Goal: Task Accomplishment & Management: Complete application form

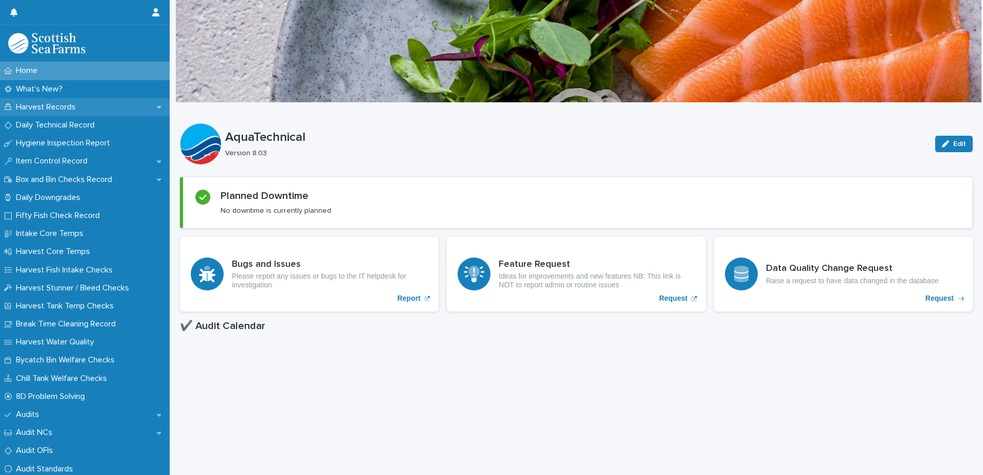
click at [78, 104] on p "Harvest Records" at bounding box center [48, 107] width 72 height 10
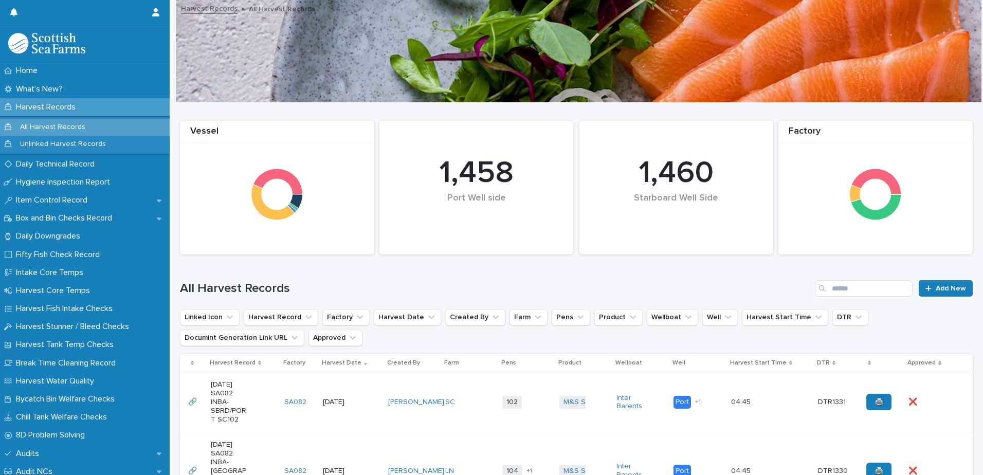
click at [359, 424] on td "[DATE]" at bounding box center [351, 402] width 65 height 60
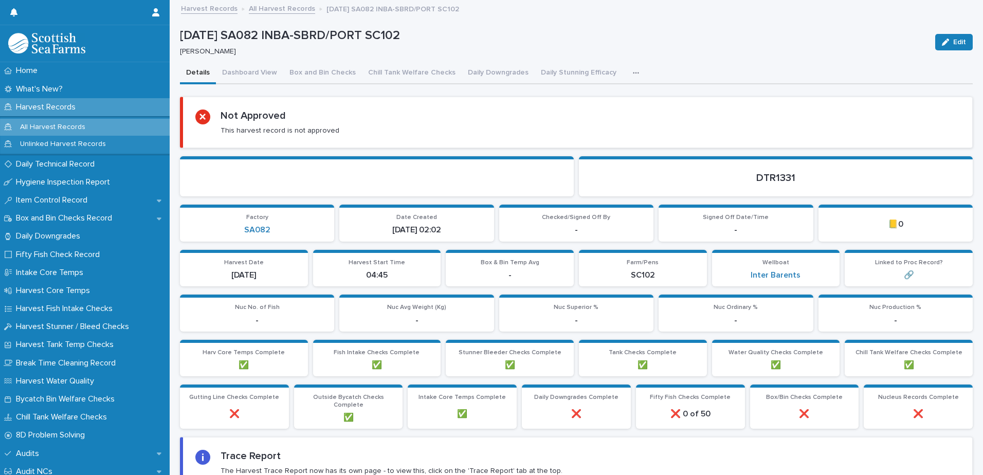
click at [630, 67] on button "button" at bounding box center [638, 73] width 23 height 21
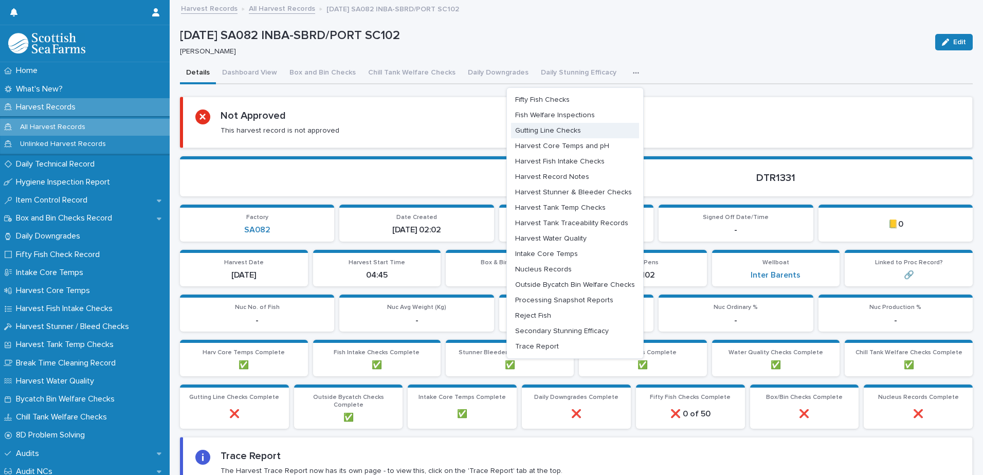
click at [555, 131] on span "Gutting Line Checks" at bounding box center [548, 130] width 66 height 7
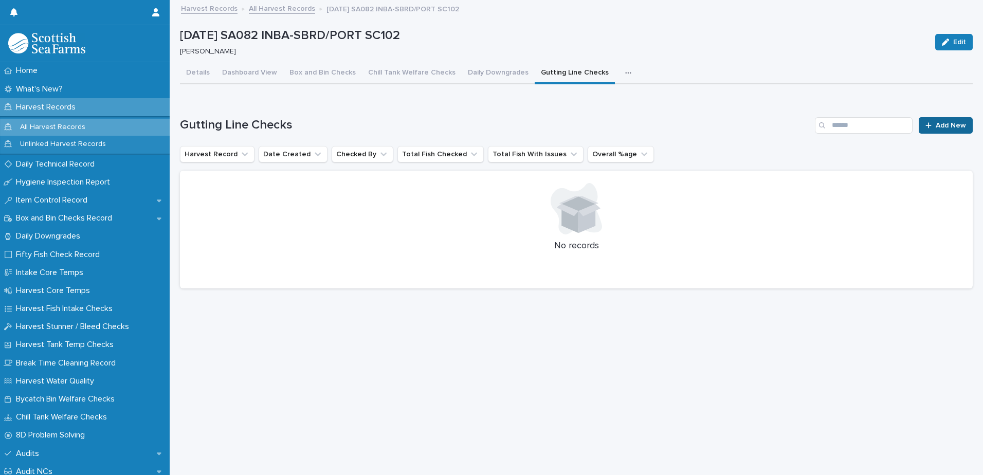
click at [949, 123] on span "Add New" at bounding box center [951, 125] width 30 height 7
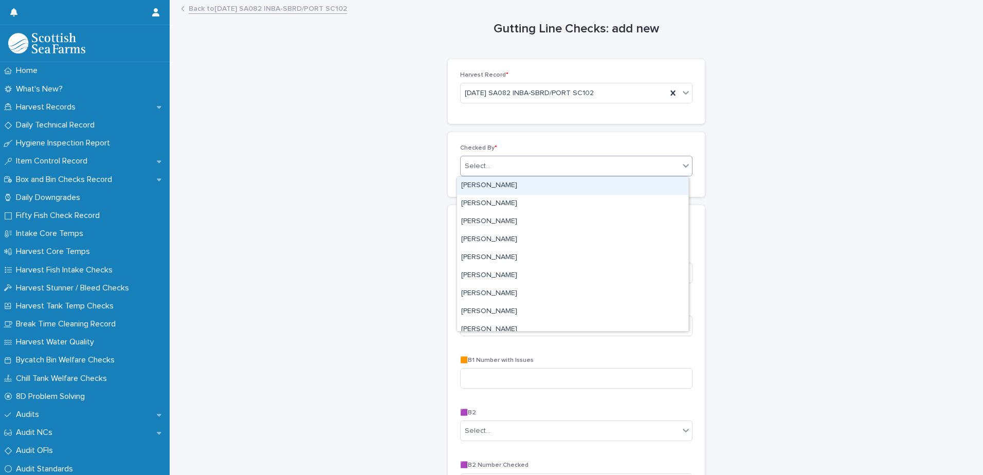
click at [619, 156] on div "Select..." at bounding box center [576, 166] width 232 height 21
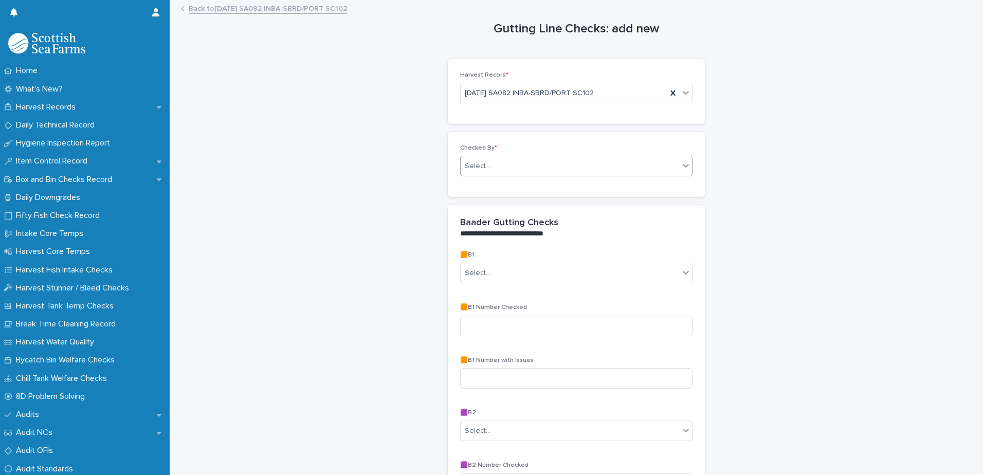
click at [618, 156] on div "Select..." at bounding box center [576, 166] width 232 height 21
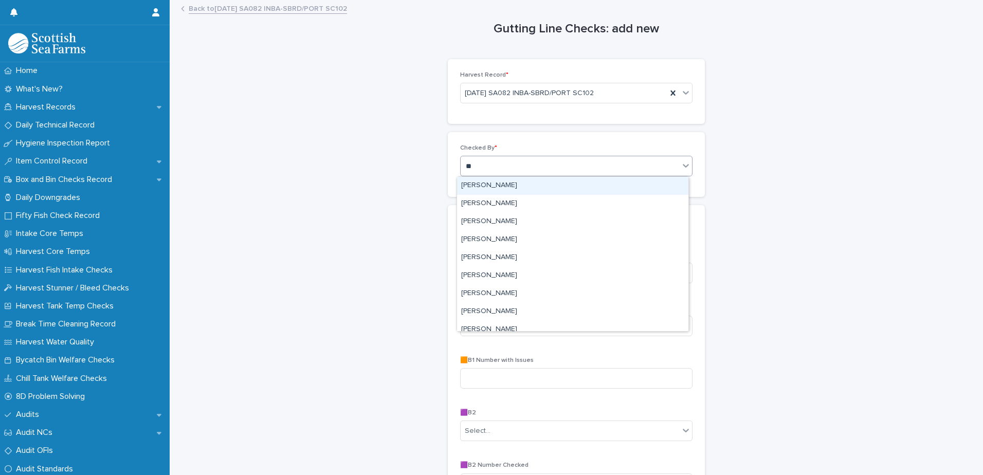
type input "***"
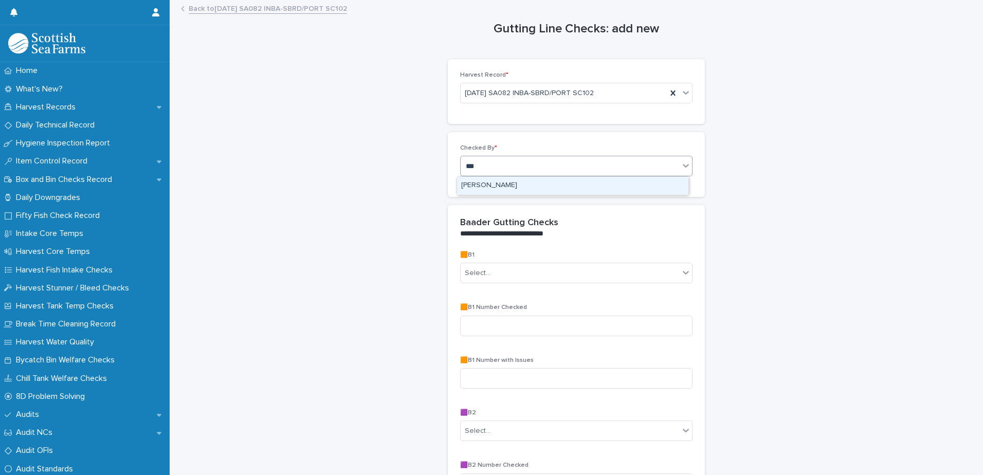
click at [625, 188] on div "[PERSON_NAME]" at bounding box center [572, 186] width 231 height 18
click at [566, 260] on div "🟧B1 Select..." at bounding box center [576, 271] width 232 height 40
click at [565, 267] on div "Select..." at bounding box center [576, 273] width 232 height 21
click at [563, 270] on div "Select..." at bounding box center [570, 273] width 218 height 17
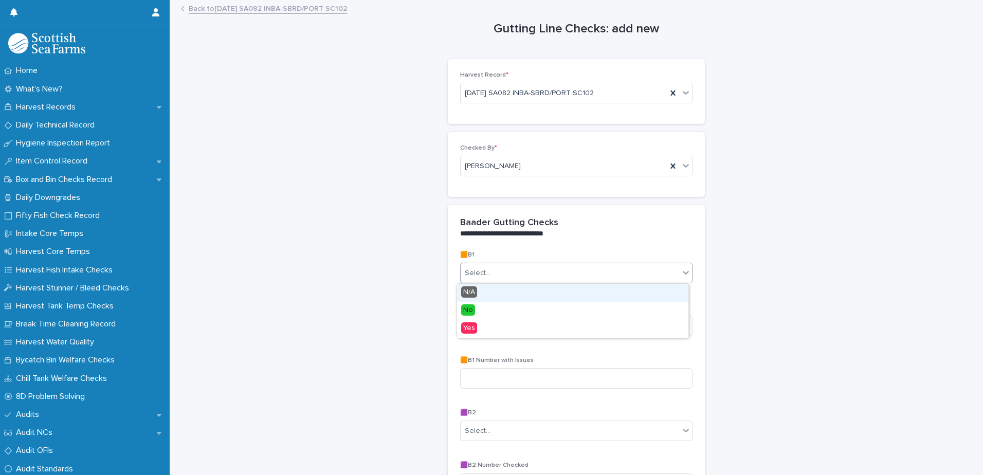
click at [563, 270] on div "Select..." at bounding box center [570, 273] width 218 height 17
click at [561, 269] on div "Select..." at bounding box center [570, 273] width 218 height 17
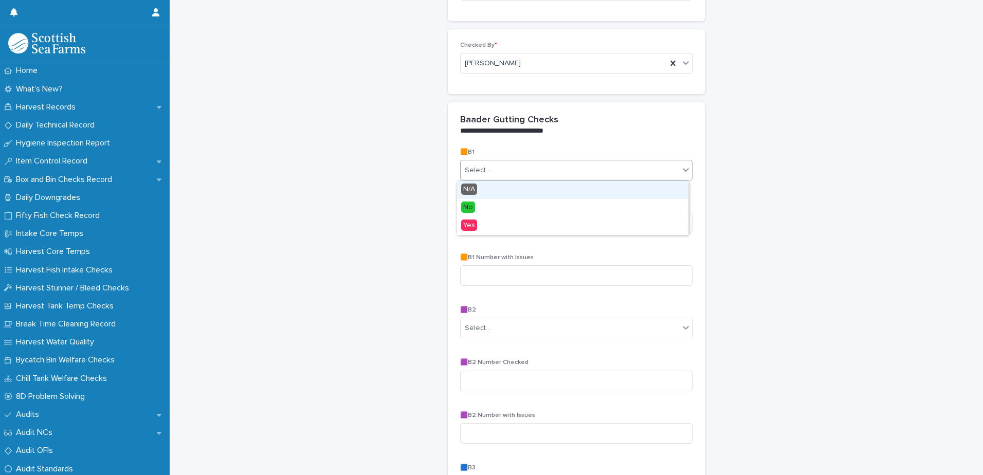
click at [619, 169] on div "Select..." at bounding box center [570, 170] width 218 height 17
click at [575, 214] on div "No" at bounding box center [572, 208] width 231 height 18
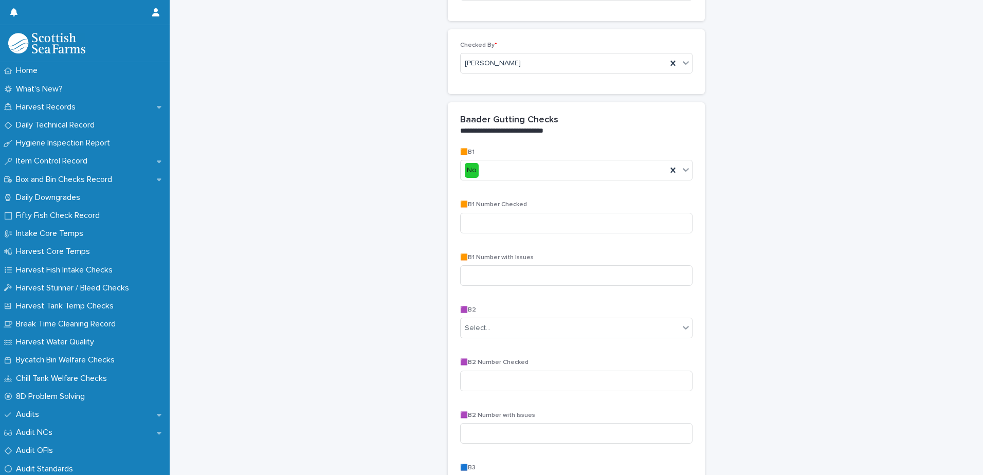
click at [587, 233] on div "🟧B1 Number Checked" at bounding box center [576, 221] width 232 height 40
click at [586, 228] on input at bounding box center [576, 223] width 232 height 21
click at [540, 217] on input at bounding box center [576, 223] width 232 height 21
type input "**"
type input "*"
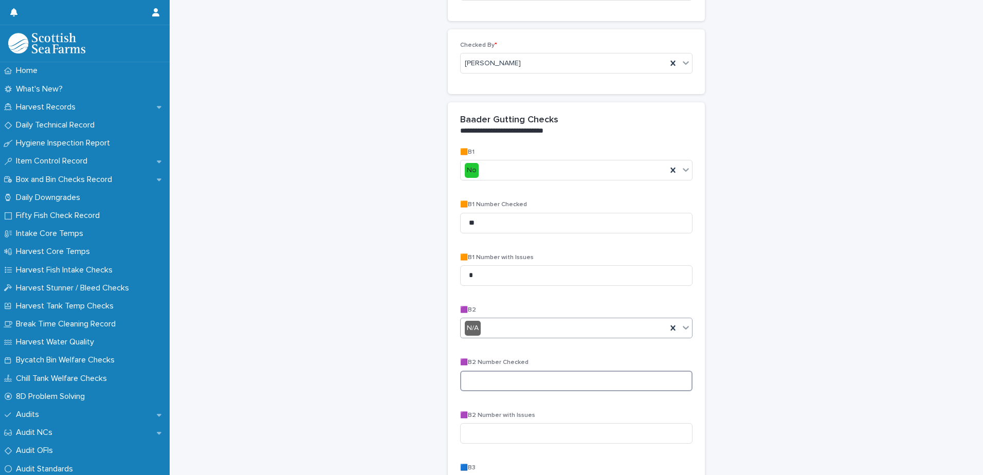
click at [510, 375] on input at bounding box center [576, 381] width 232 height 21
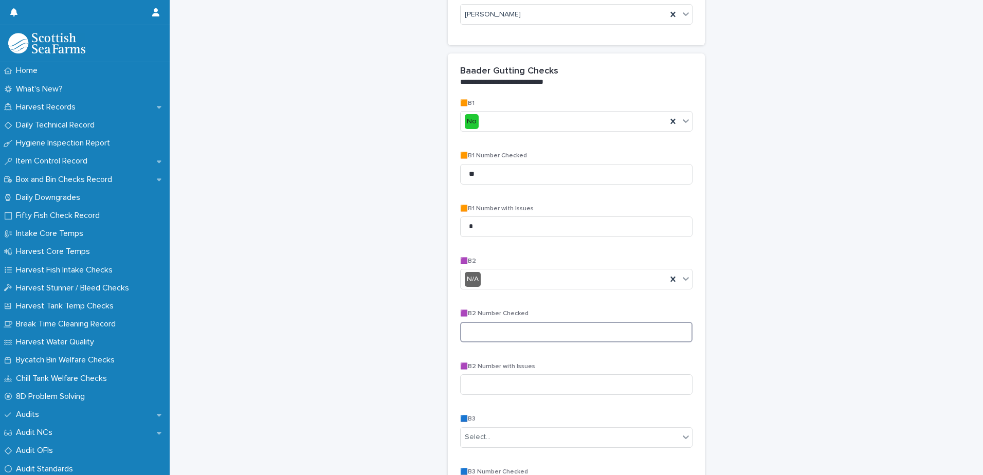
scroll to position [206, 0]
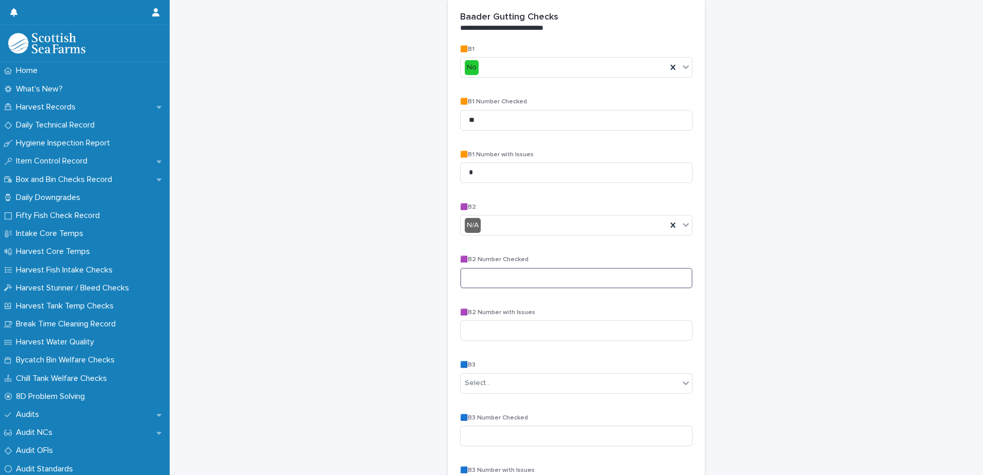
click at [571, 284] on input at bounding box center [576, 278] width 232 height 21
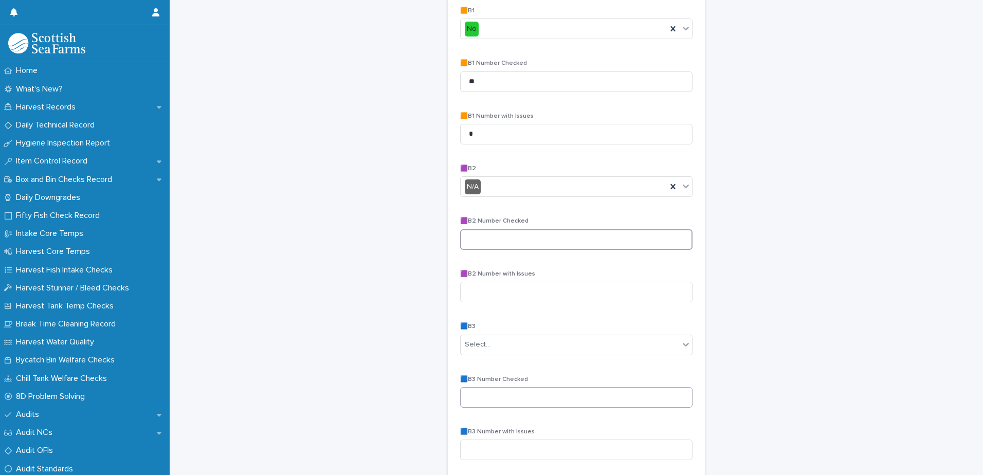
scroll to position [308, 0]
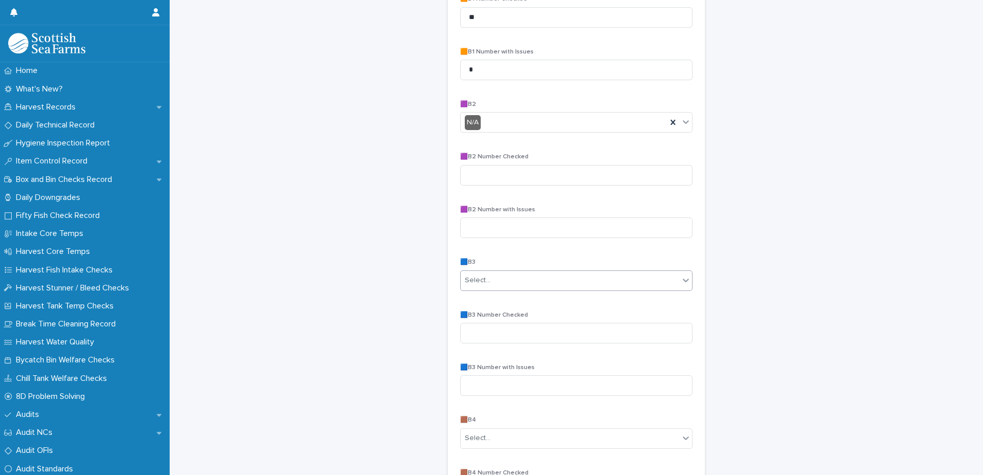
click at [519, 273] on div "Select..." at bounding box center [570, 280] width 218 height 17
click at [517, 273] on div "Select..." at bounding box center [570, 280] width 218 height 17
click at [526, 280] on div "Select..." at bounding box center [570, 280] width 218 height 17
click at [490, 336] on div "Yes" at bounding box center [572, 336] width 231 height 18
click at [497, 329] on input at bounding box center [576, 333] width 232 height 21
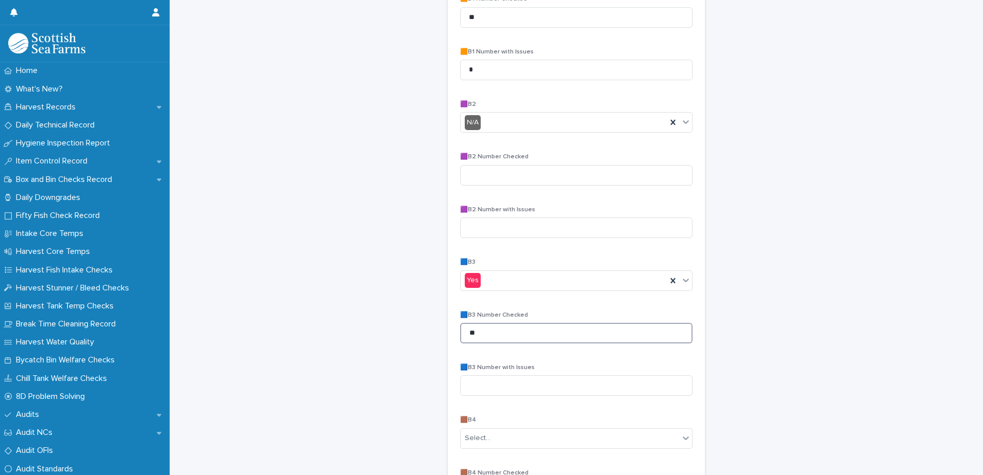
type input "**"
type input "*"
type input "**"
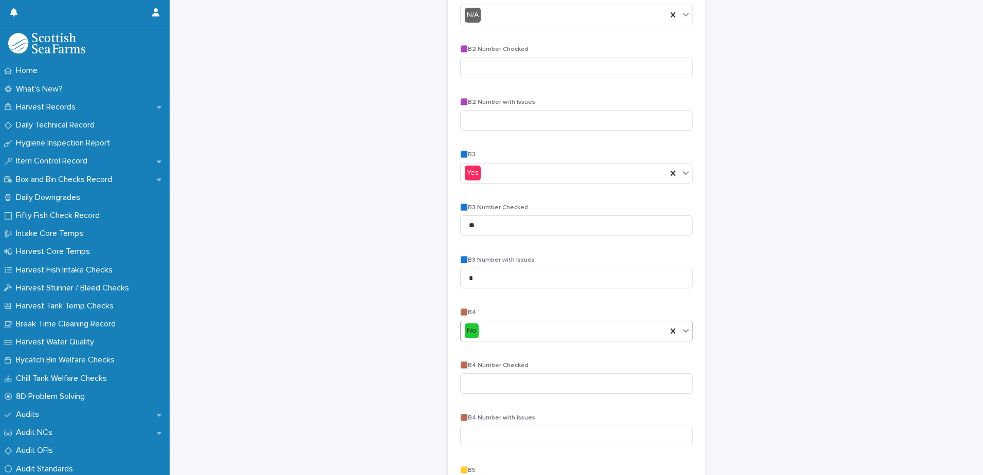
scroll to position [514, 0]
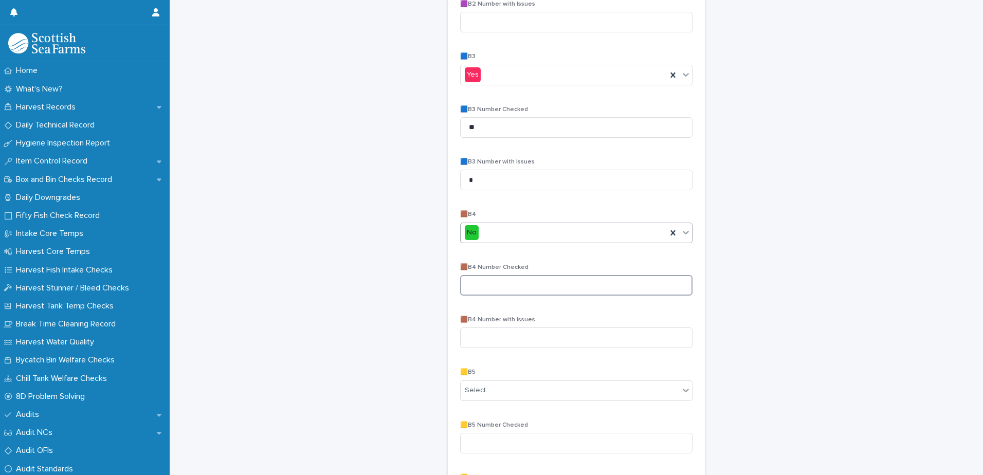
click at [550, 279] on input at bounding box center [576, 285] width 232 height 21
type input "**"
type input "*"
type input "**"
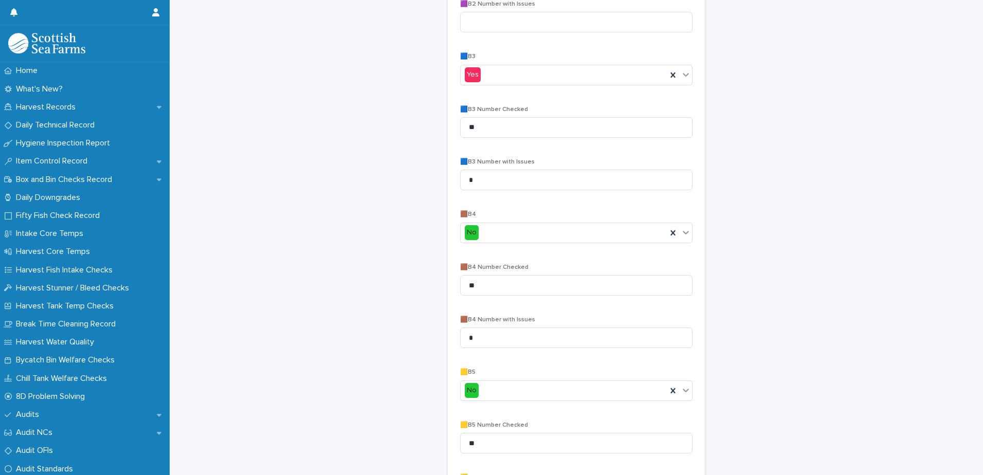
scroll to position [773, 0]
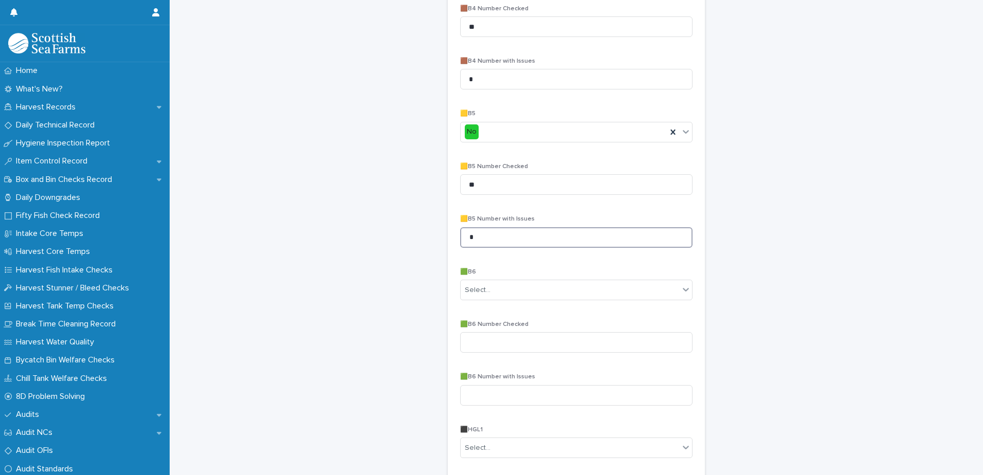
type input "*"
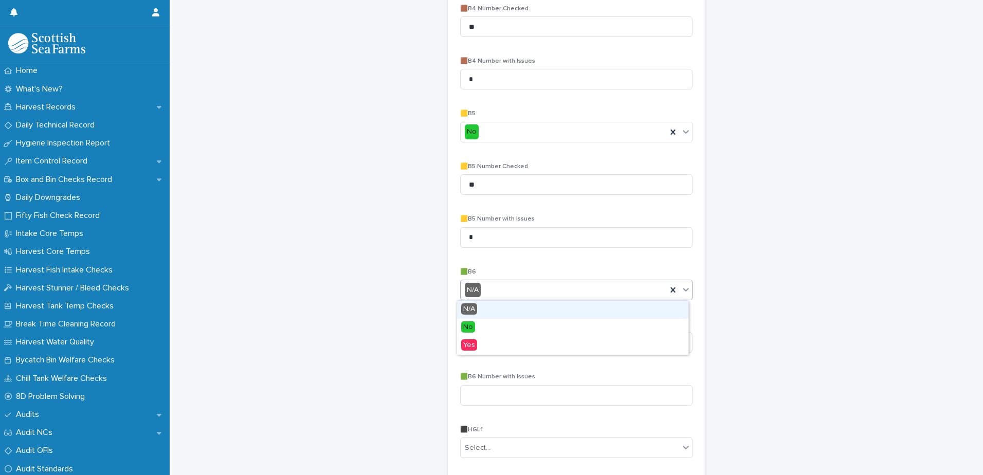
click at [545, 285] on div "N/A" at bounding box center [564, 290] width 206 height 17
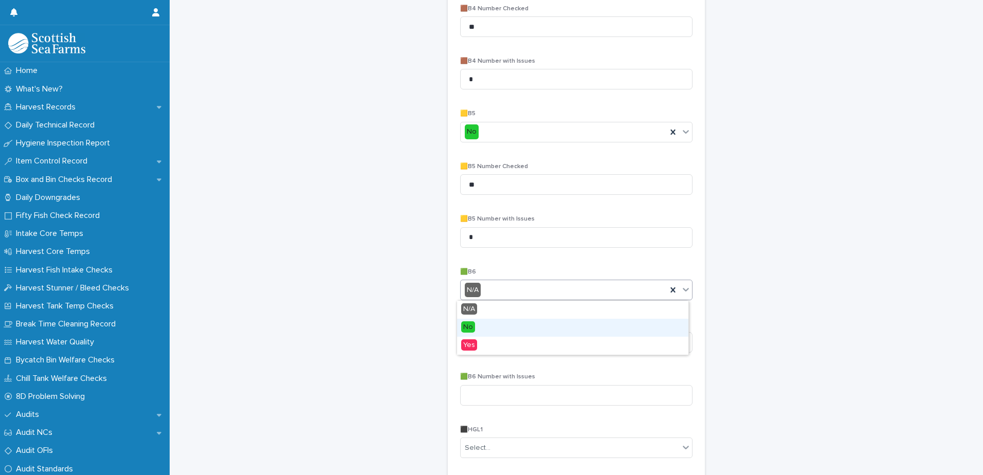
click at [498, 330] on div "No" at bounding box center [572, 328] width 231 height 18
click at [503, 332] on div "🟩B6 Number Checked" at bounding box center [576, 341] width 232 height 40
click at [514, 348] on input at bounding box center [576, 342] width 232 height 21
type input "**"
type input "*"
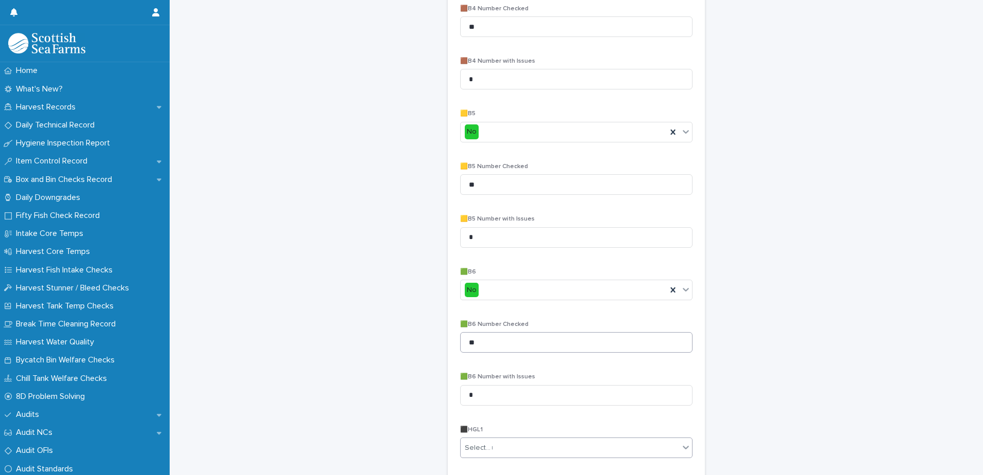
type input "**"
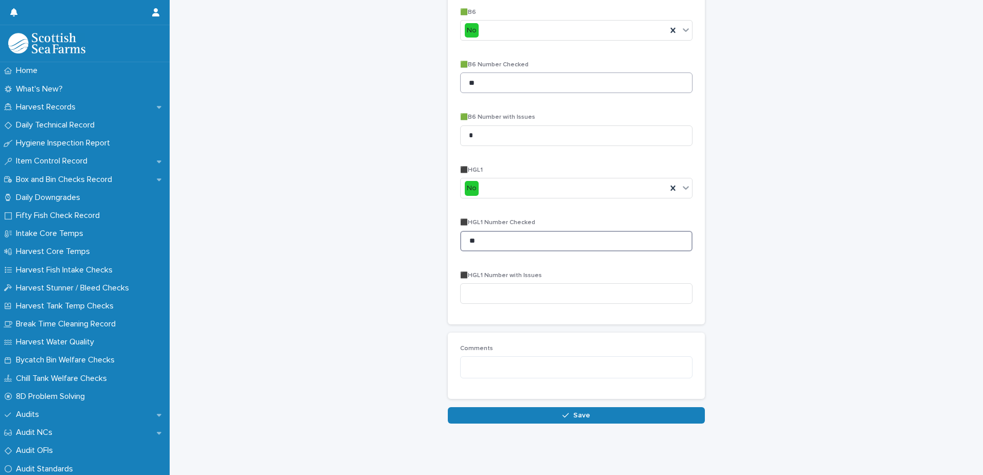
type input "**"
type input "*"
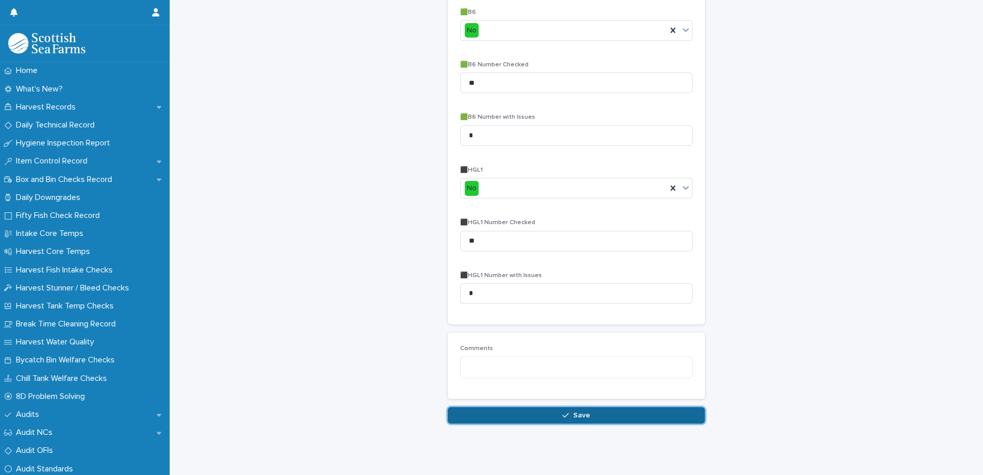
drag, startPoint x: 619, startPoint y: 423, endPoint x: 617, endPoint y: 413, distance: 10.1
click at [617, 413] on button "Save" at bounding box center [576, 415] width 257 height 16
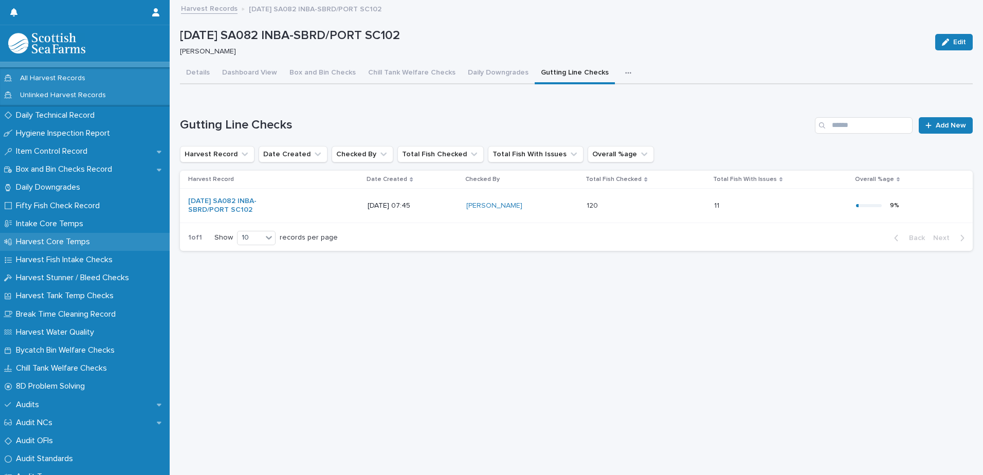
scroll to position [103, 0]
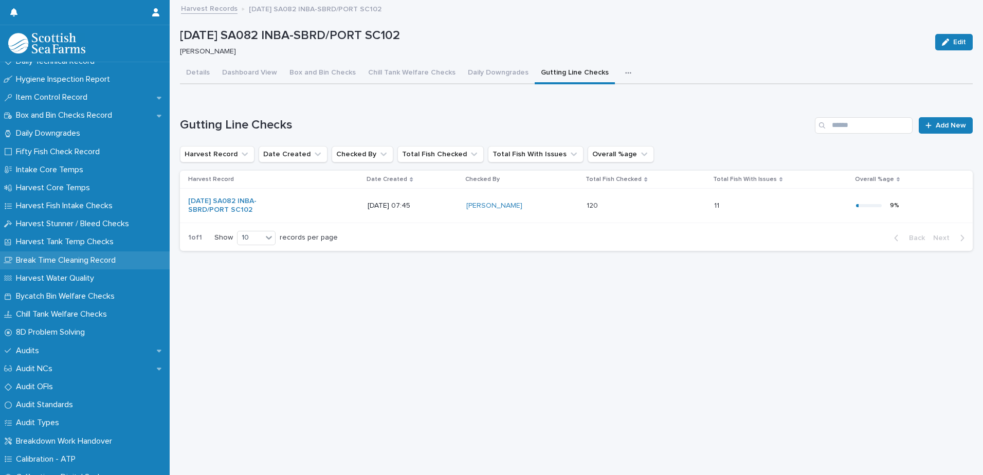
click at [85, 260] on p "Break Time Cleaning Record" at bounding box center [68, 260] width 112 height 10
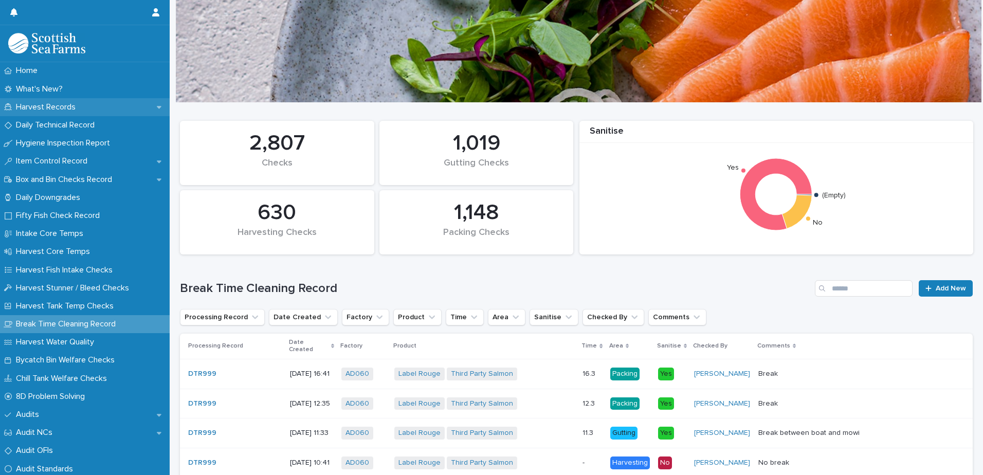
click at [61, 105] on p "Harvest Records" at bounding box center [48, 107] width 72 height 10
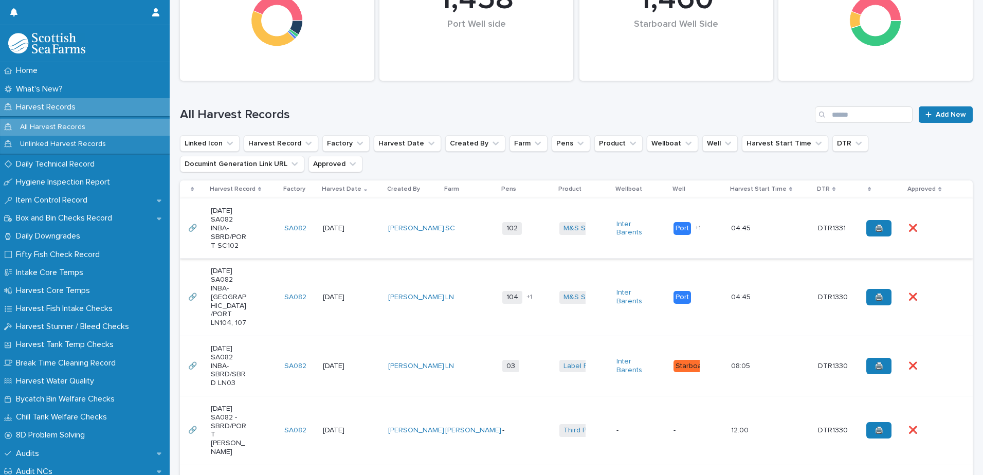
scroll to position [51, 0]
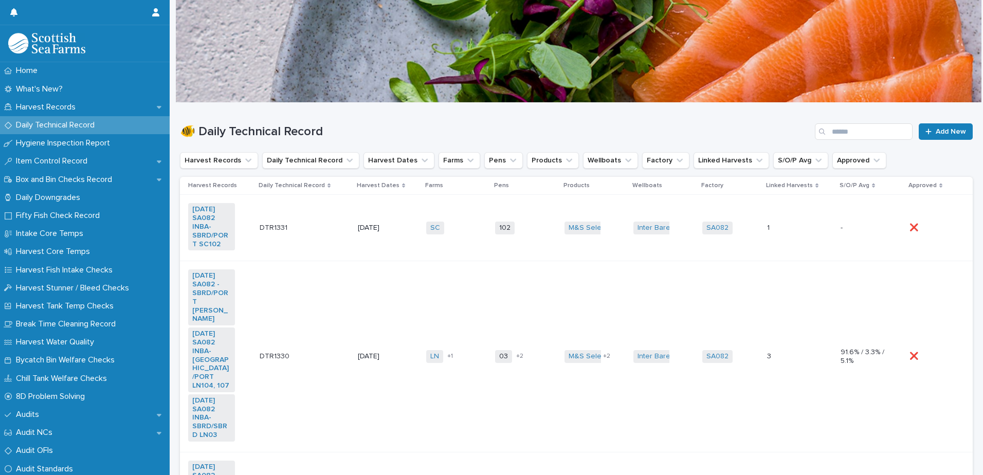
click at [369, 245] on td "[DATE]" at bounding box center [388, 228] width 68 height 66
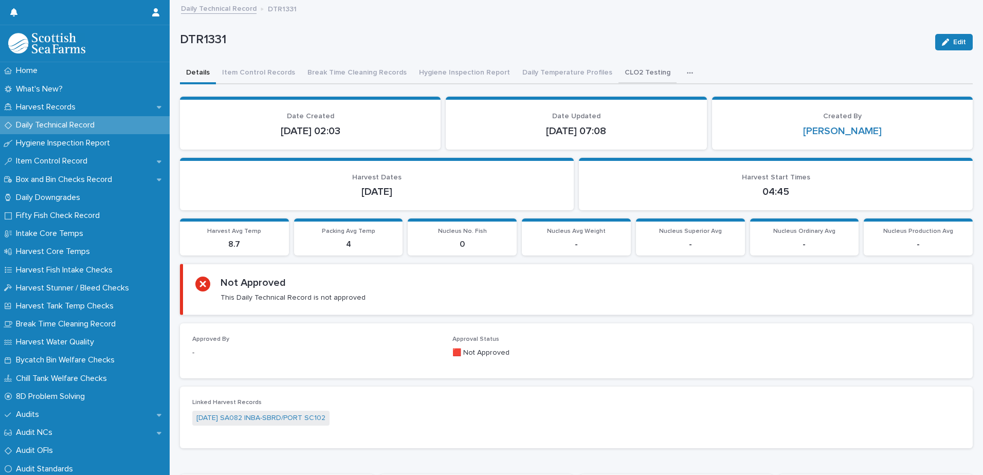
click at [629, 71] on button "CLO2 Testing" at bounding box center [647, 74] width 58 height 22
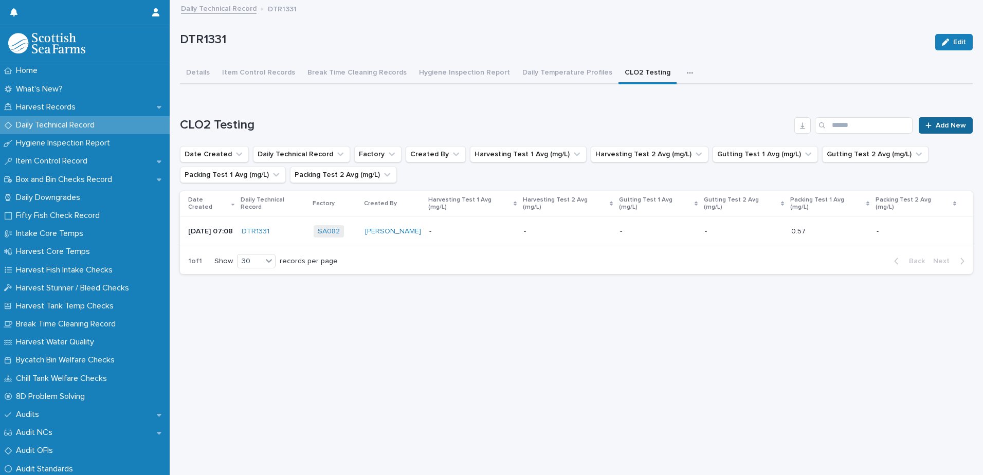
click at [937, 129] on link "Add New" at bounding box center [946, 125] width 54 height 16
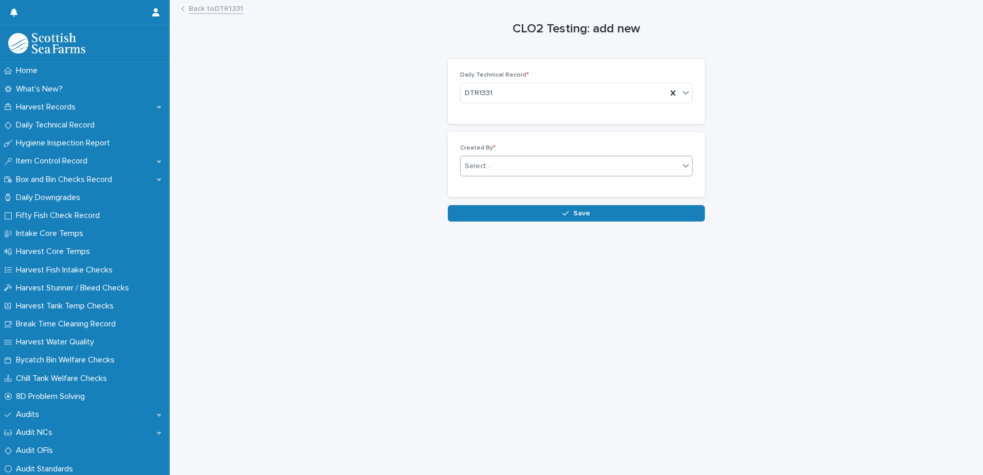
click at [514, 170] on div "Select..." at bounding box center [570, 166] width 218 height 17
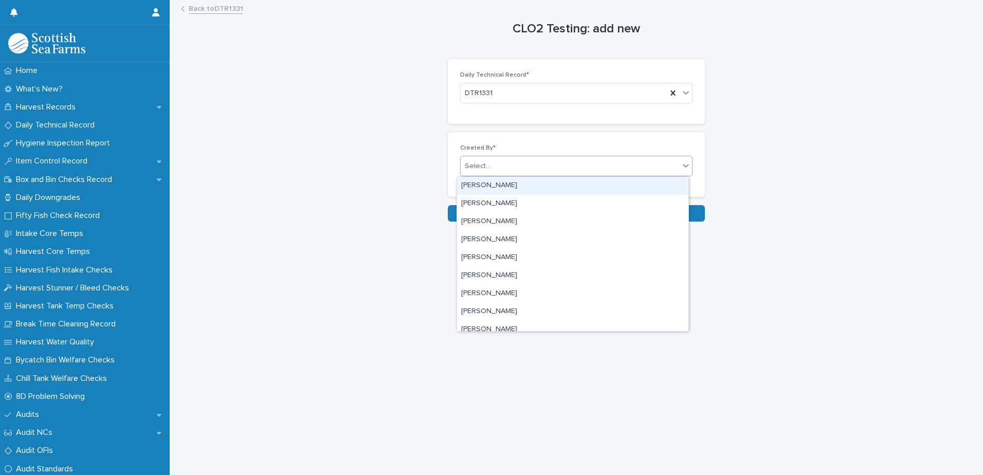
click at [514, 170] on div "Select..." at bounding box center [570, 166] width 218 height 17
type input "***"
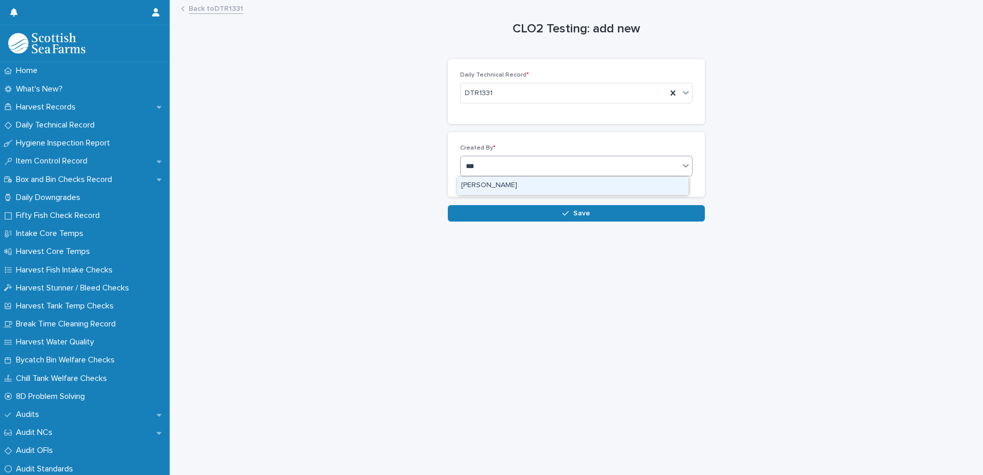
click at [498, 187] on div "[PERSON_NAME]" at bounding box center [572, 186] width 231 height 18
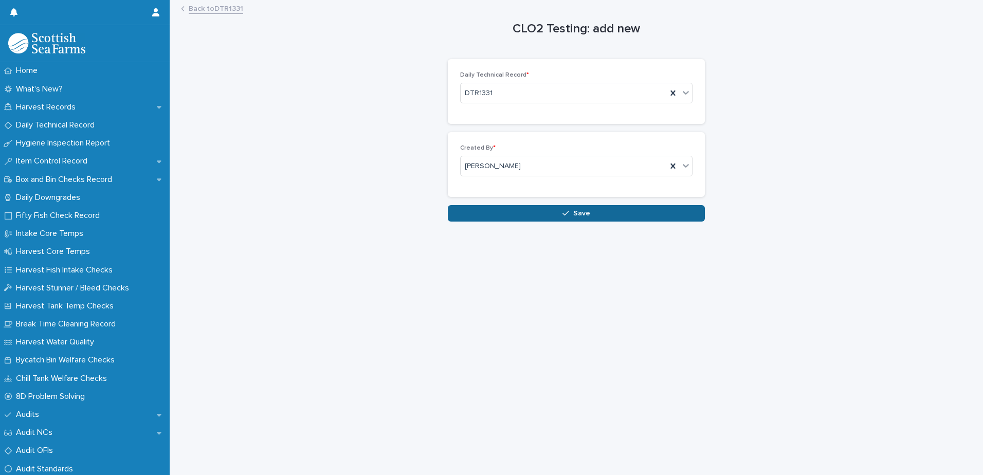
click at [526, 214] on button "Save" at bounding box center [576, 213] width 257 height 16
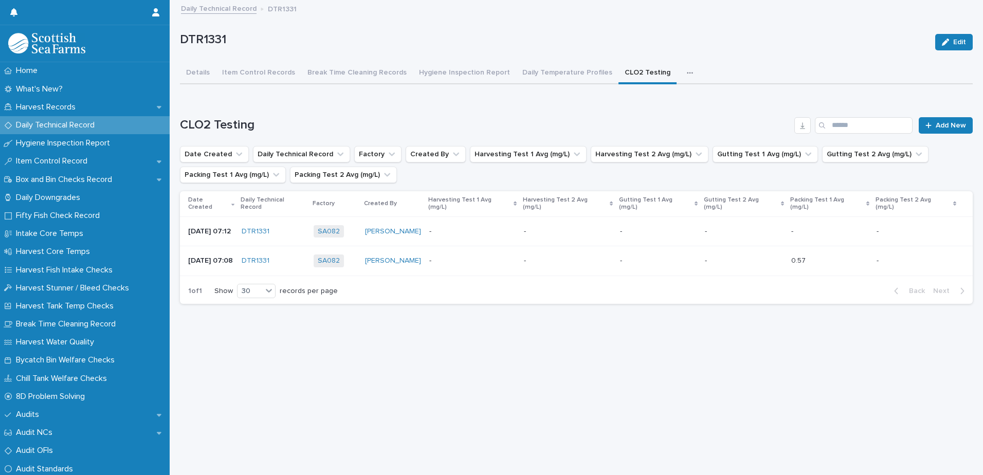
click at [476, 227] on p at bounding box center [472, 231] width 86 height 9
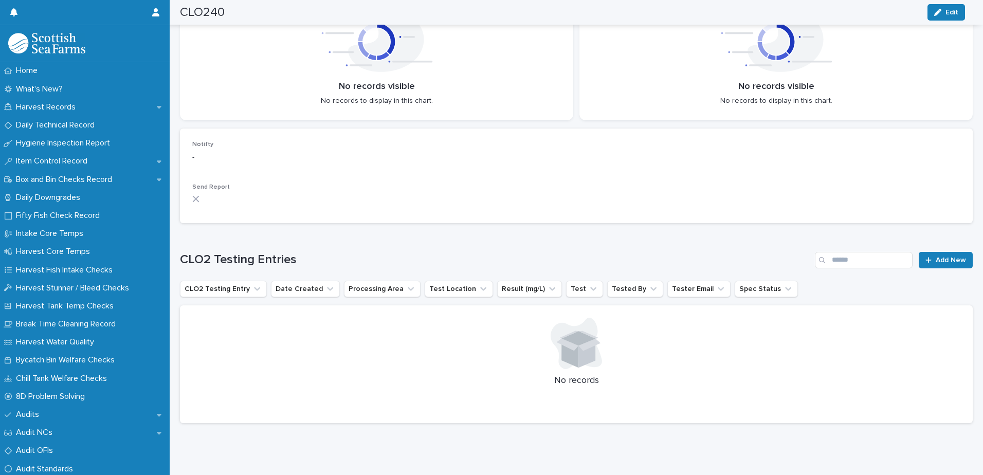
scroll to position [189, 0]
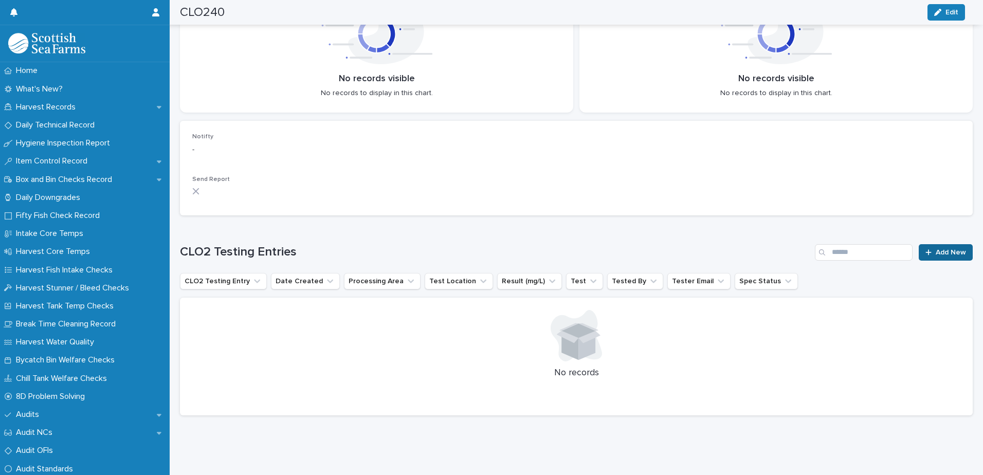
click at [940, 248] on link "Add New" at bounding box center [946, 252] width 54 height 16
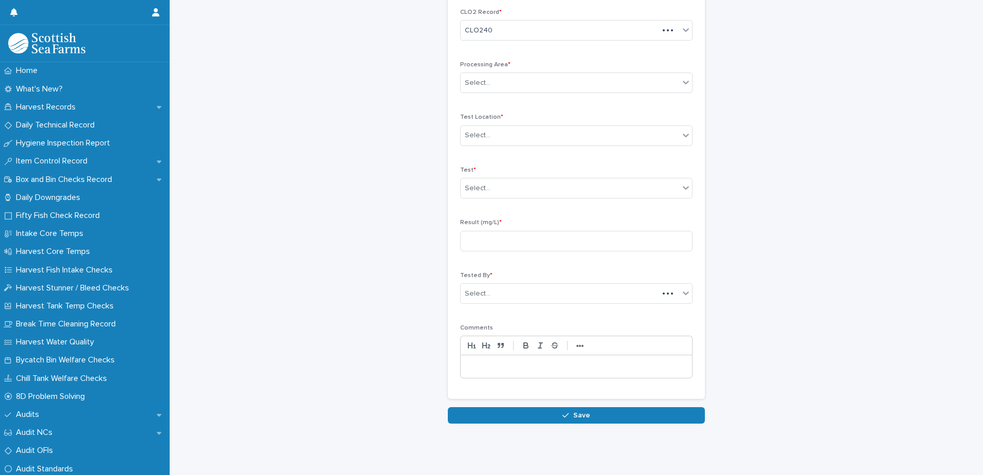
scroll to position [47, 0]
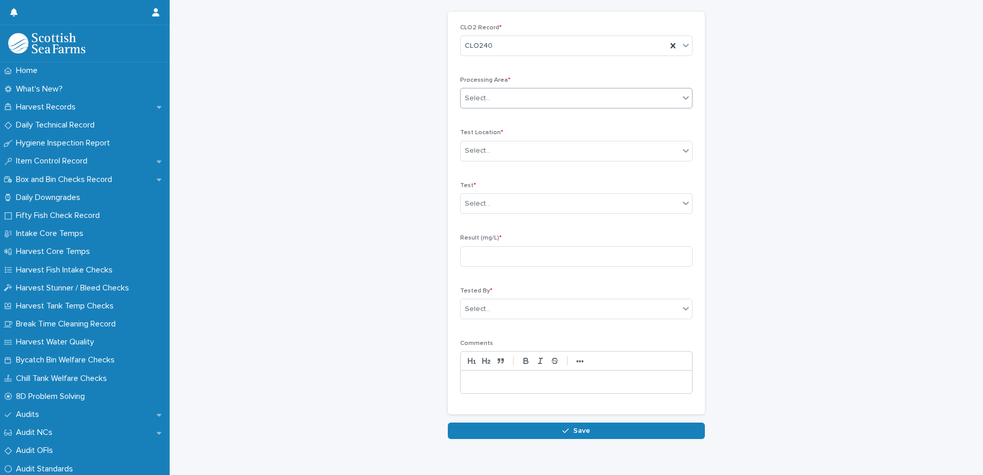
click at [526, 108] on div "Select..." at bounding box center [576, 98] width 232 height 21
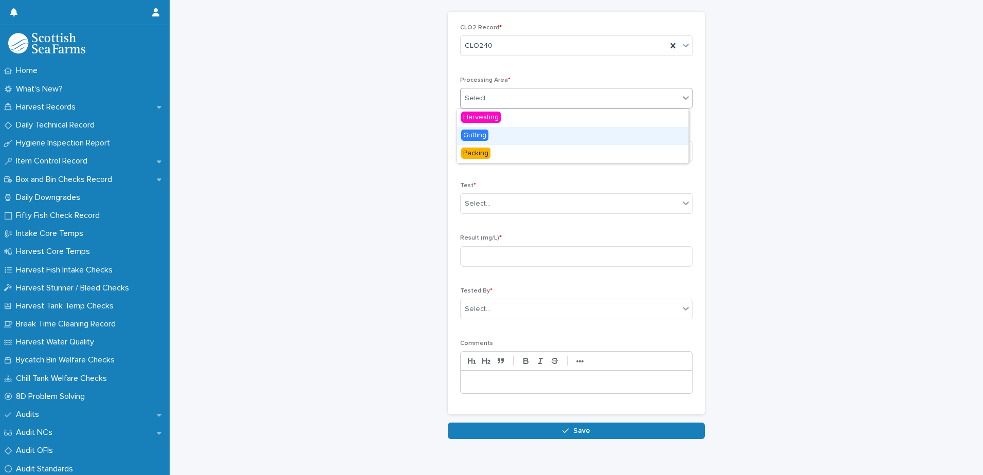
click at [499, 139] on div "Gutting" at bounding box center [572, 136] width 231 height 18
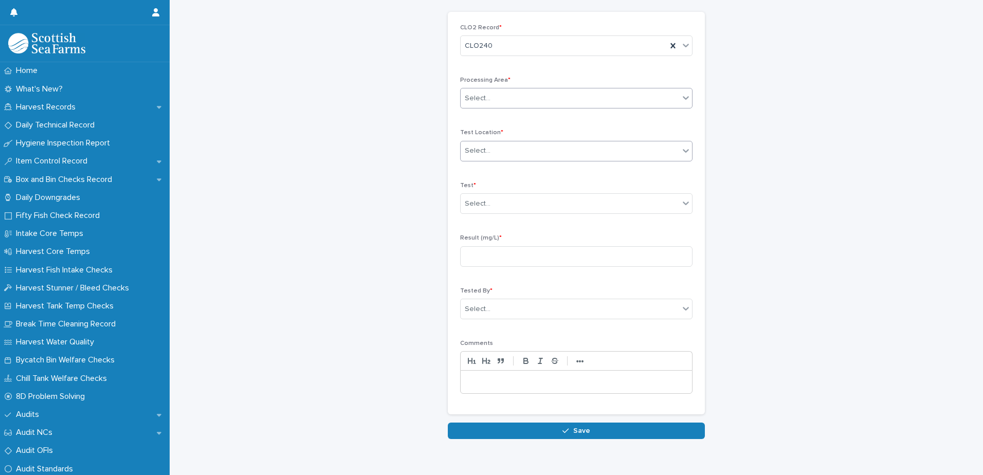
click at [510, 145] on div "Select..." at bounding box center [570, 150] width 218 height 17
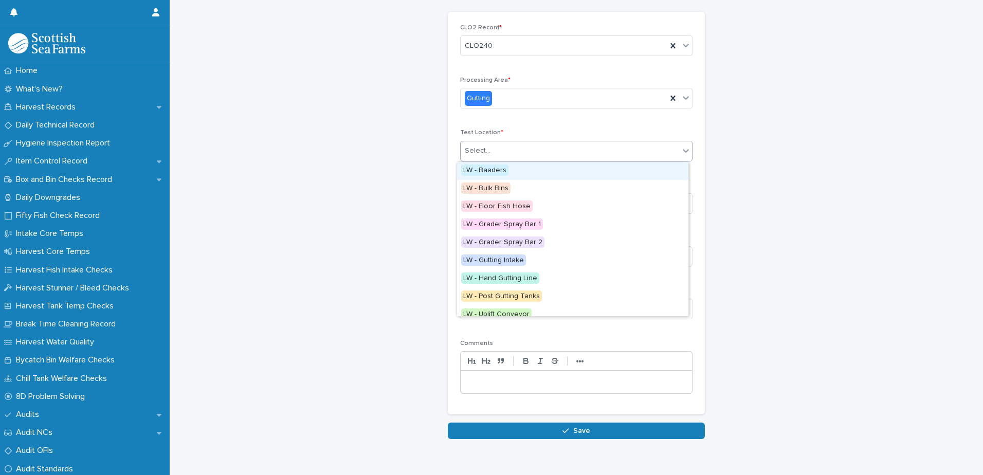
click at [511, 174] on div "LW - Baaders" at bounding box center [572, 171] width 231 height 18
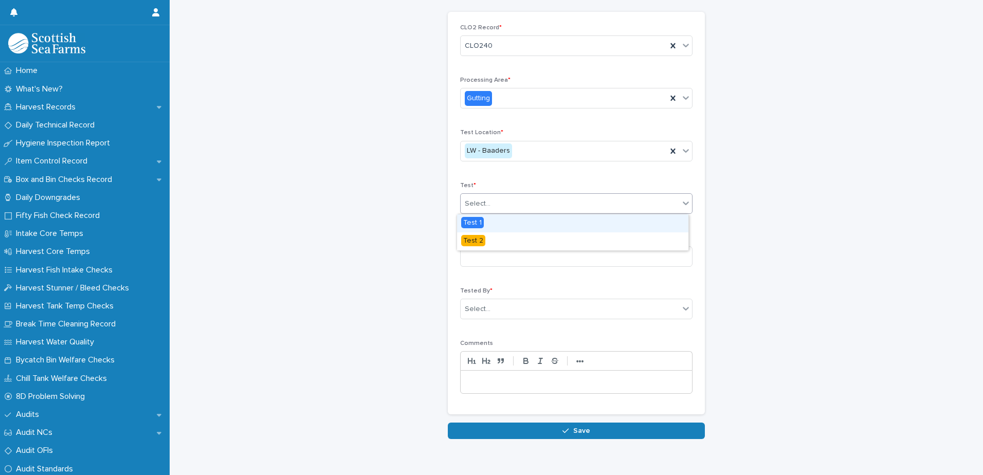
click at [498, 204] on div "Select..." at bounding box center [570, 203] width 218 height 17
click at [474, 221] on span "Test 1" at bounding box center [472, 222] width 23 height 11
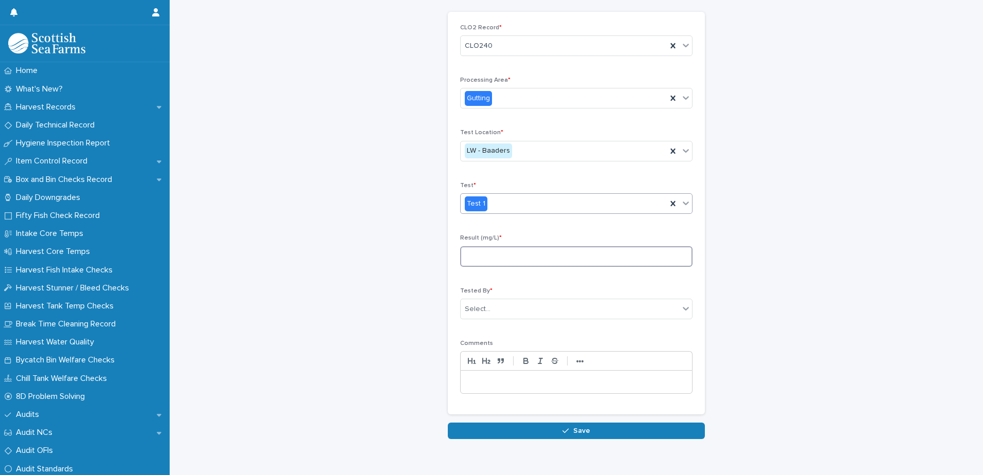
click at [492, 258] on input at bounding box center [576, 256] width 232 height 21
type input "***"
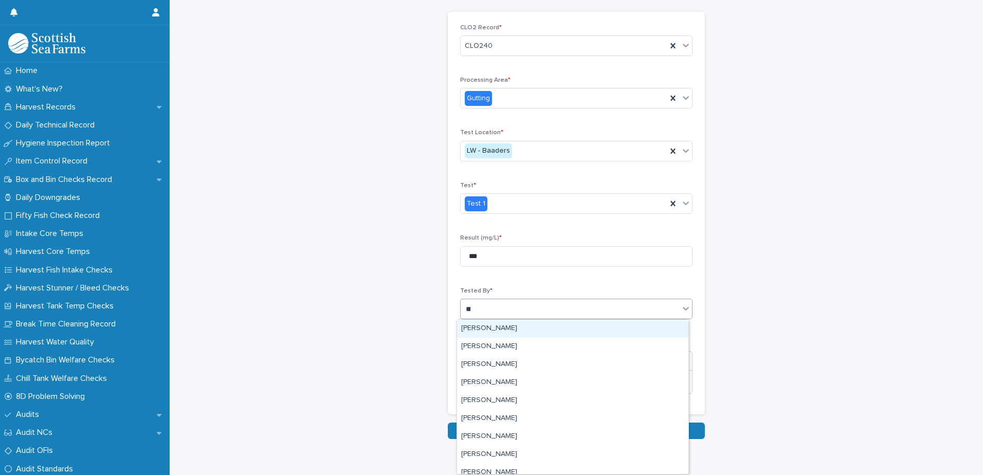
type input "***"
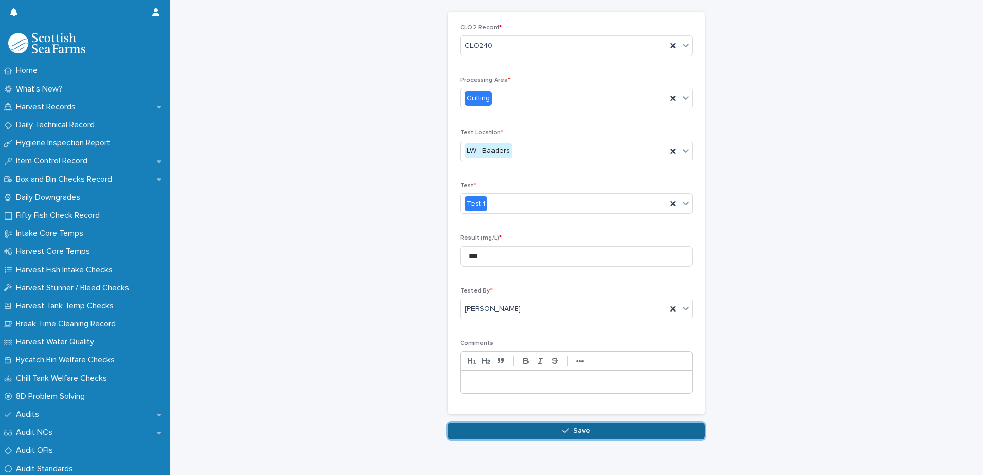
click at [568, 427] on div "button" at bounding box center [567, 430] width 10 height 7
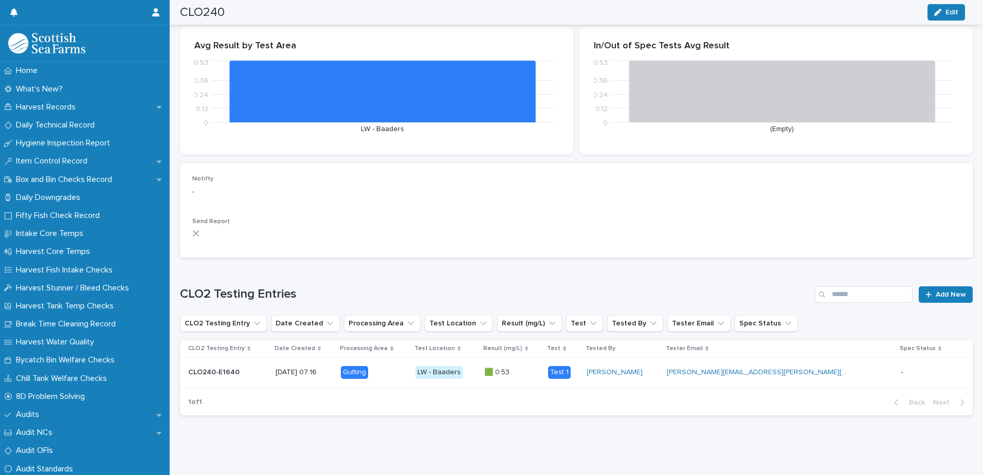
scroll to position [147, 0]
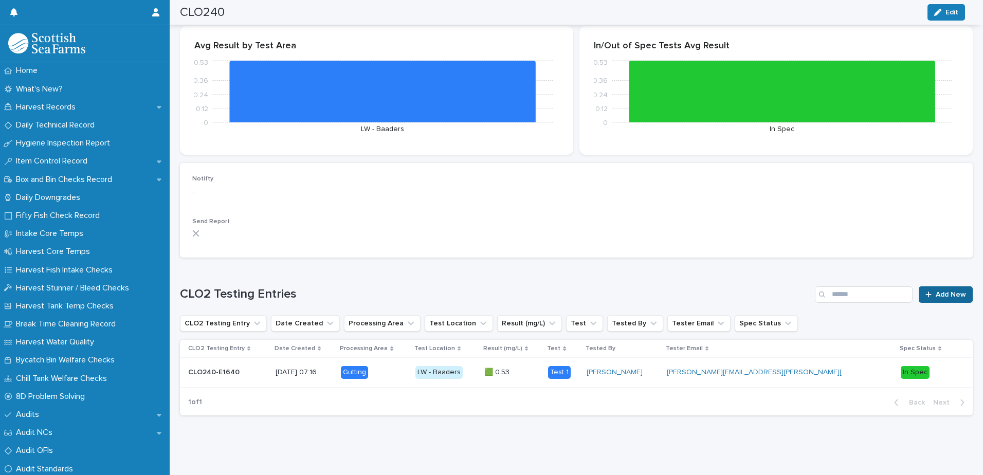
click at [936, 291] on span "Add New" at bounding box center [951, 294] width 30 height 7
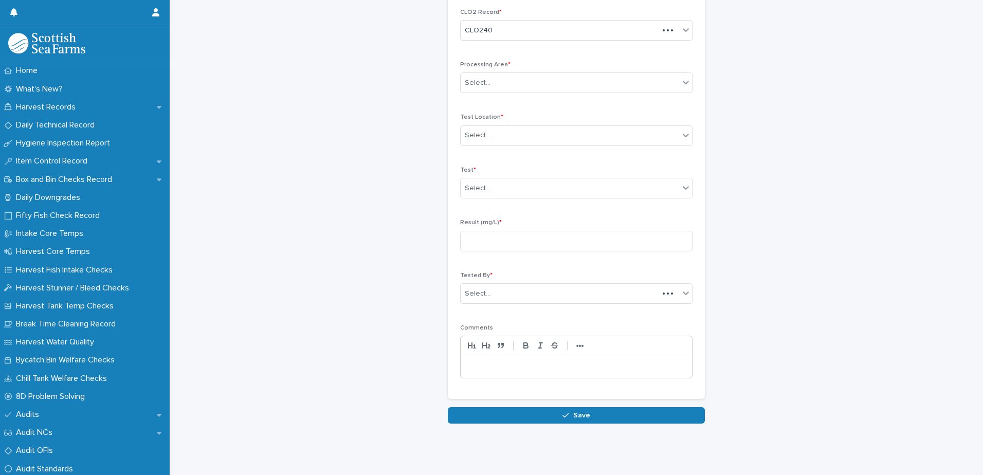
scroll to position [47, 0]
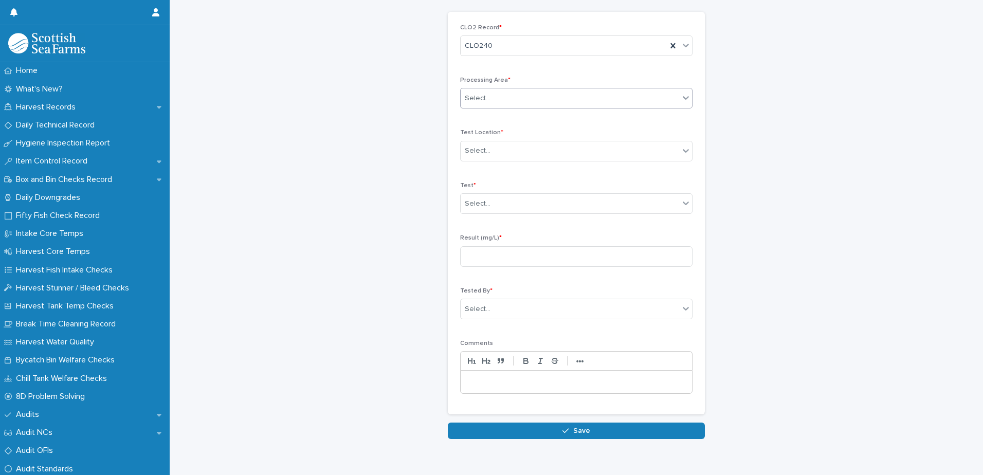
drag, startPoint x: 573, startPoint y: 100, endPoint x: 568, endPoint y: 97, distance: 6.3
click at [572, 100] on div "Select..." at bounding box center [570, 98] width 218 height 17
click at [568, 96] on div "Select..." at bounding box center [570, 98] width 218 height 17
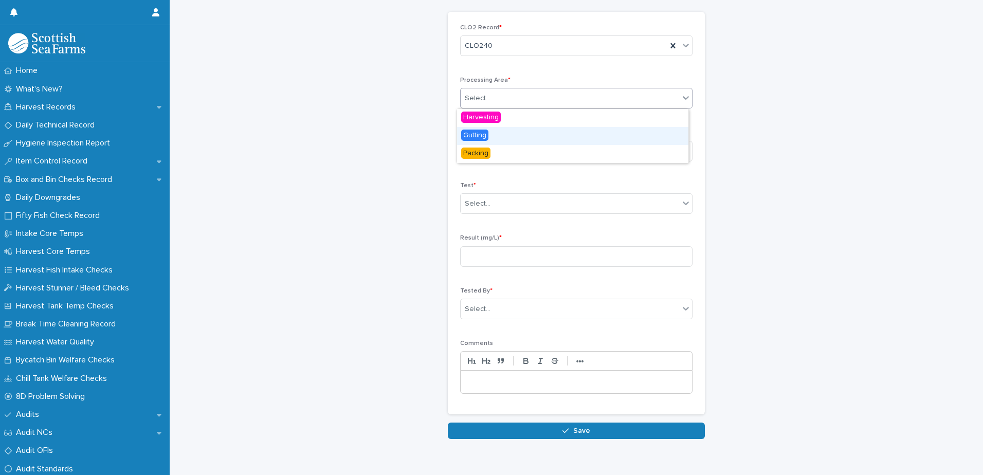
click at [506, 134] on div "Gutting" at bounding box center [572, 136] width 231 height 18
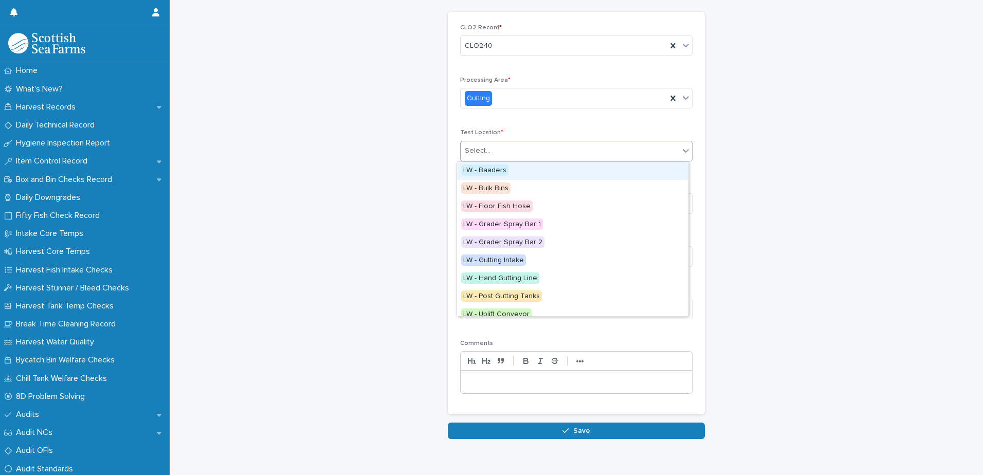
click at [509, 145] on div "Select..." at bounding box center [570, 150] width 218 height 17
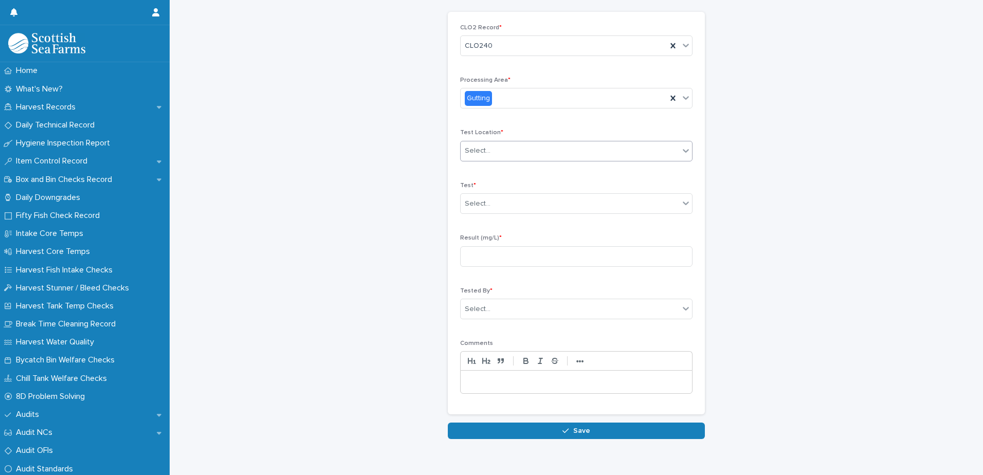
click at [509, 145] on div "Select..." at bounding box center [570, 150] width 218 height 17
type input "**"
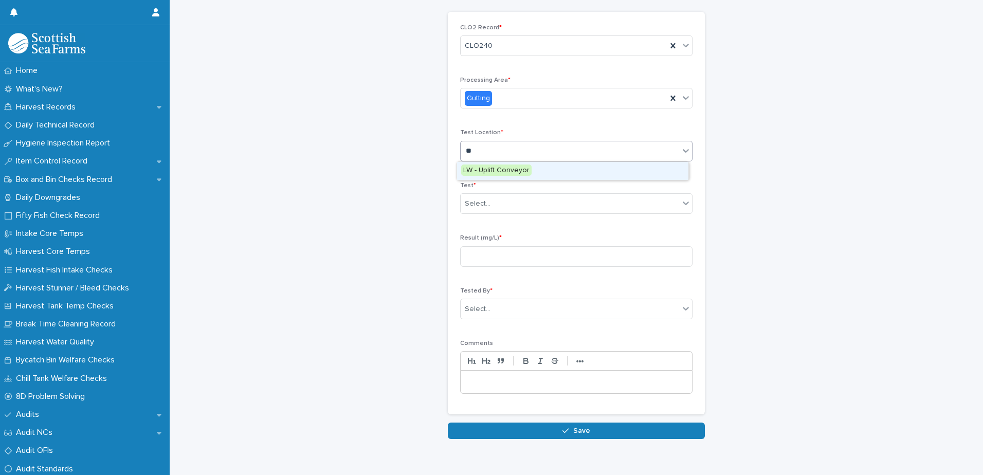
click at [488, 171] on span "LW - Uplift Conveyor" at bounding box center [496, 169] width 70 height 11
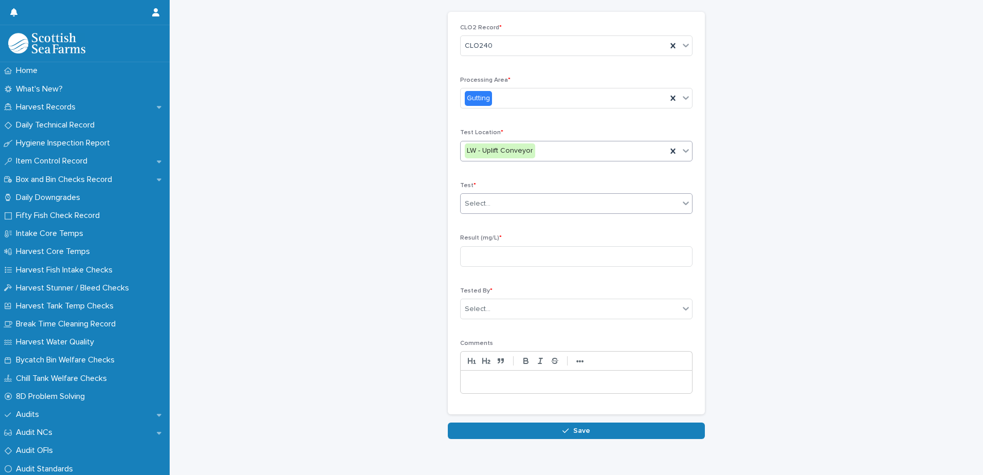
click at [500, 195] on div "Select..." at bounding box center [570, 203] width 218 height 17
click at [486, 213] on div "Select..." at bounding box center [576, 203] width 232 height 21
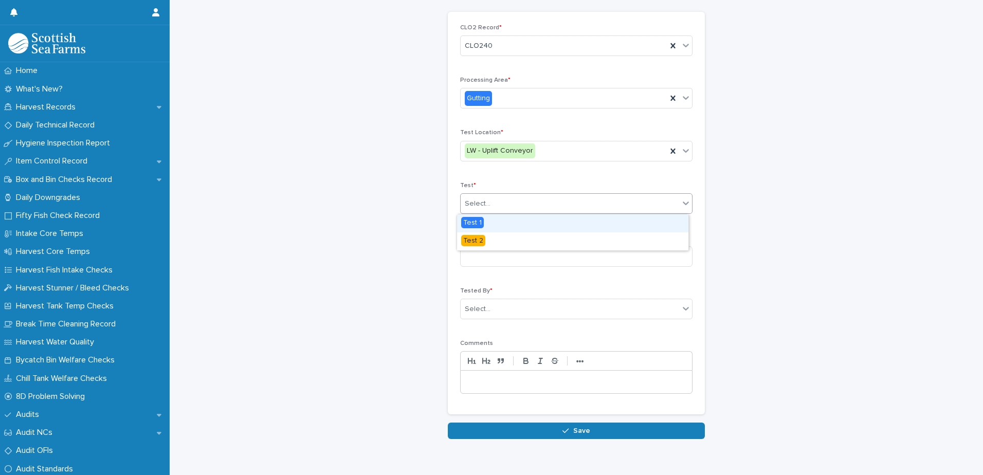
click at [486, 194] on div "Select..." at bounding box center [576, 203] width 232 height 21
click at [479, 219] on span "Test 1" at bounding box center [472, 222] width 23 height 11
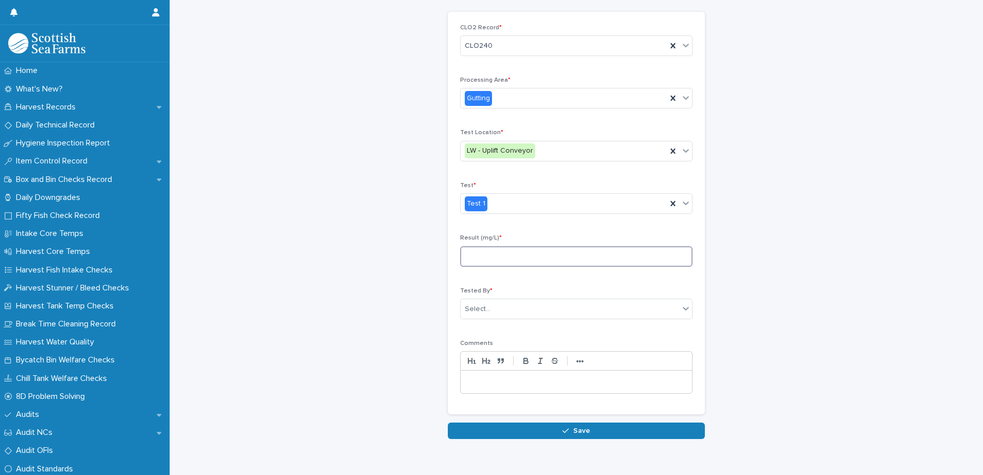
click at [548, 263] on input at bounding box center [576, 256] width 232 height 21
type input "***"
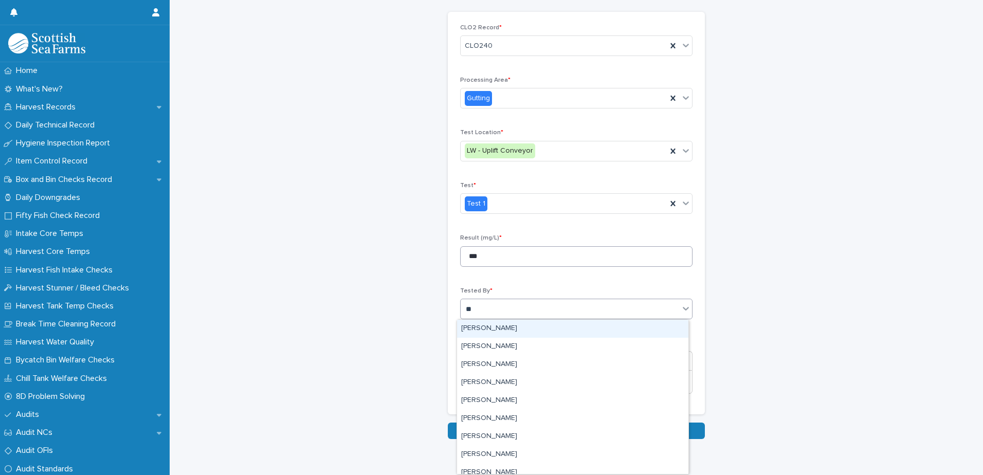
type input "***"
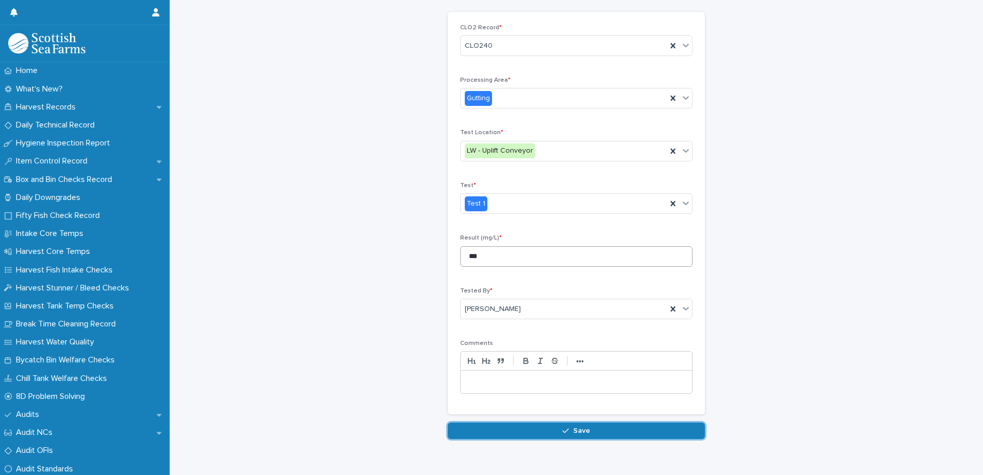
click at [448, 423] on button "Save" at bounding box center [576, 431] width 257 height 16
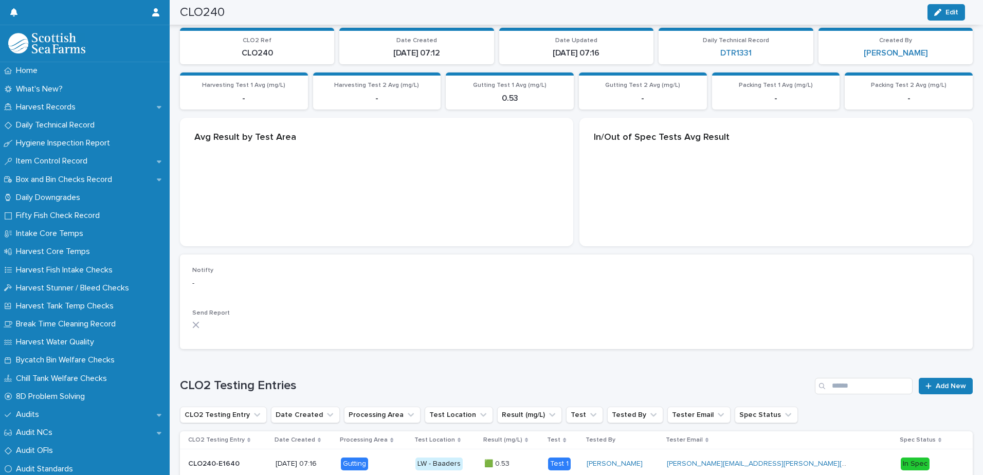
scroll to position [91, 0]
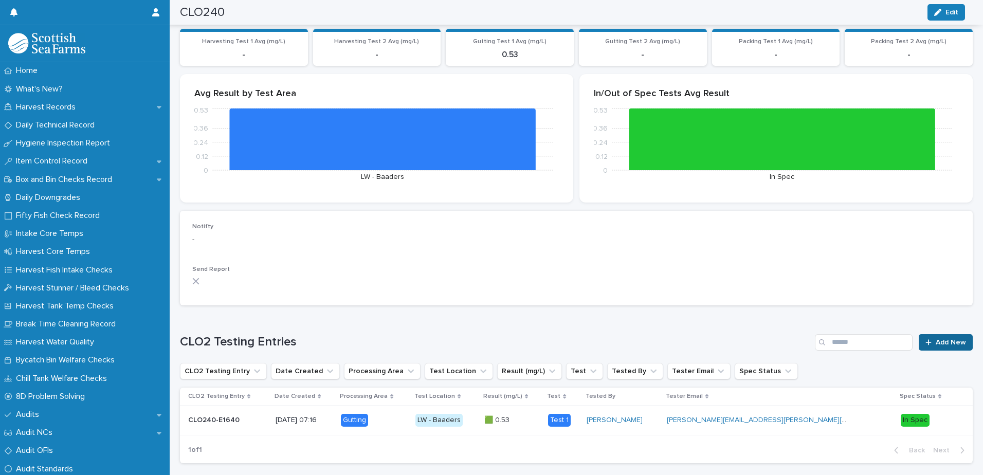
click at [941, 340] on span "Add New" at bounding box center [951, 342] width 30 height 7
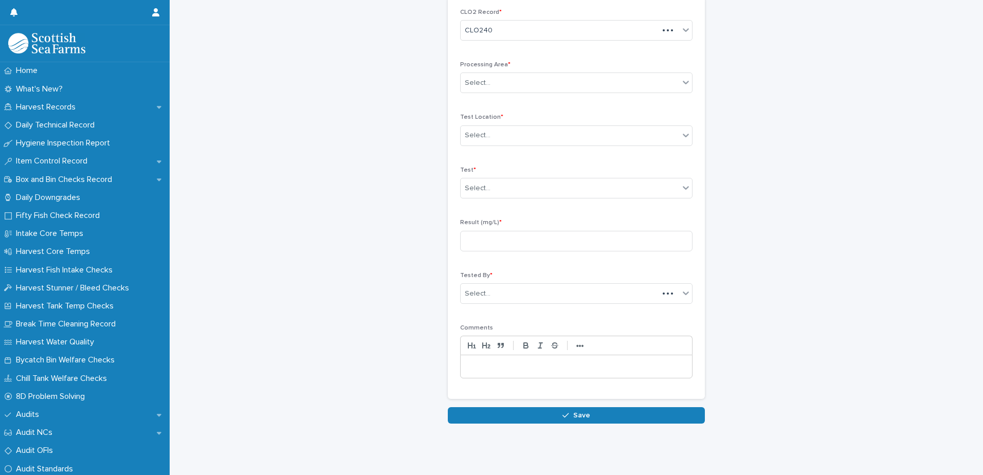
scroll to position [47, 0]
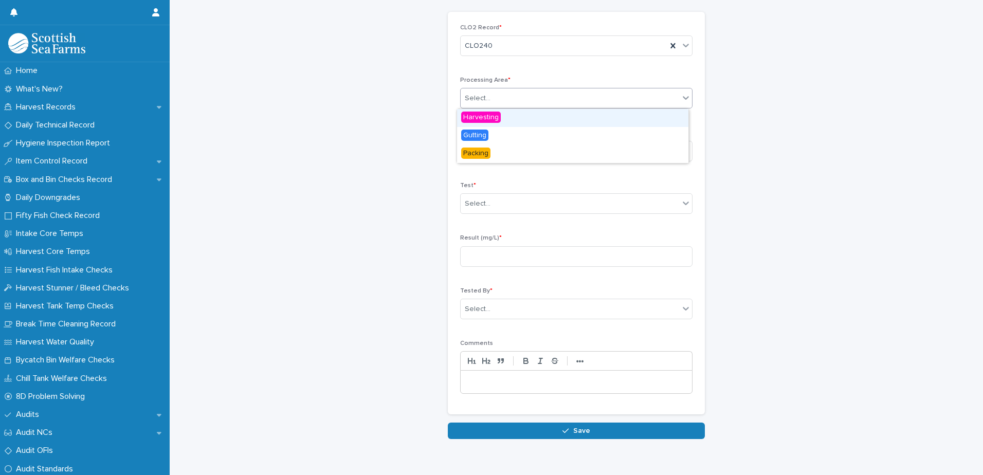
click at [489, 90] on div "Select..." at bounding box center [570, 98] width 218 height 17
type input "**"
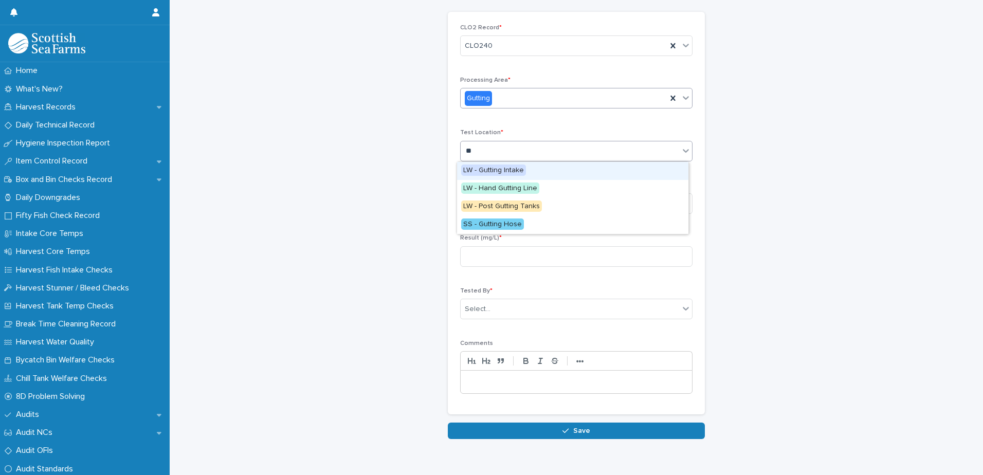
type input "***"
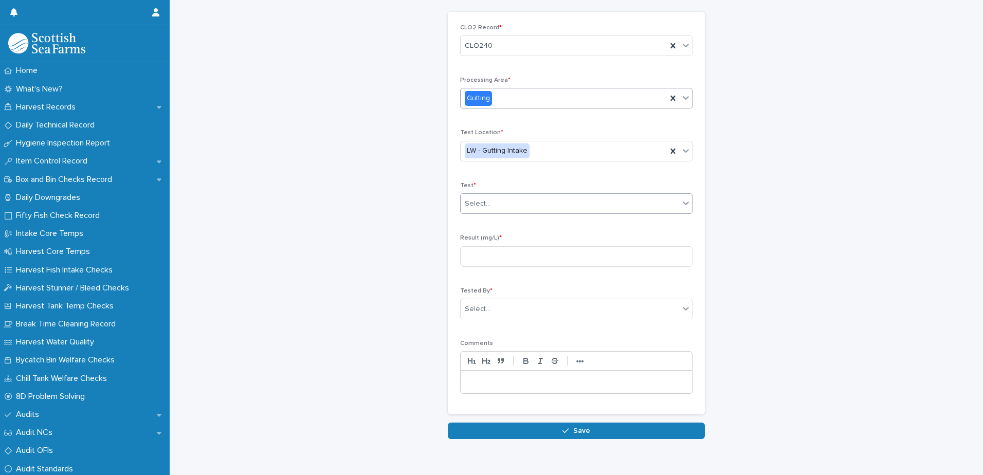
type input "*"
type input "***"
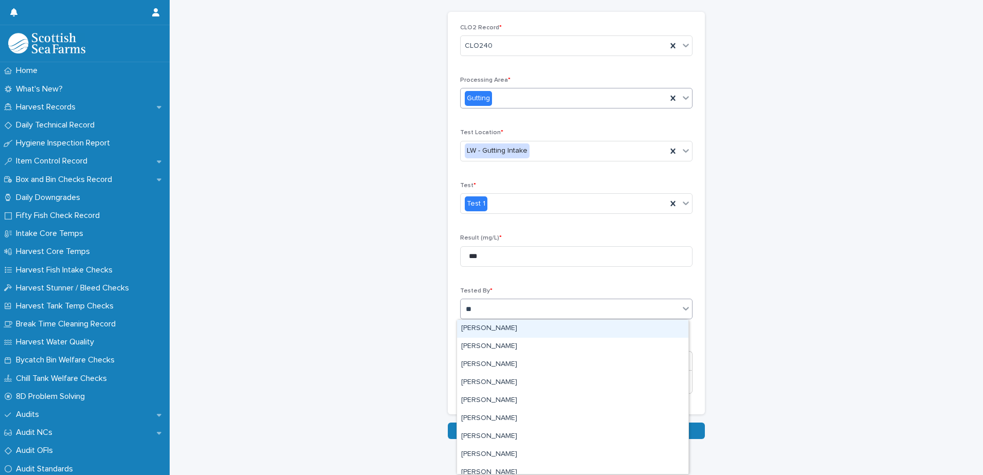
type input "***"
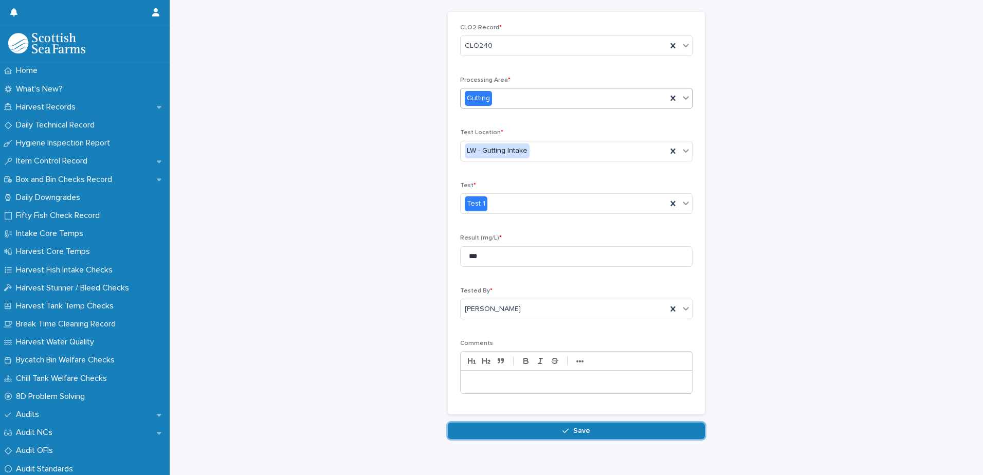
click at [448, 423] on button "Save" at bounding box center [576, 431] width 257 height 16
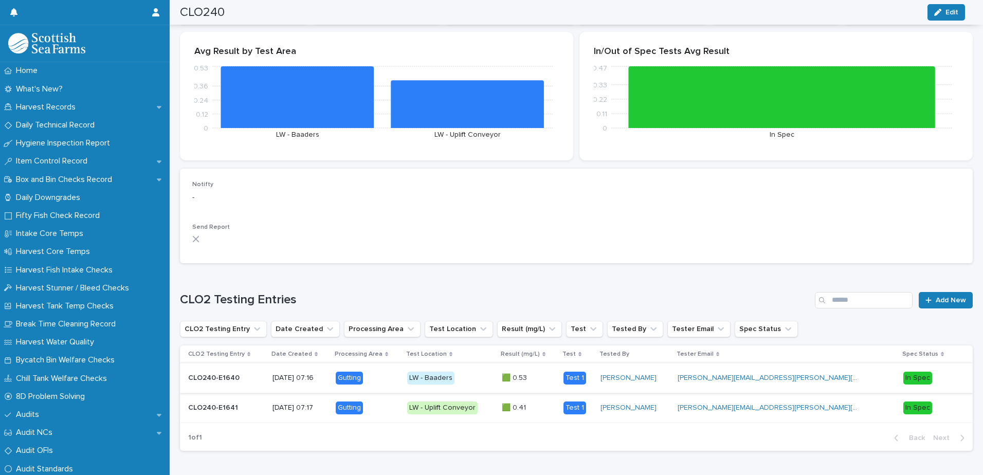
scroll to position [176, 0]
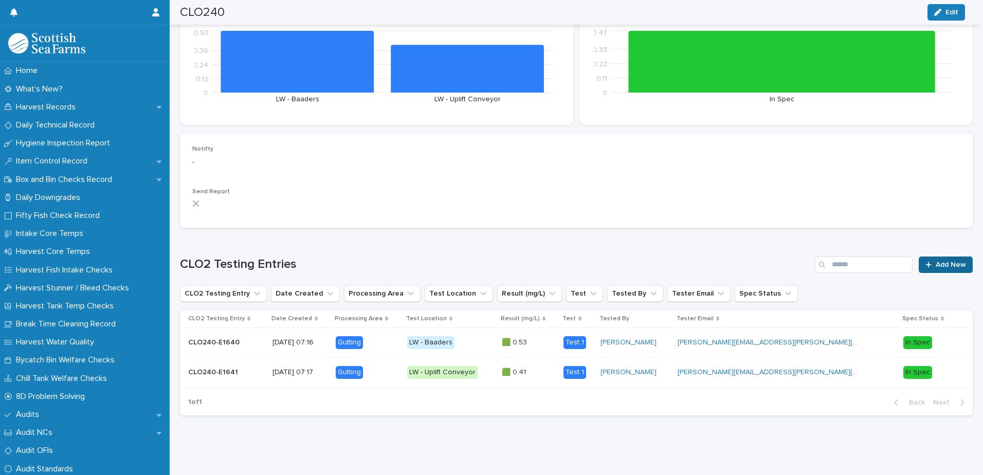
click at [925, 261] on icon at bounding box center [928, 264] width 6 height 7
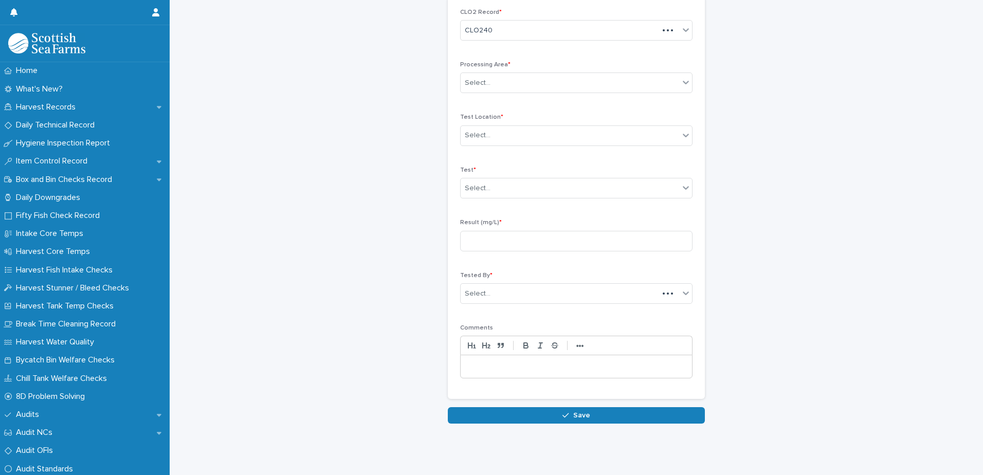
scroll to position [47, 0]
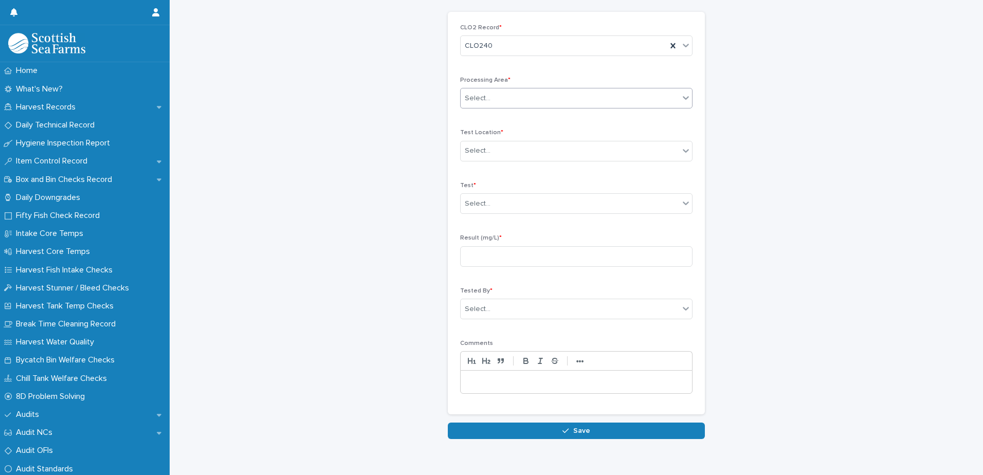
click at [557, 97] on div "Select..." at bounding box center [570, 98] width 218 height 17
click at [556, 95] on div "Select..." at bounding box center [570, 98] width 218 height 17
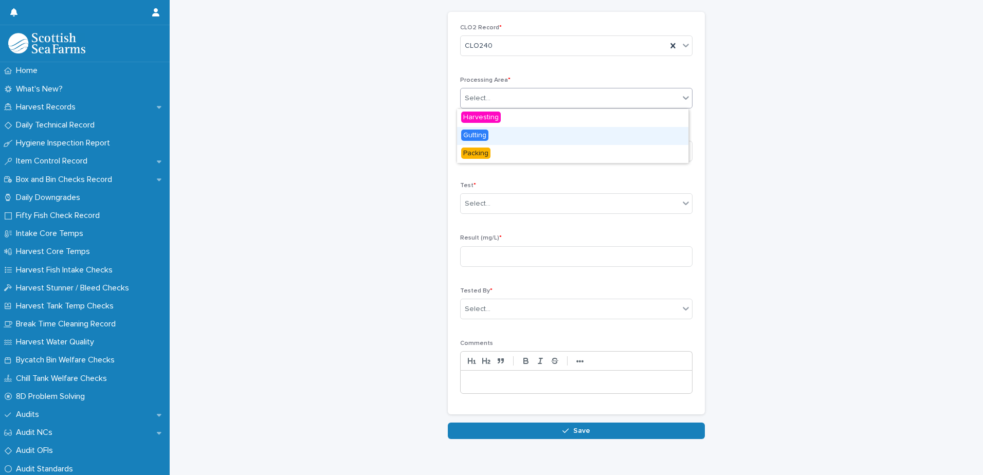
click at [507, 138] on div "Gutting" at bounding box center [572, 136] width 231 height 18
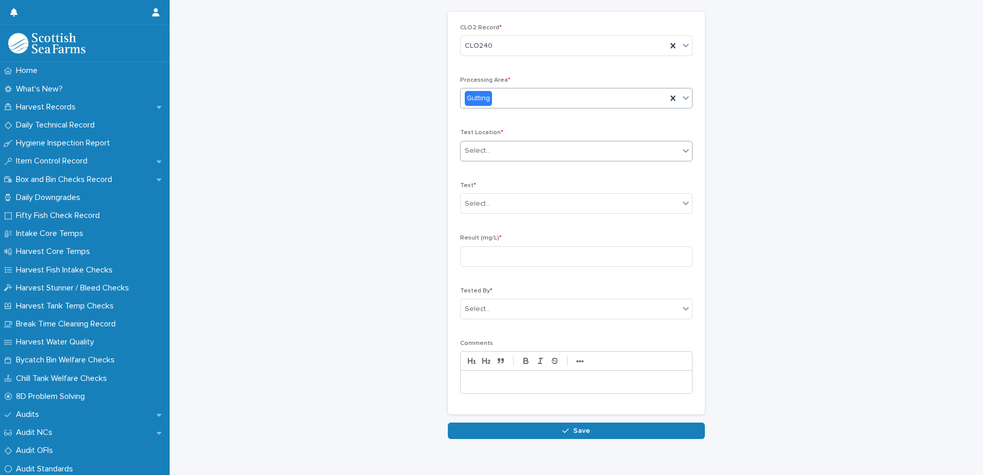
click at [513, 147] on div "Select..." at bounding box center [570, 150] width 218 height 17
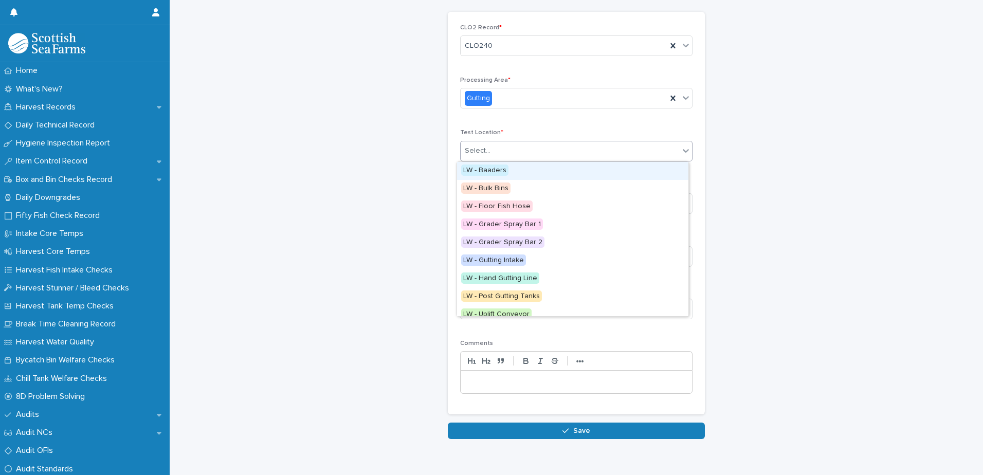
click at [513, 147] on div "Select..." at bounding box center [570, 150] width 218 height 17
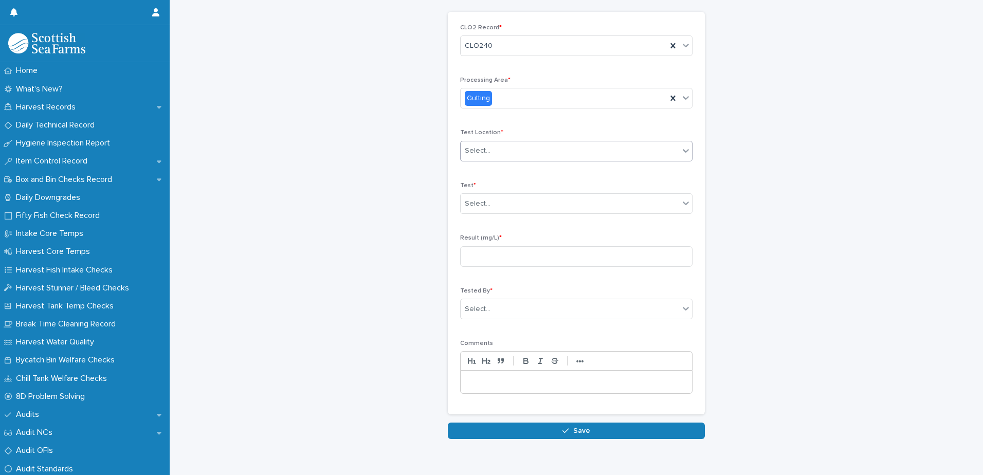
click at [513, 147] on div "Select..." at bounding box center [570, 150] width 218 height 17
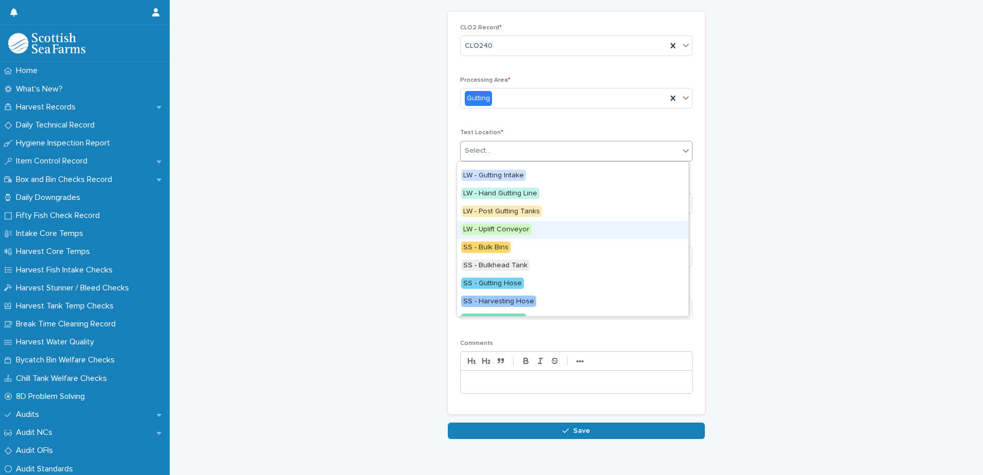
scroll to position [116, 0]
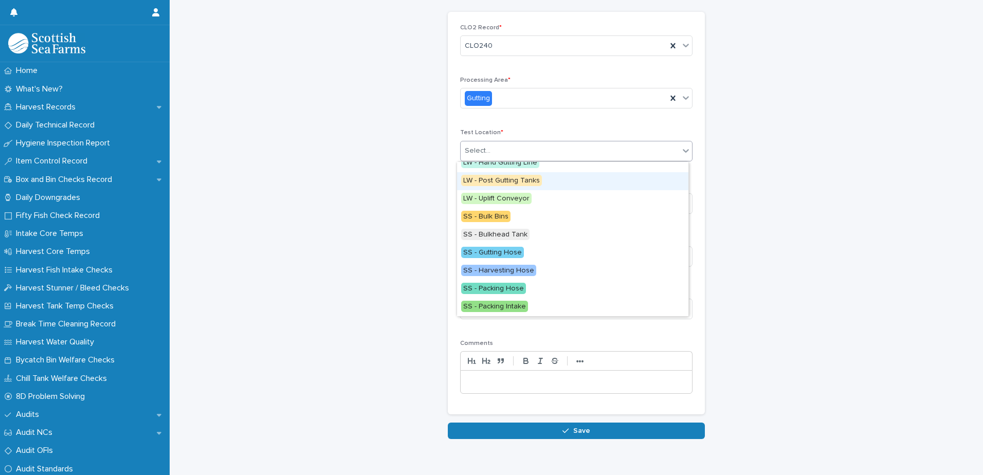
click at [518, 180] on span "LW - Post Gutting Tanks" at bounding box center [501, 180] width 81 height 11
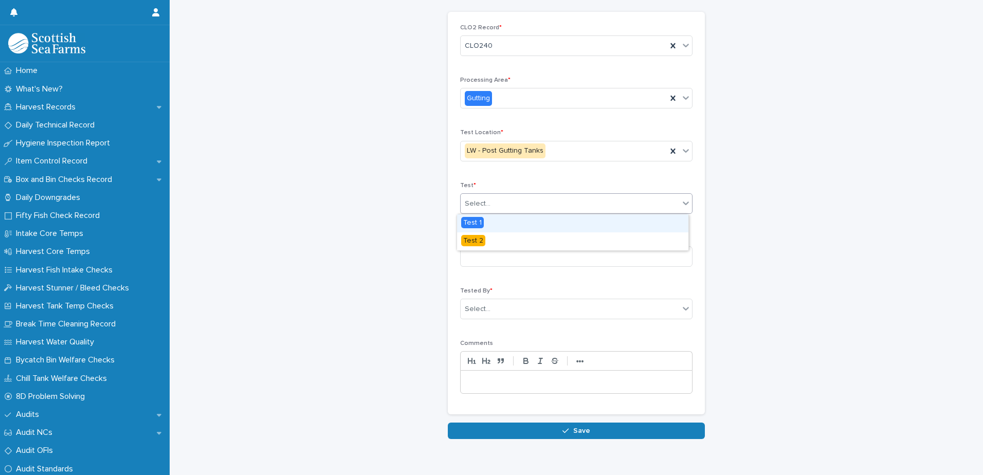
click at [524, 201] on div "Select..." at bounding box center [570, 203] width 218 height 17
click at [504, 222] on div "Test 1" at bounding box center [572, 223] width 231 height 18
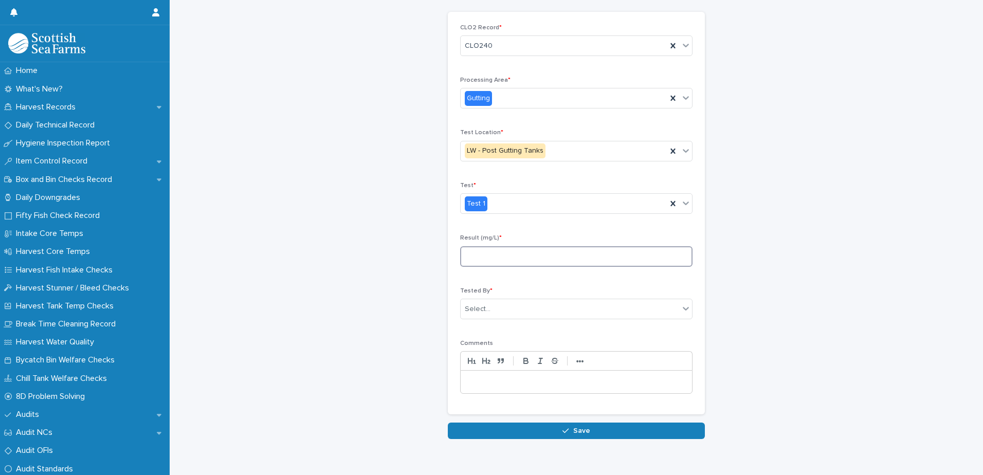
click at [516, 253] on input at bounding box center [576, 256] width 232 height 21
type input "***"
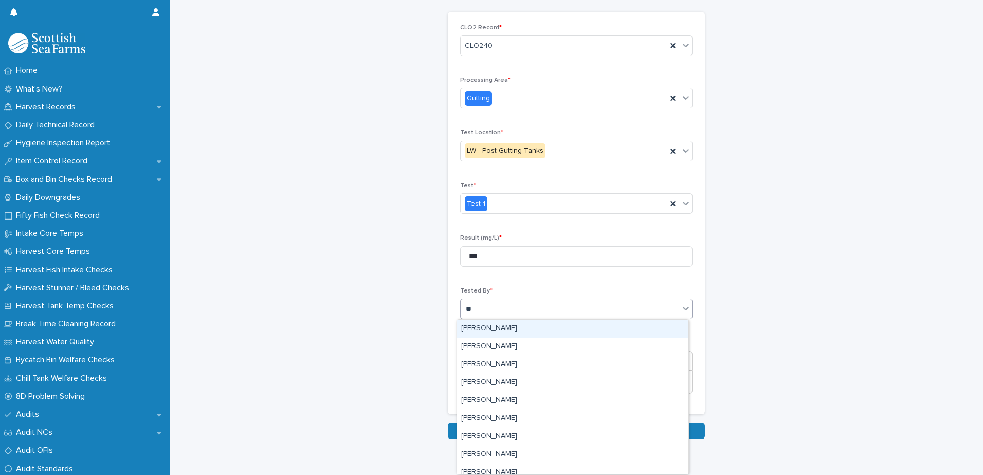
type input "***"
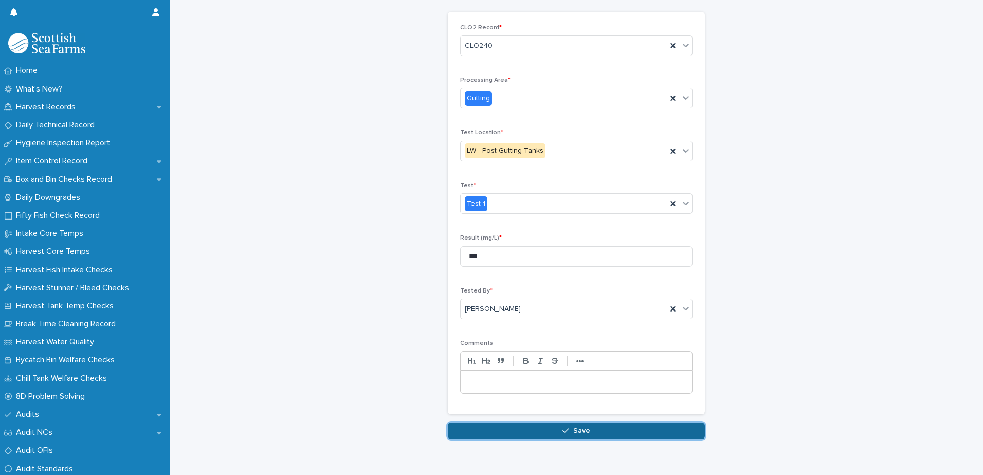
click at [573, 428] on span "Save" at bounding box center [581, 430] width 17 height 7
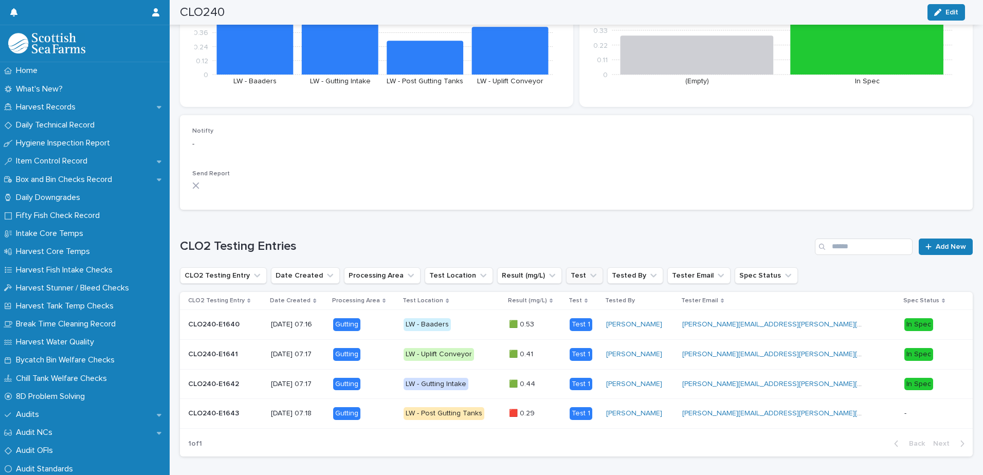
scroll to position [235, 0]
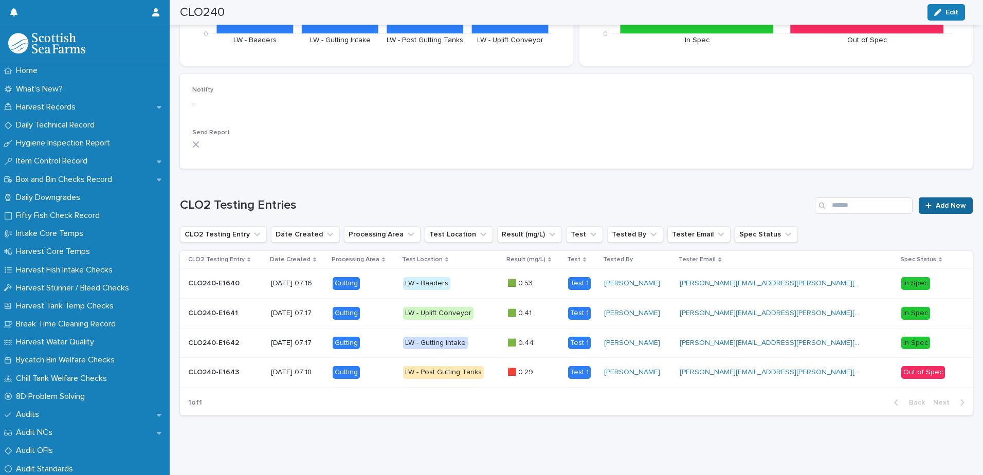
click at [935, 197] on link "Add New" at bounding box center [946, 205] width 54 height 16
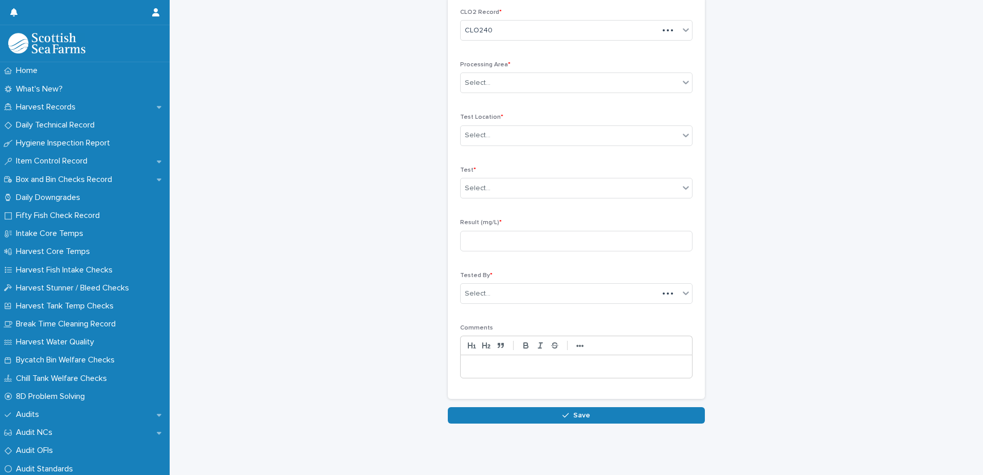
scroll to position [47, 0]
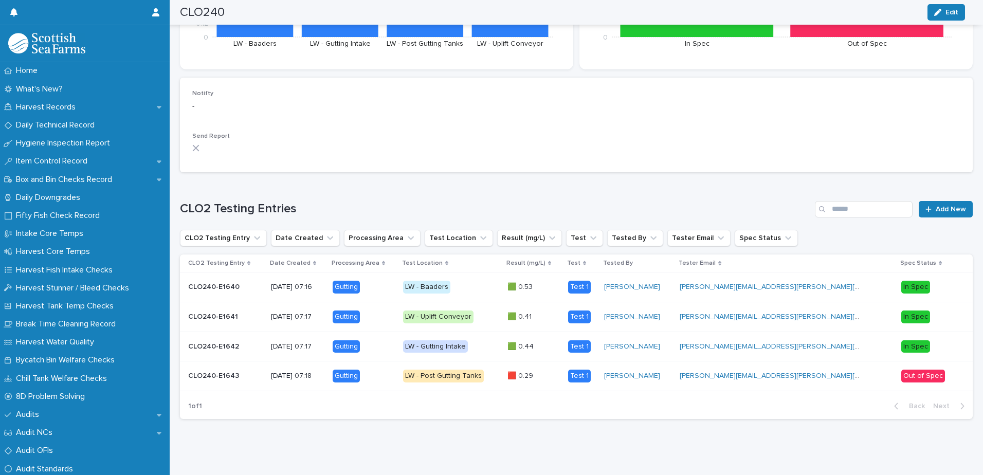
scroll to position [235, 0]
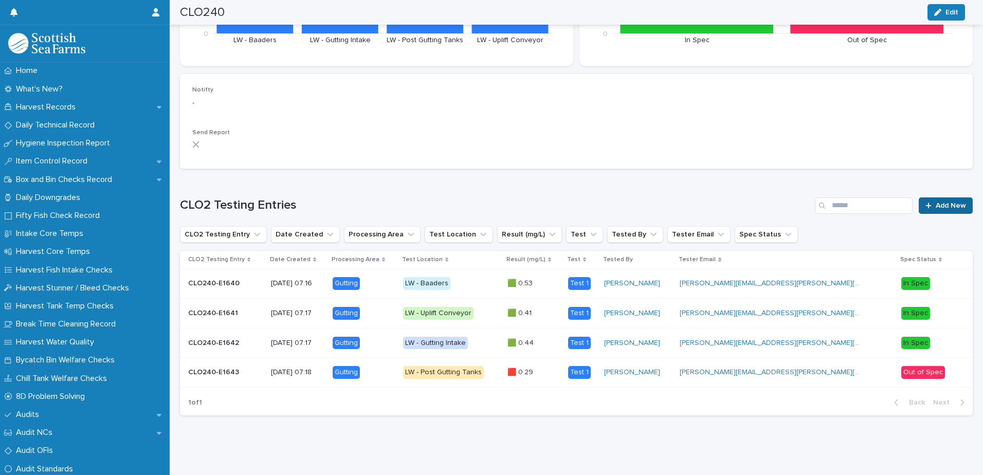
click at [955, 197] on link "Add New" at bounding box center [946, 205] width 54 height 16
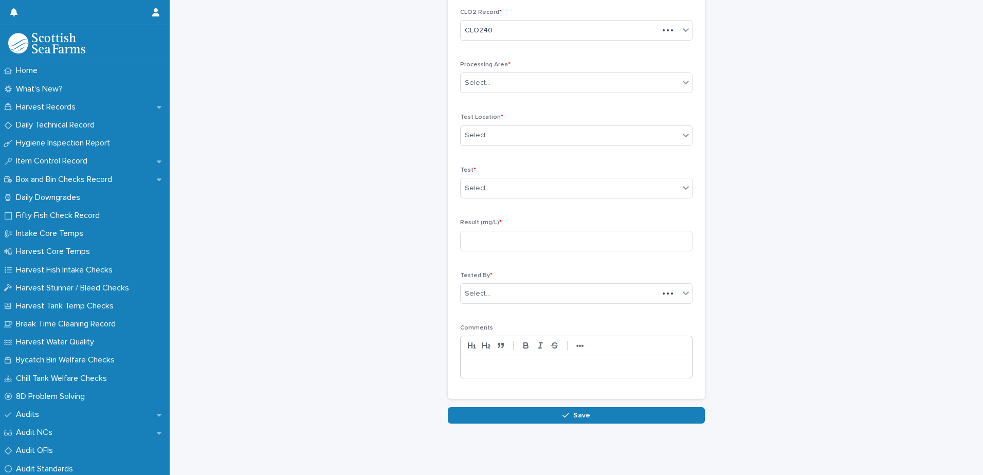
scroll to position [47, 0]
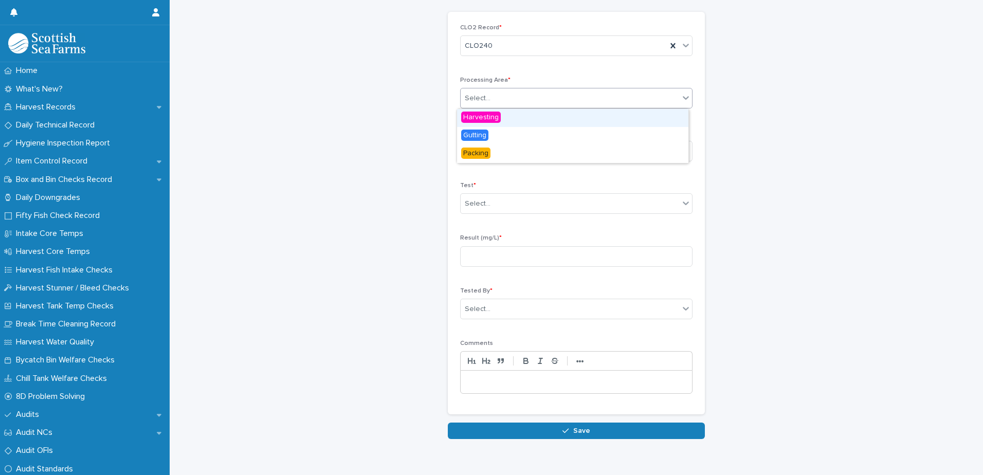
click at [532, 103] on div "Select..." at bounding box center [570, 98] width 218 height 17
click at [495, 135] on div "Gutting" at bounding box center [572, 136] width 231 height 18
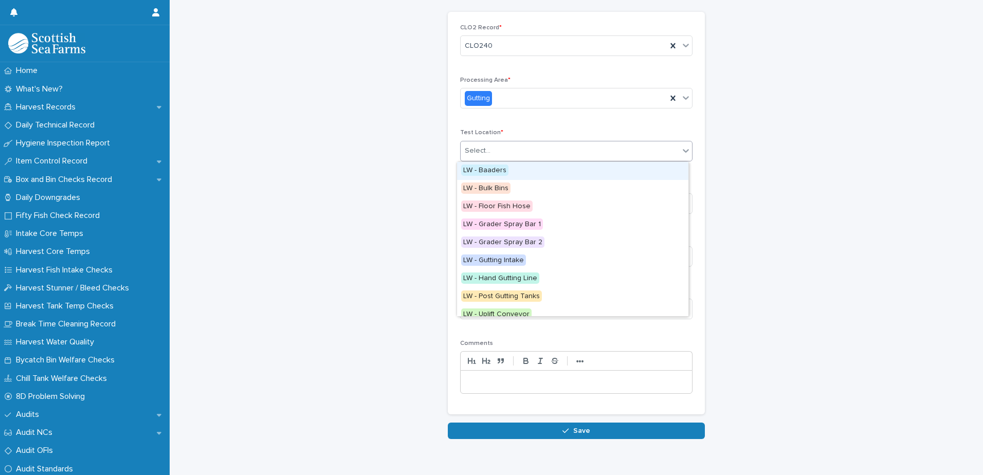
click at [513, 158] on div "Select..." at bounding box center [570, 150] width 218 height 17
click at [531, 281] on span "LW - Hand Gutting Line" at bounding box center [500, 277] width 78 height 11
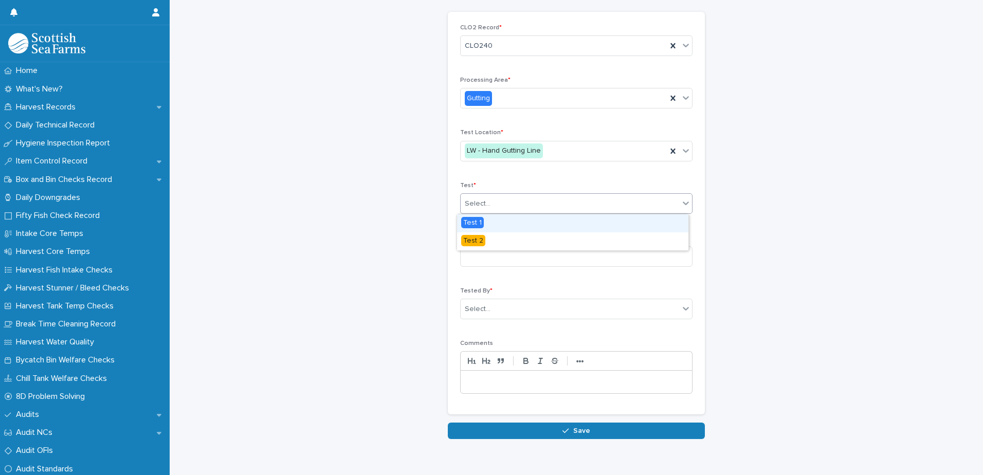
click at [528, 204] on div "Select..." at bounding box center [570, 203] width 218 height 17
click at [483, 220] on div "Test 1" at bounding box center [572, 223] width 231 height 18
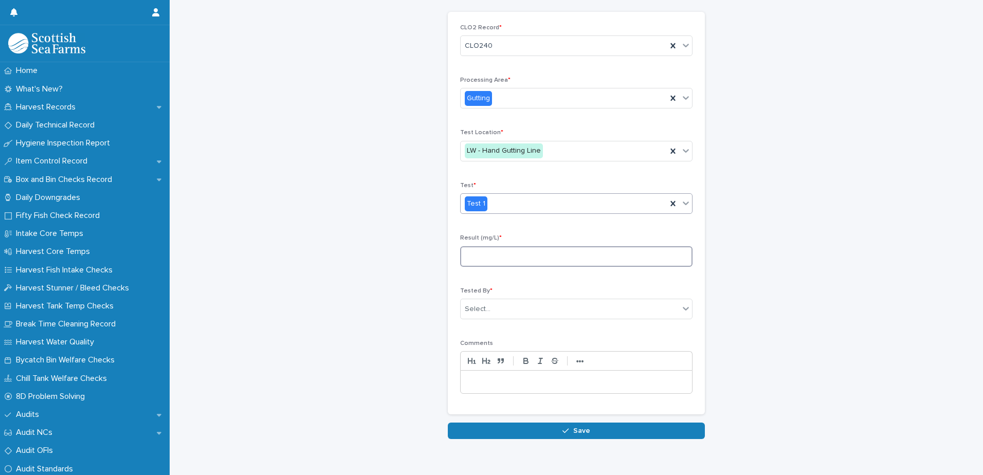
click at [514, 252] on input at bounding box center [576, 256] width 232 height 21
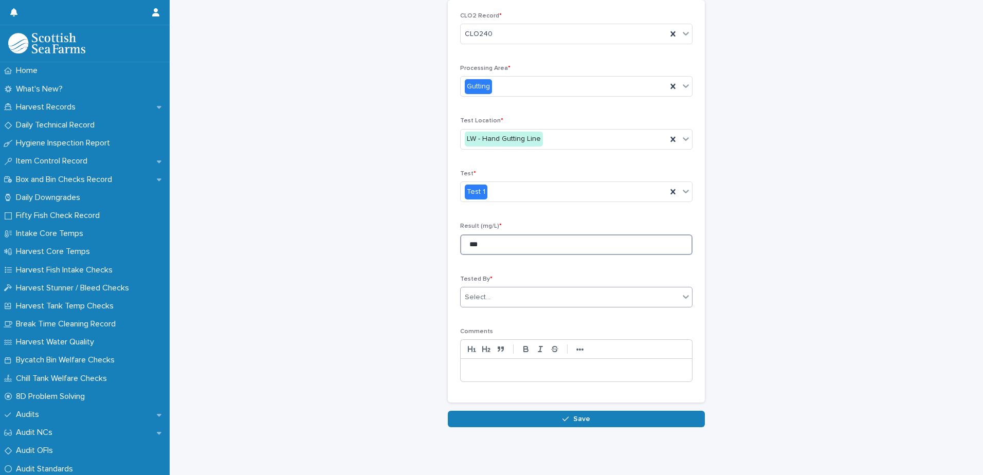
scroll to position [70, 0]
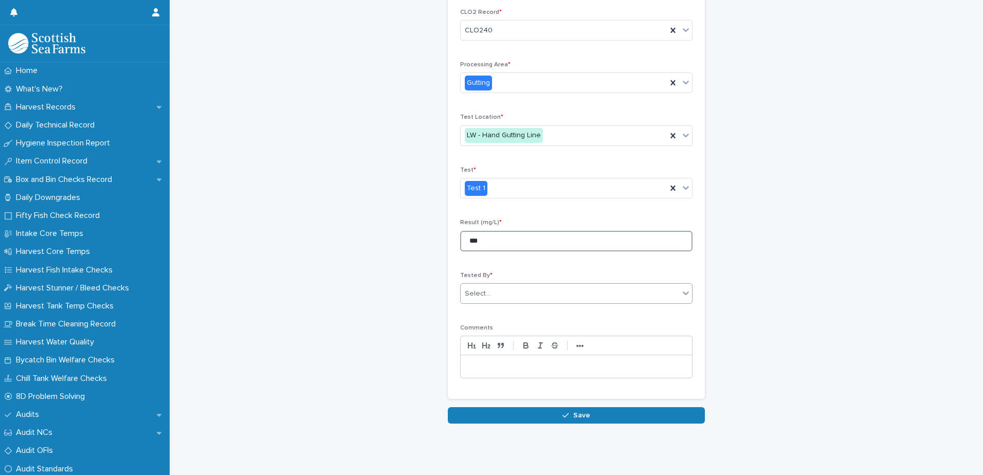
type input "***"
click at [510, 291] on div "Select..." at bounding box center [570, 293] width 218 height 17
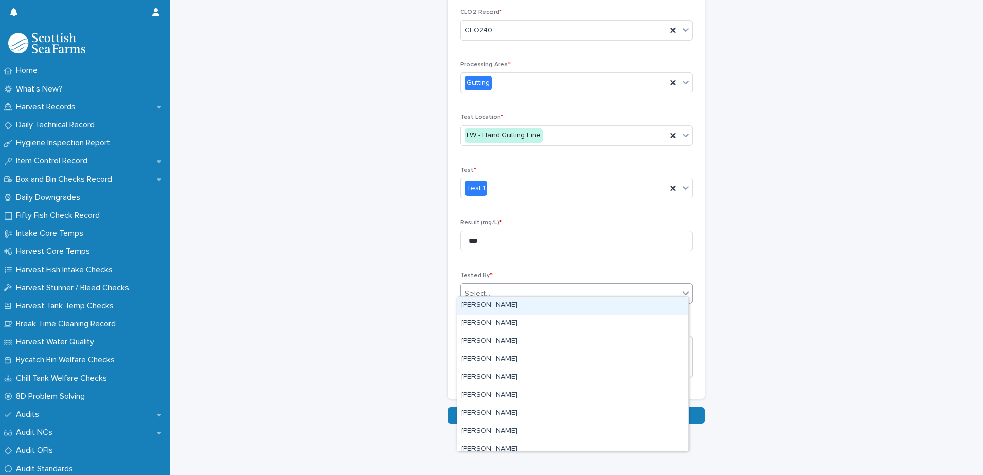
click at [509, 290] on div "Select..." at bounding box center [570, 293] width 218 height 17
type input "***"
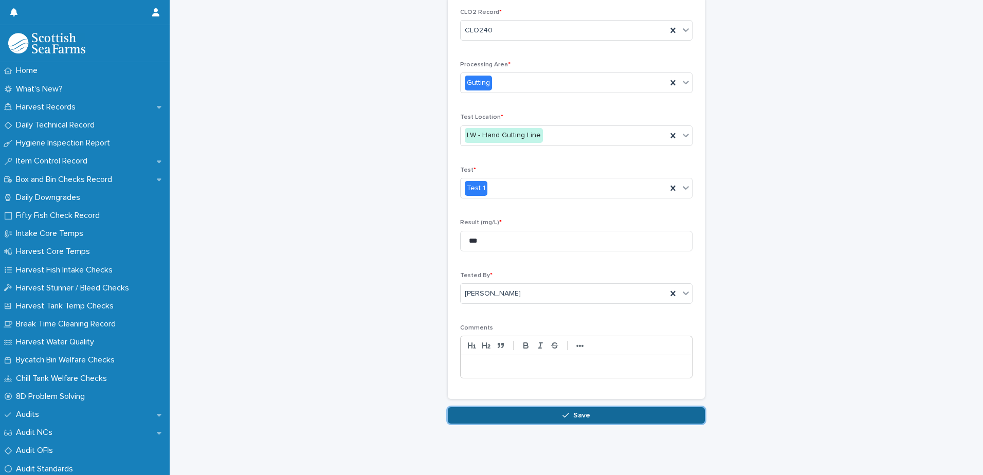
click at [583, 412] on span "Save" at bounding box center [581, 415] width 17 height 7
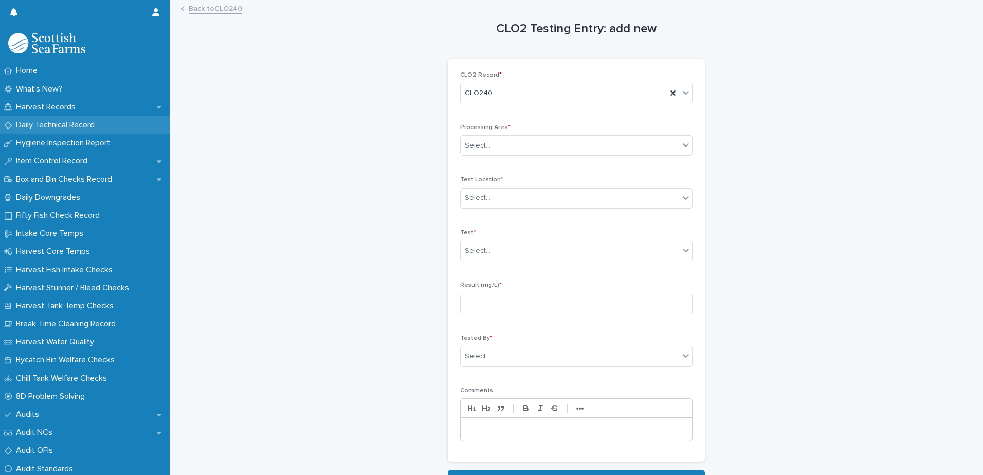
click at [90, 128] on p "Daily Technical Record" at bounding box center [57, 125] width 91 height 10
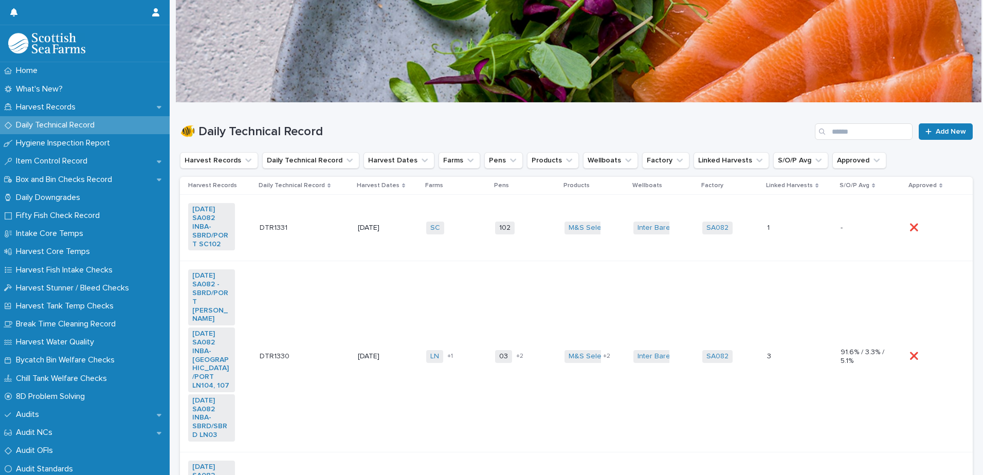
click at [410, 240] on td "[DATE]" at bounding box center [388, 228] width 68 height 66
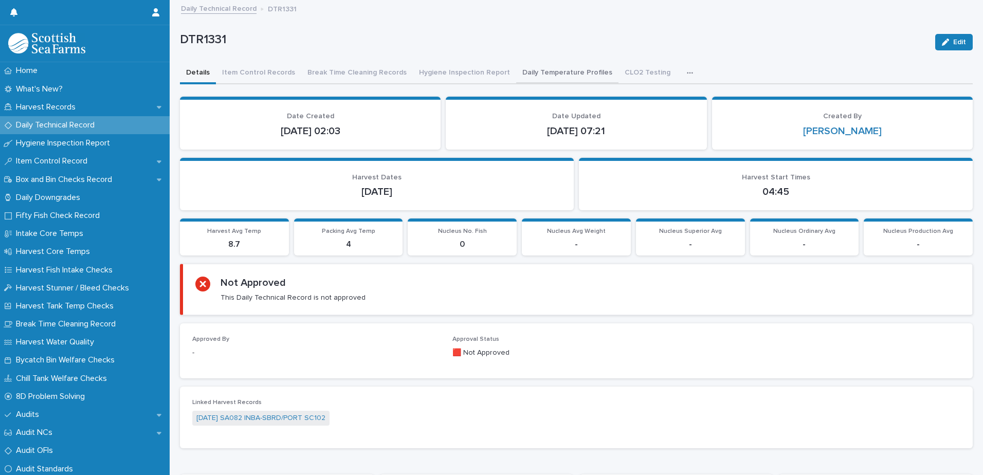
click at [534, 69] on button "Daily Temperature Profiles" at bounding box center [567, 74] width 102 height 22
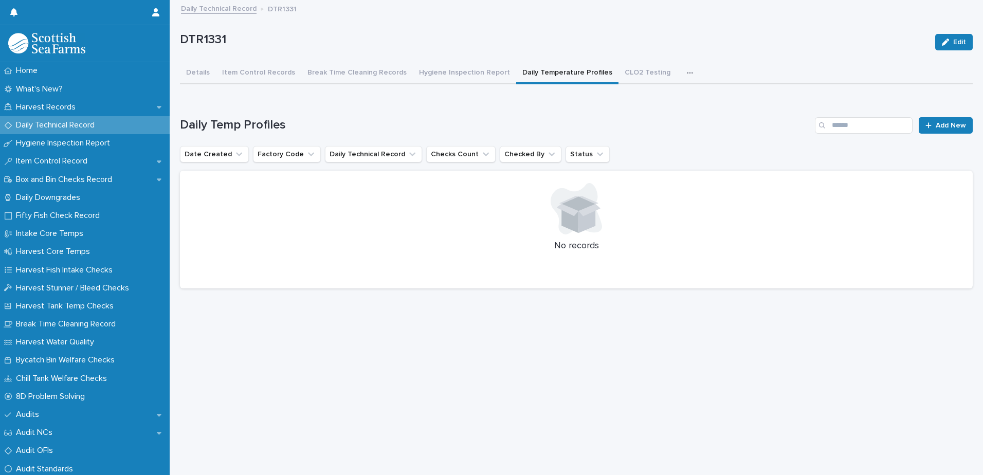
scroll to position [8, 0]
click at [940, 122] on span "Add New" at bounding box center [951, 125] width 30 height 7
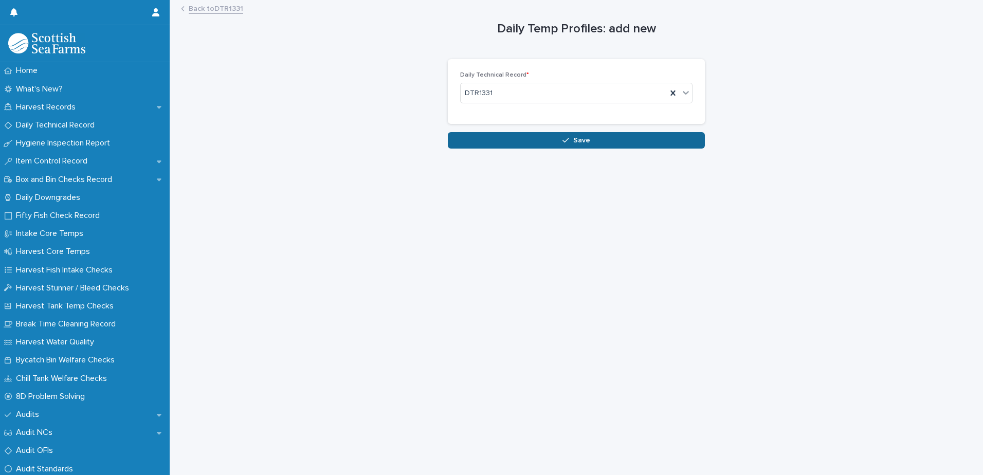
click at [583, 142] on span "Save" at bounding box center [581, 140] width 17 height 7
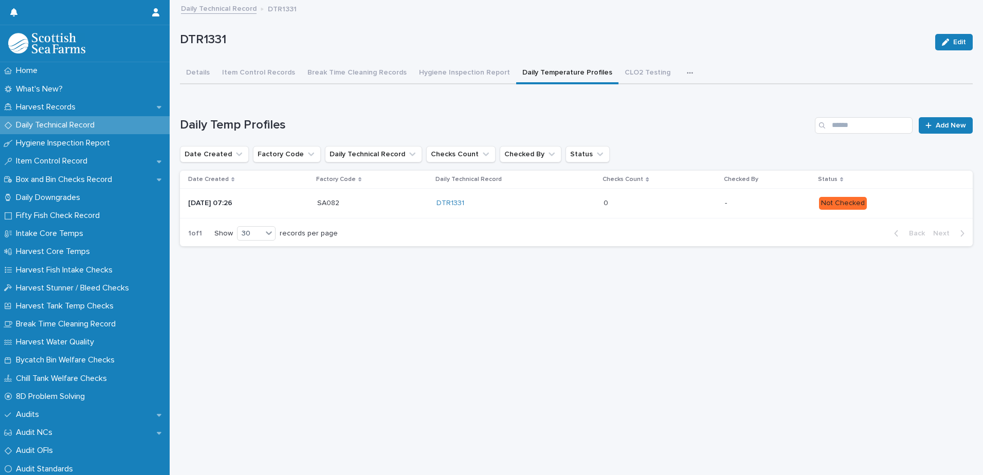
click at [676, 209] on div "0 0" at bounding box center [659, 203] width 113 height 17
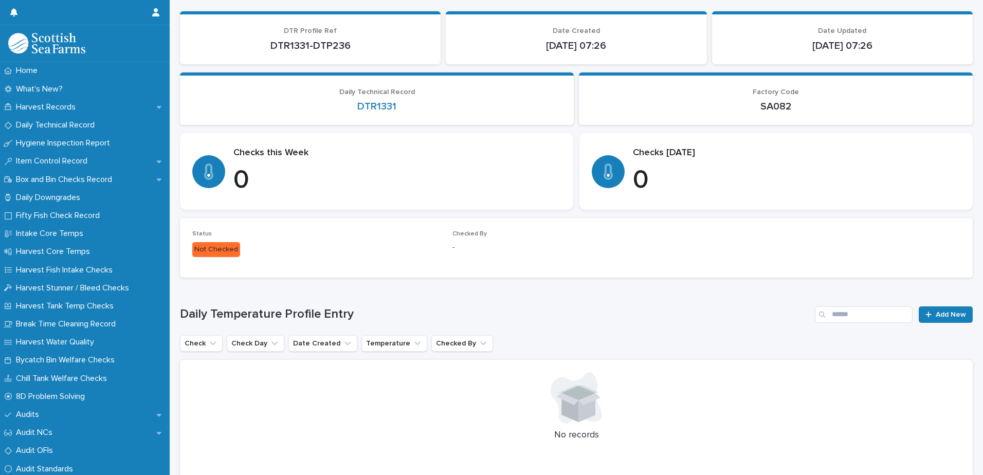
scroll to position [134, 0]
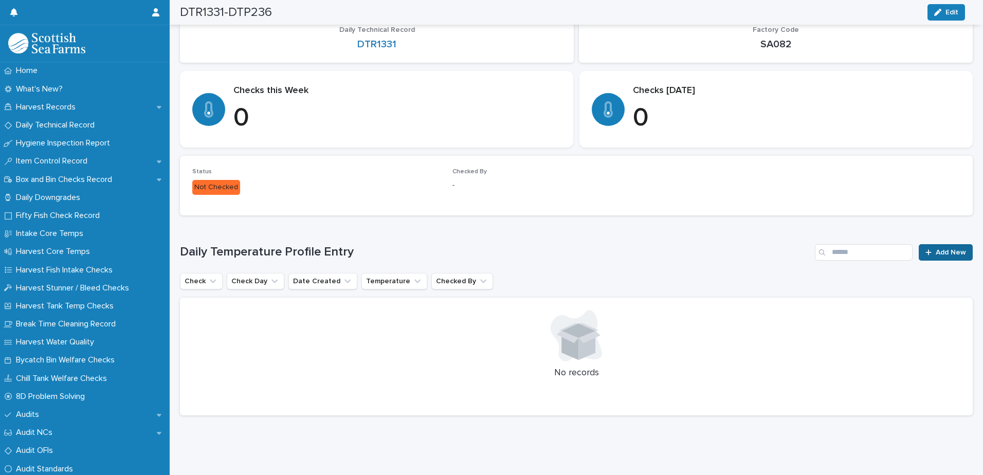
click at [926, 249] on div at bounding box center [930, 252] width 10 height 7
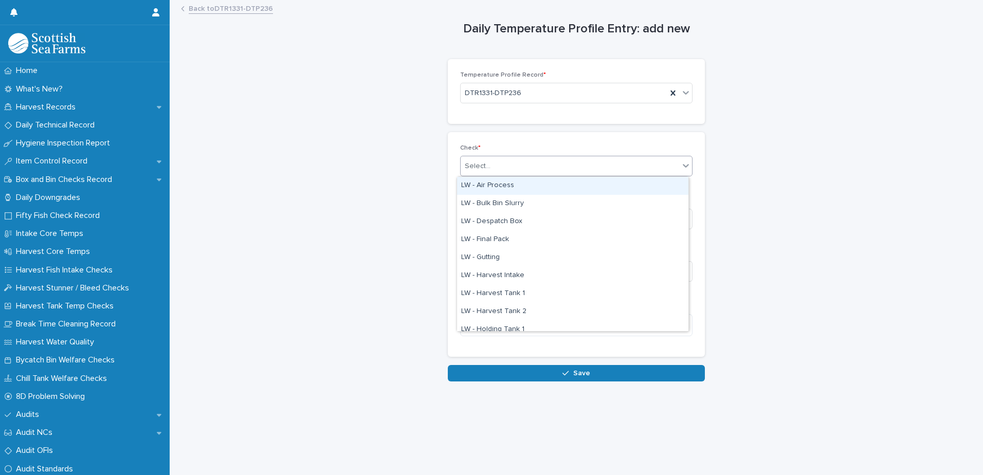
click at [557, 156] on div "Select..." at bounding box center [576, 166] width 232 height 21
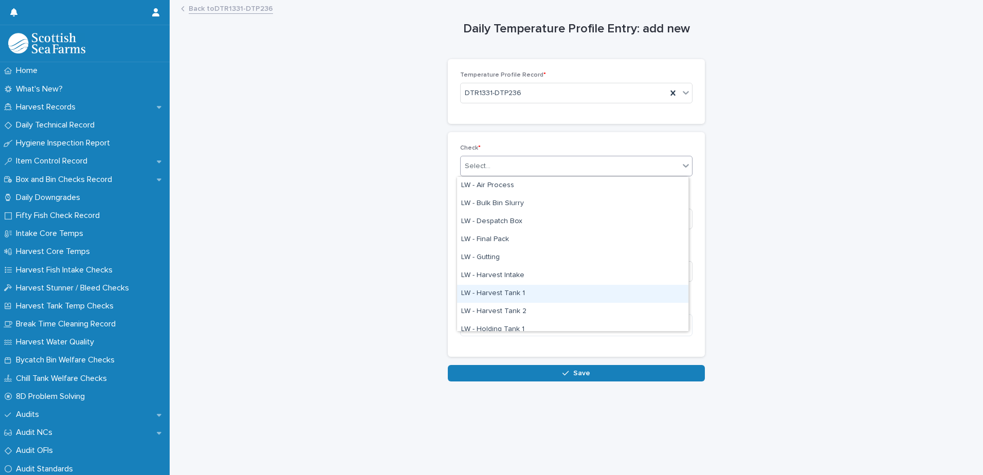
click at [522, 293] on div "LW - Harvest Tank 1" at bounding box center [572, 294] width 231 height 18
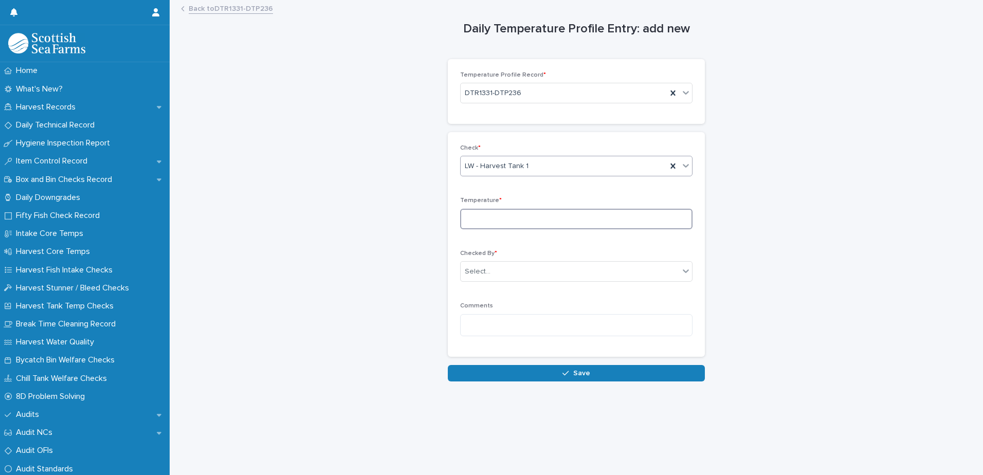
drag, startPoint x: 549, startPoint y: 211, endPoint x: 550, endPoint y: 204, distance: 7.3
click at [550, 204] on div "Temperature *" at bounding box center [576, 217] width 232 height 40
click at [506, 214] on input at bounding box center [576, 219] width 232 height 21
type input "*"
click at [618, 257] on p "Checked By *" at bounding box center [576, 253] width 232 height 7
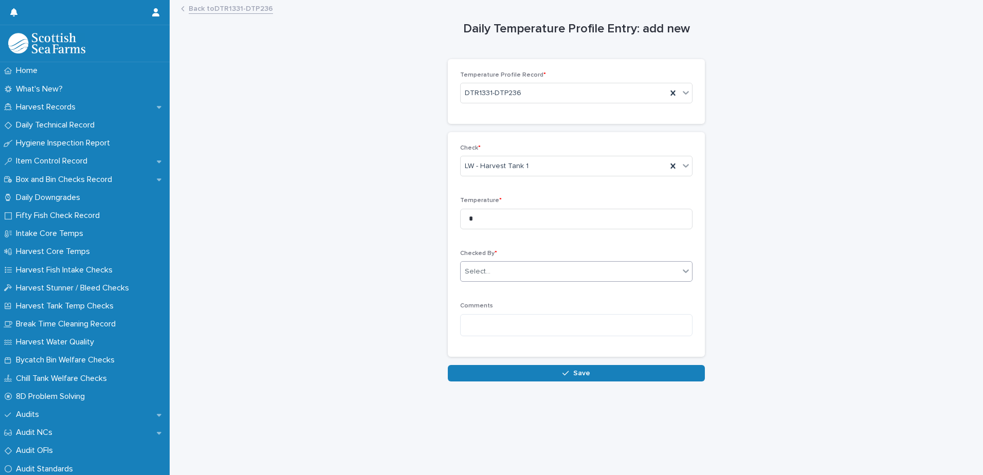
click at [613, 271] on div "Select..." at bounding box center [570, 271] width 218 height 17
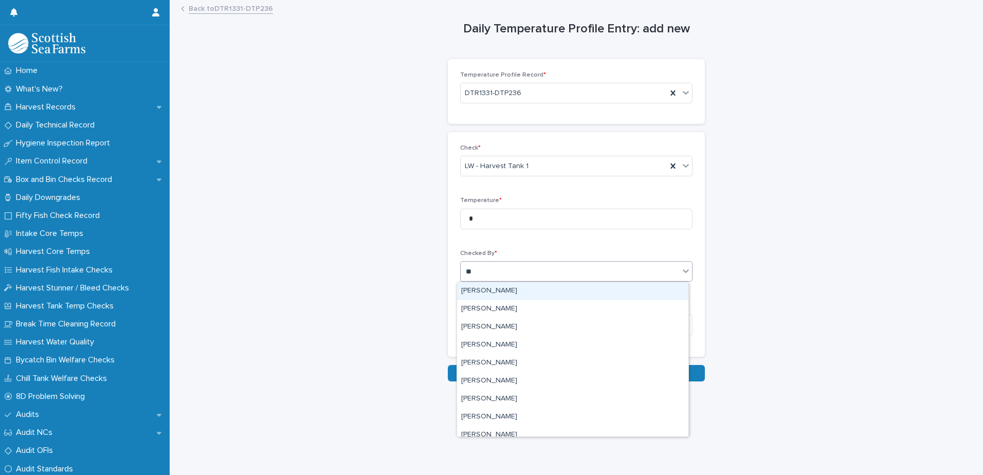
type input "***"
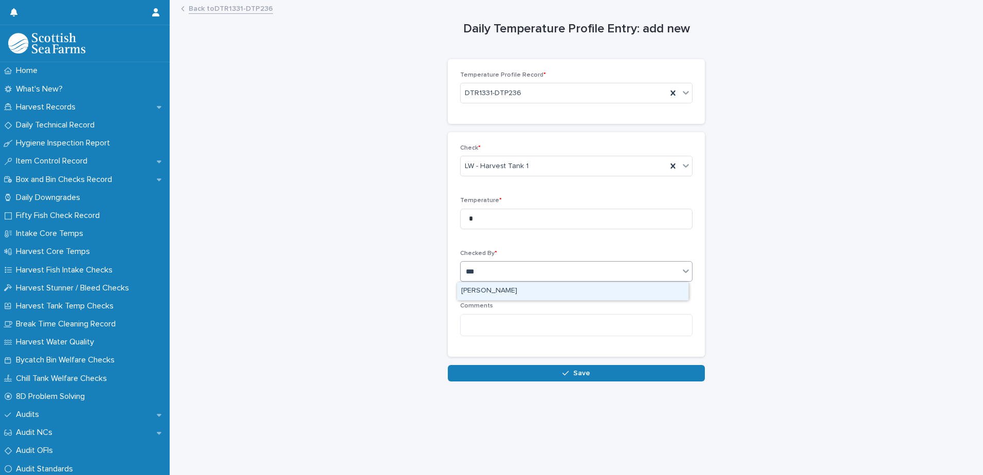
click at [519, 293] on div "[PERSON_NAME]" at bounding box center [572, 291] width 231 height 18
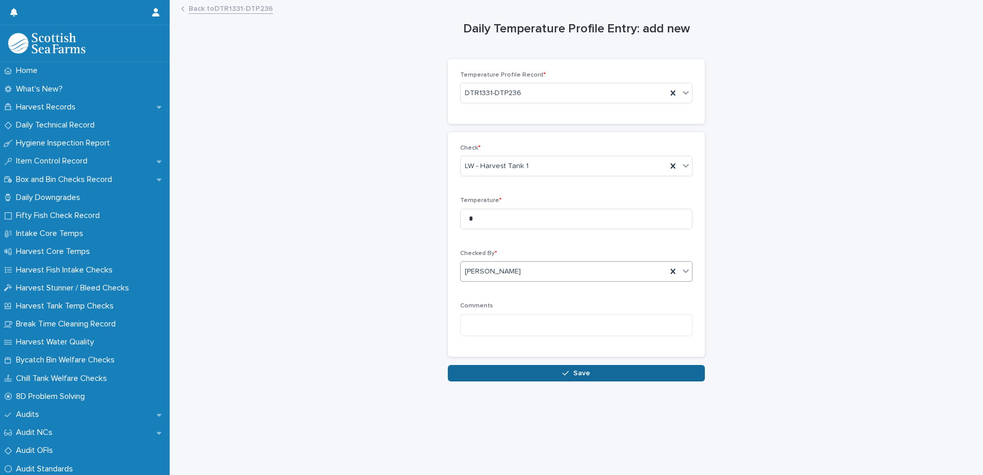
click at [573, 373] on span "Save" at bounding box center [581, 373] width 17 height 7
click at [530, 170] on div "Select..." at bounding box center [570, 166] width 218 height 17
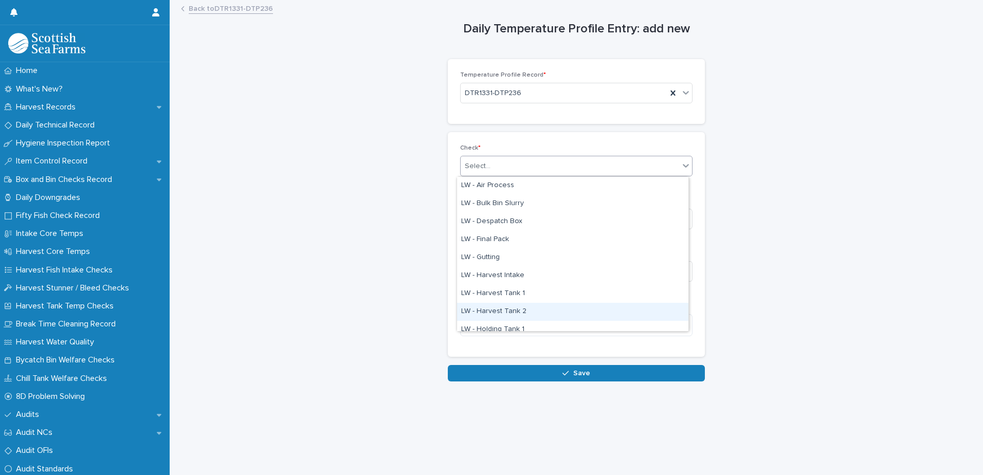
click at [525, 308] on div "LW - Harvest Tank 2" at bounding box center [572, 312] width 231 height 18
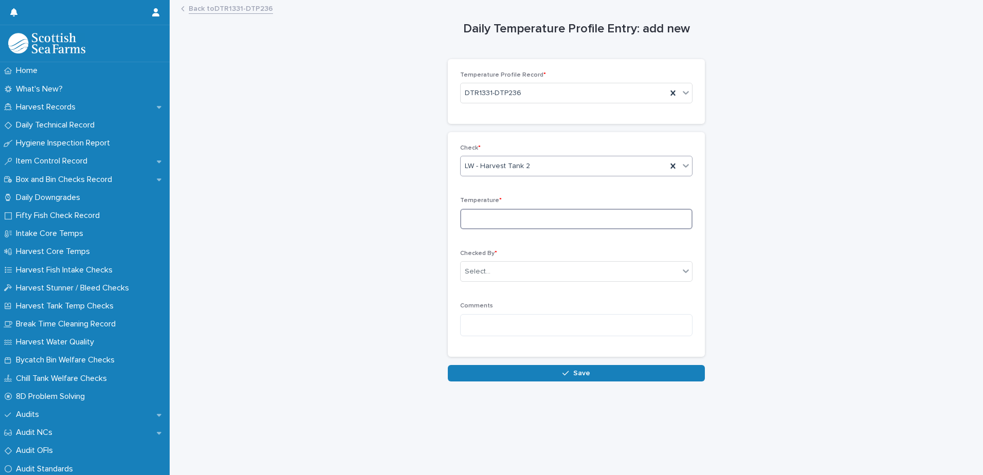
click at [521, 218] on input at bounding box center [576, 219] width 232 height 21
type input "*"
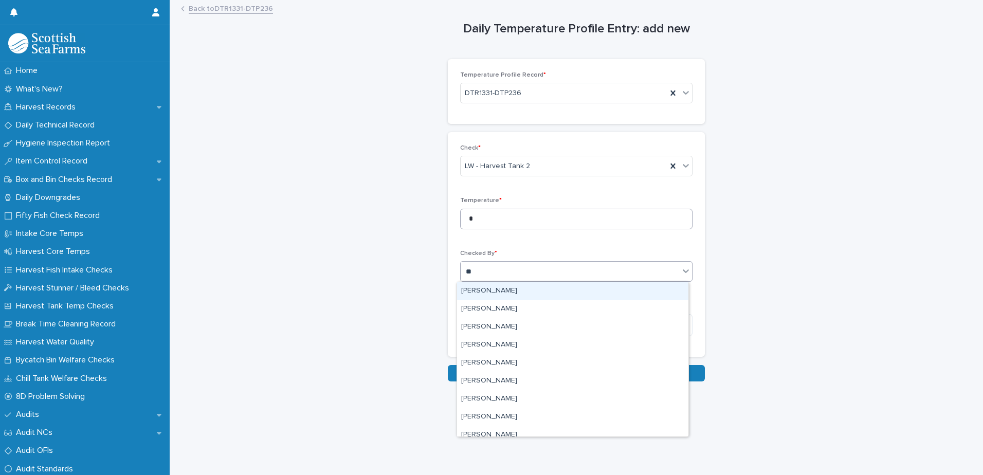
type input "***"
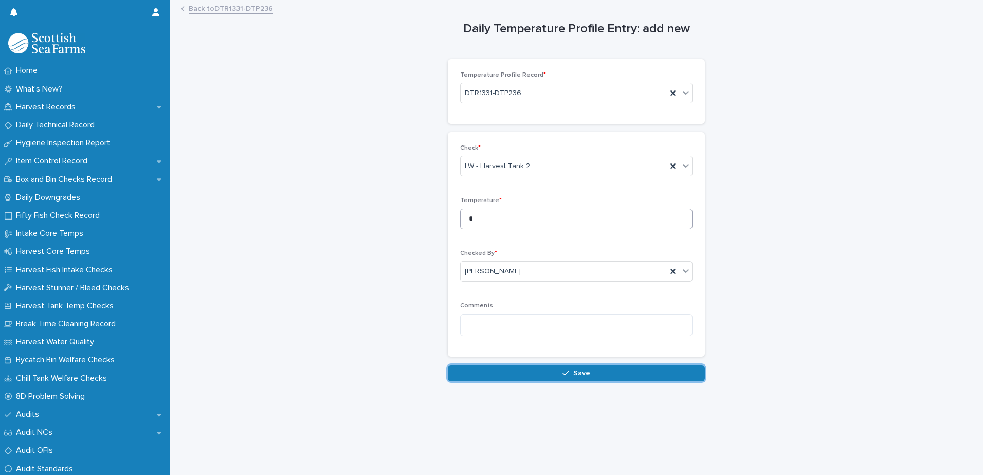
click at [448, 365] on button "Save" at bounding box center [576, 373] width 257 height 16
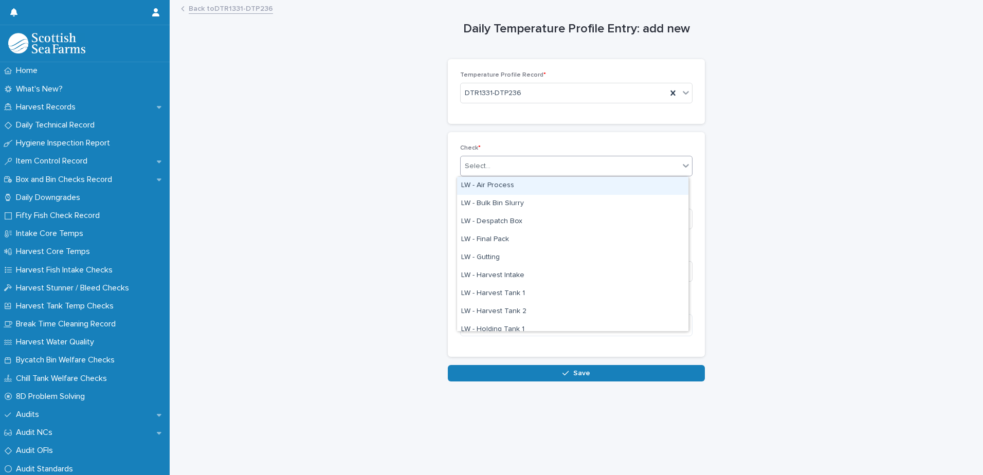
click at [553, 173] on div "Select..." at bounding box center [570, 166] width 218 height 17
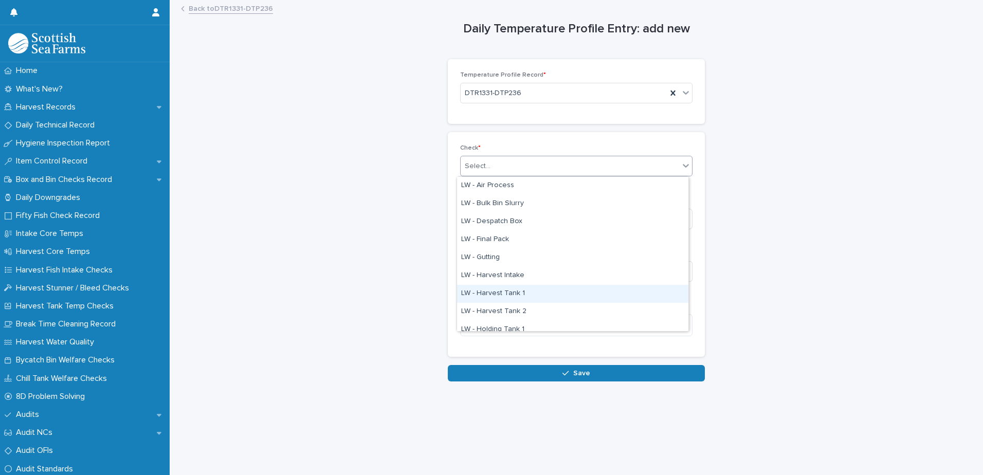
scroll to position [103, 0]
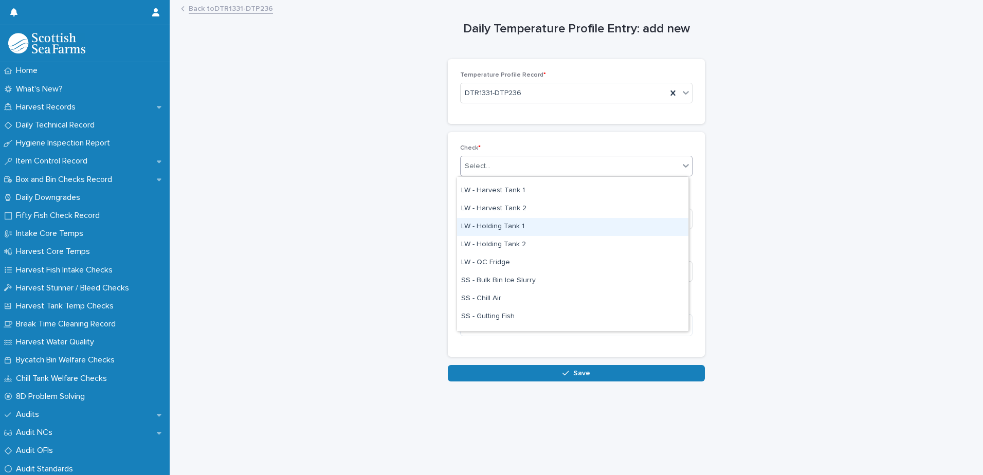
click at [514, 225] on div "LW - Holding Tank 1" at bounding box center [572, 227] width 231 height 18
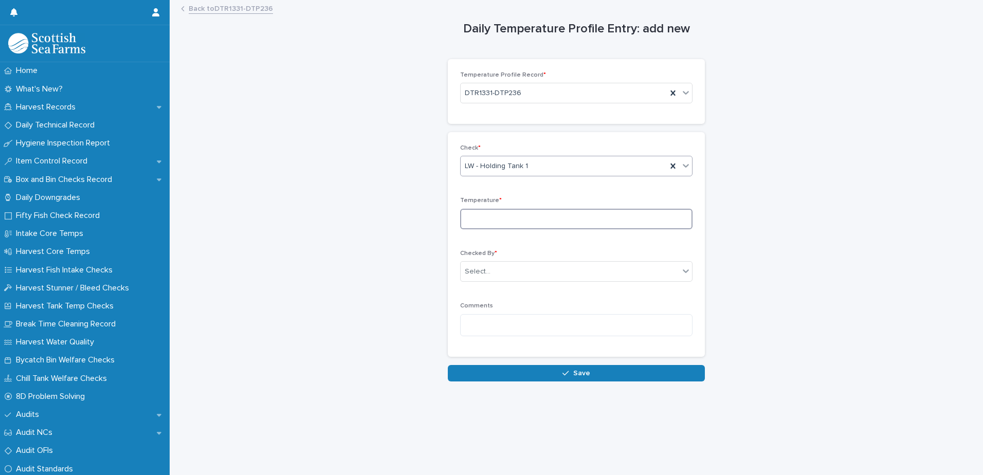
click at [516, 227] on input at bounding box center [576, 219] width 232 height 21
type input "*"
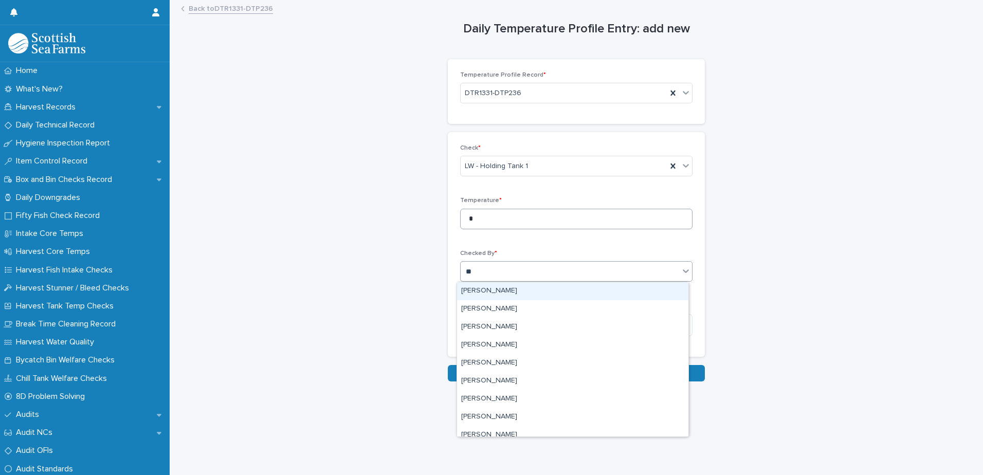
type input "***"
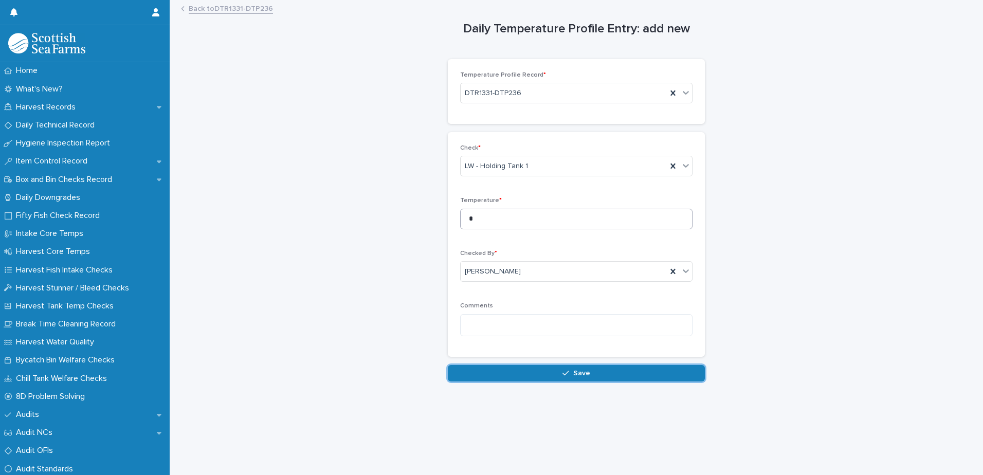
click at [448, 365] on button "Save" at bounding box center [576, 373] width 257 height 16
click at [516, 162] on div "Select..." at bounding box center [570, 166] width 218 height 17
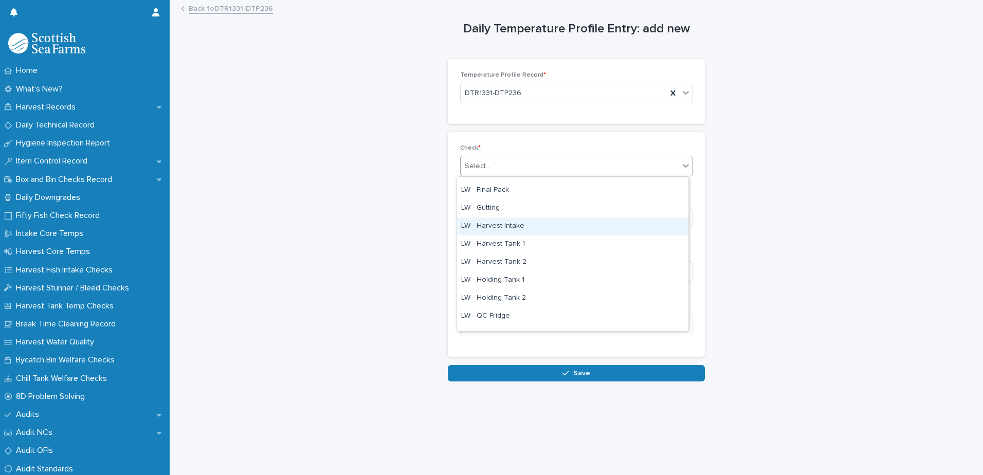
scroll to position [103, 0]
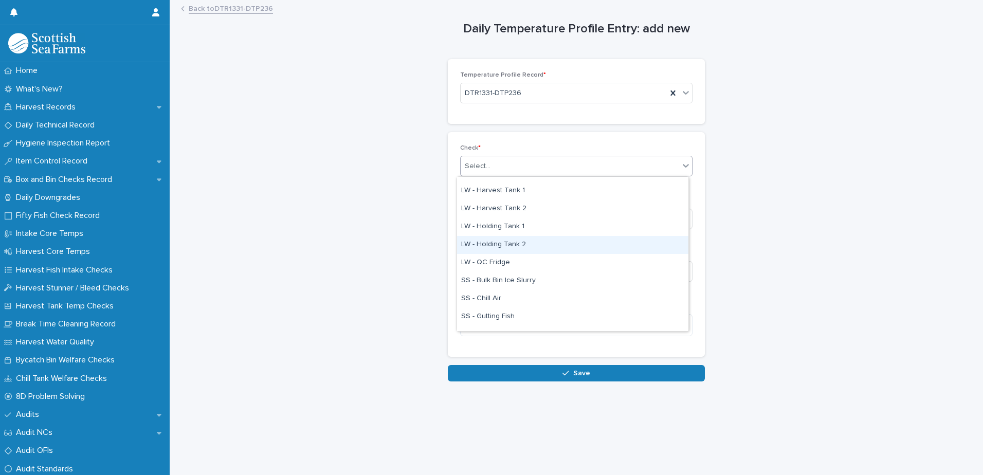
click at [520, 248] on div "LW - Holding Tank 2" at bounding box center [572, 245] width 231 height 18
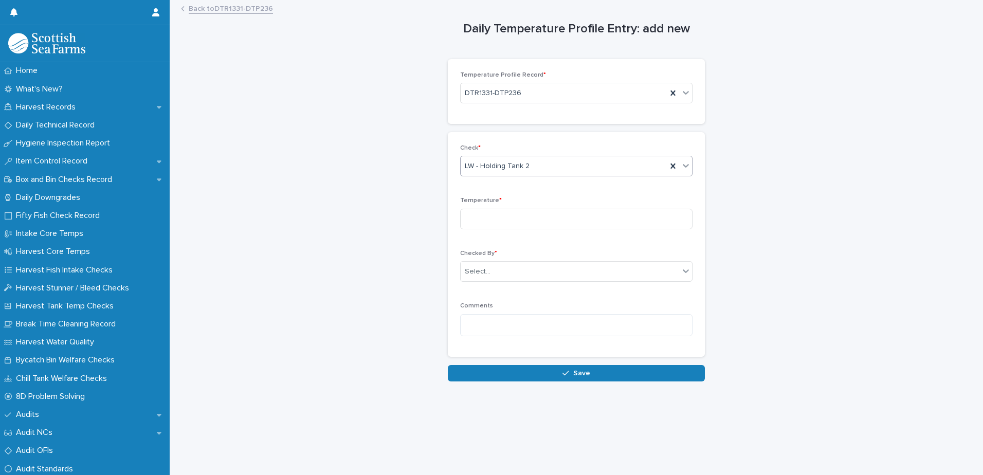
click at [511, 206] on div "Temperature *" at bounding box center [576, 217] width 232 height 40
click at [509, 213] on input at bounding box center [576, 219] width 232 height 21
type input "*"
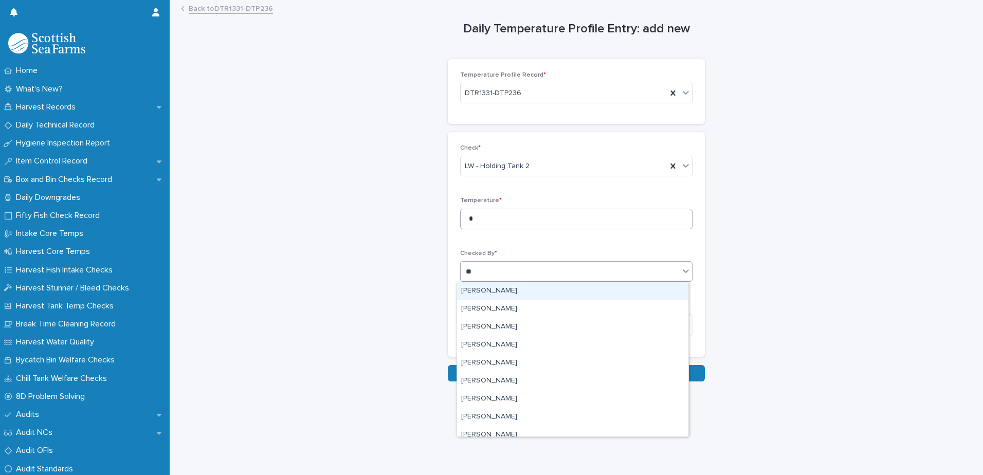
type input "***"
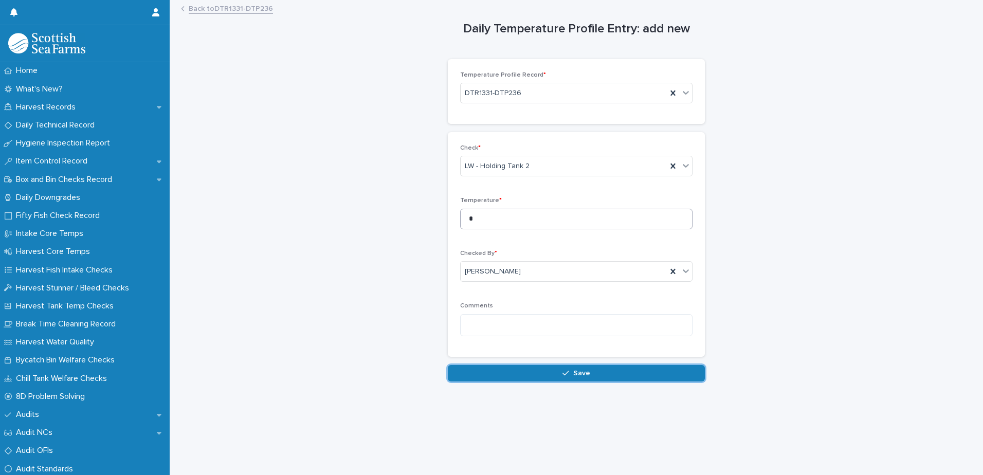
click at [448, 365] on button "Save" at bounding box center [576, 373] width 257 height 16
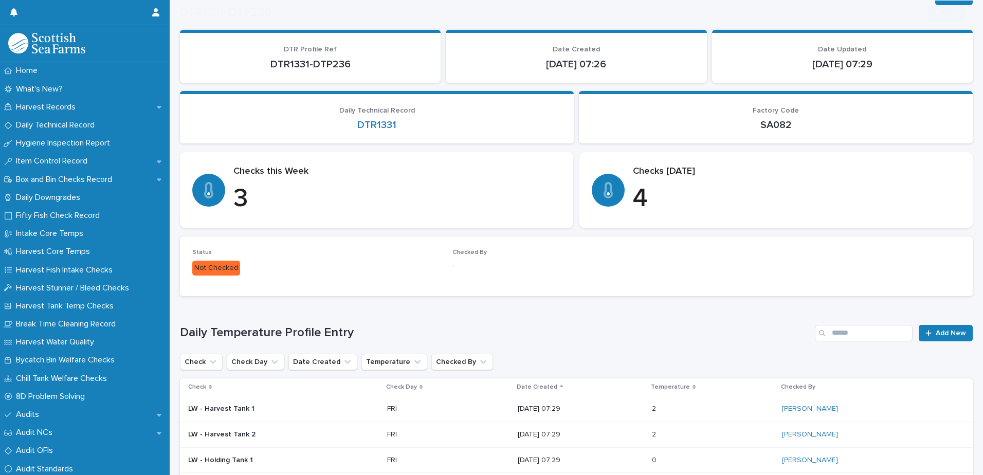
scroll to position [138, 0]
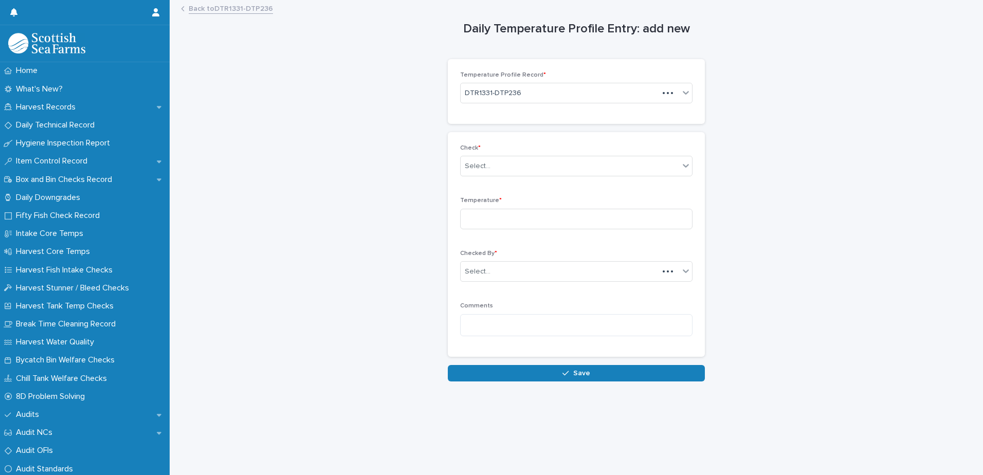
scroll to position [8, 0]
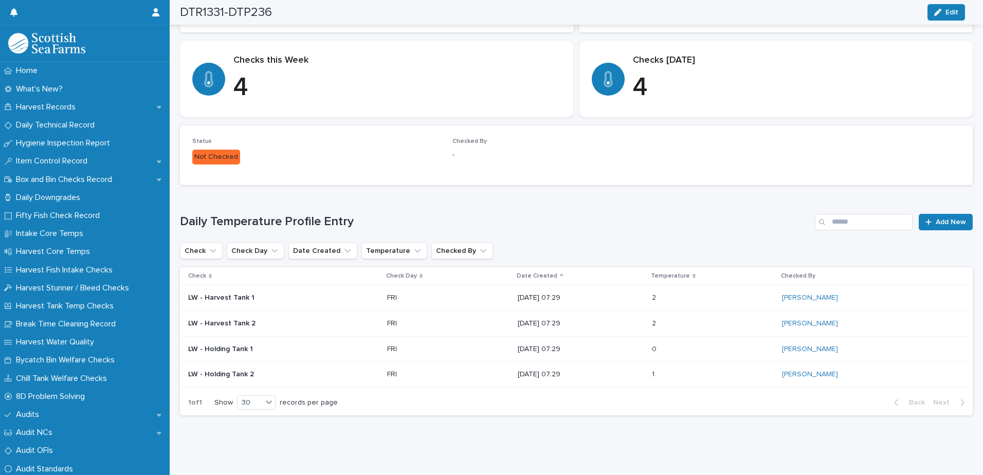
scroll to position [164, 0]
click at [962, 390] on div "Back Next" at bounding box center [929, 403] width 87 height 26
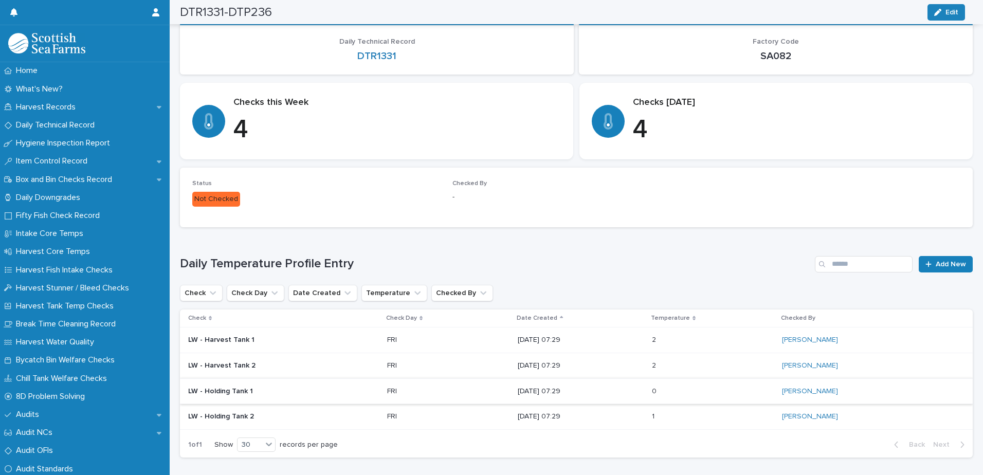
scroll to position [10, 0]
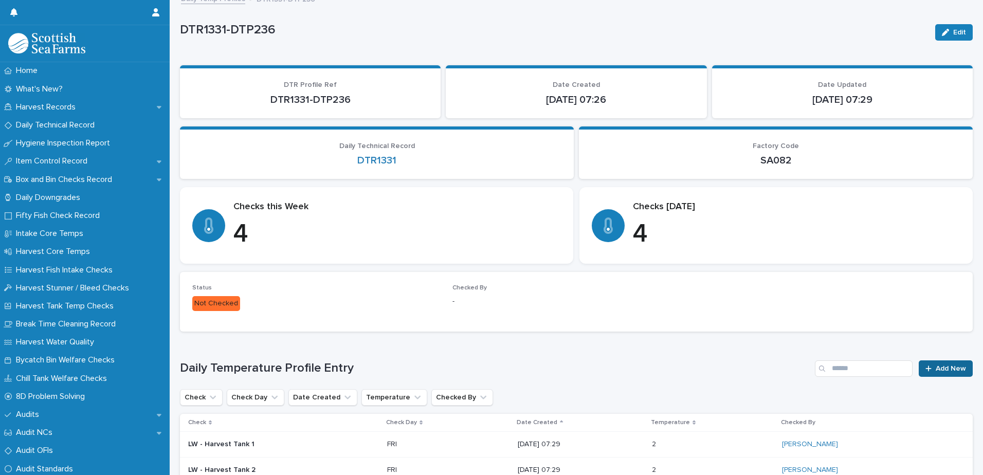
click at [949, 371] on span "Add New" at bounding box center [951, 368] width 30 height 7
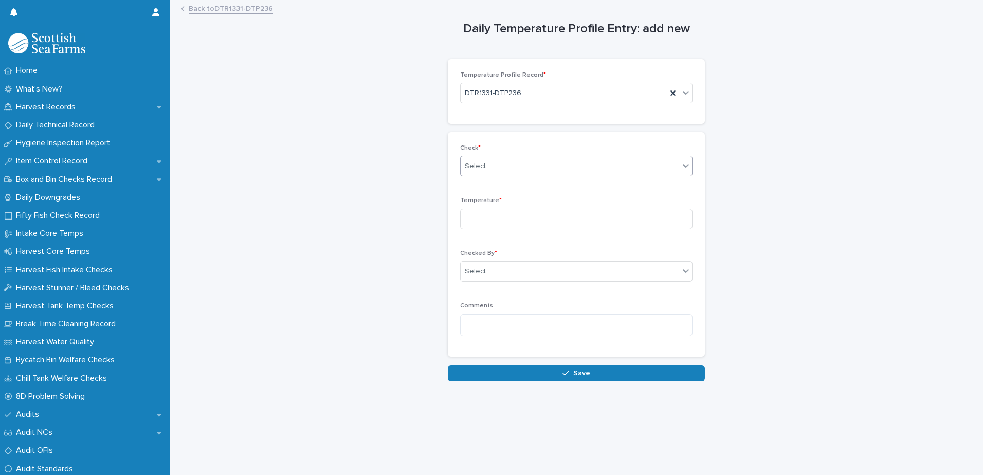
click at [507, 162] on div "Select..." at bounding box center [570, 166] width 218 height 17
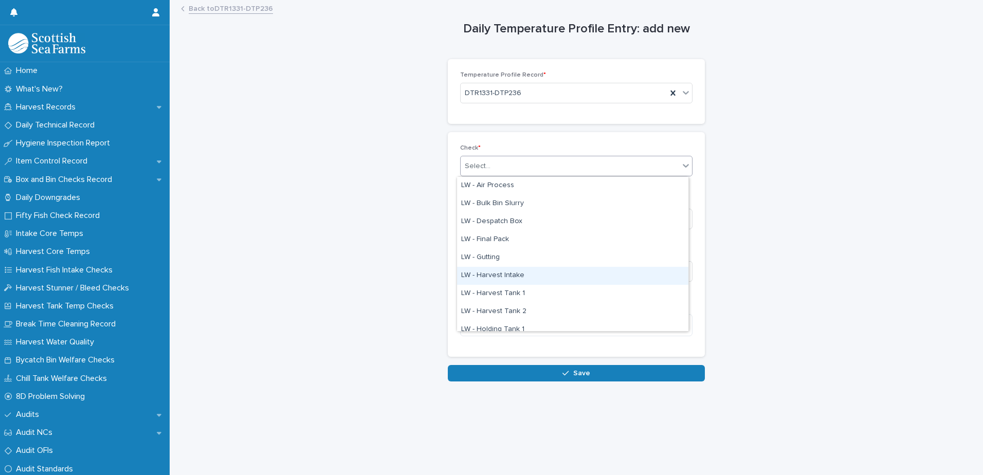
scroll to position [103, 0]
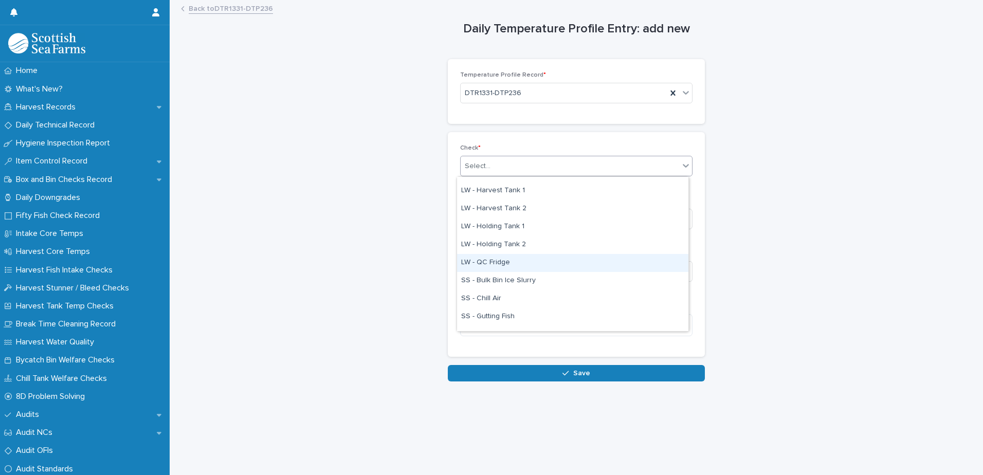
click at [521, 259] on div "LW - QC Fridge" at bounding box center [572, 263] width 231 height 18
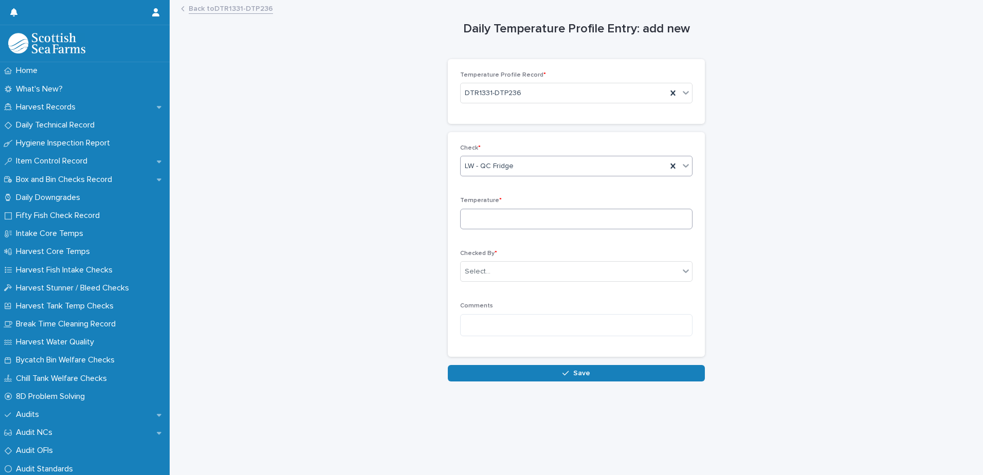
click at [515, 229] on div "Temperature *" at bounding box center [576, 217] width 232 height 40
click at [519, 218] on input at bounding box center [576, 219] width 232 height 21
type input "***"
click at [494, 271] on div "Select..." at bounding box center [570, 271] width 218 height 17
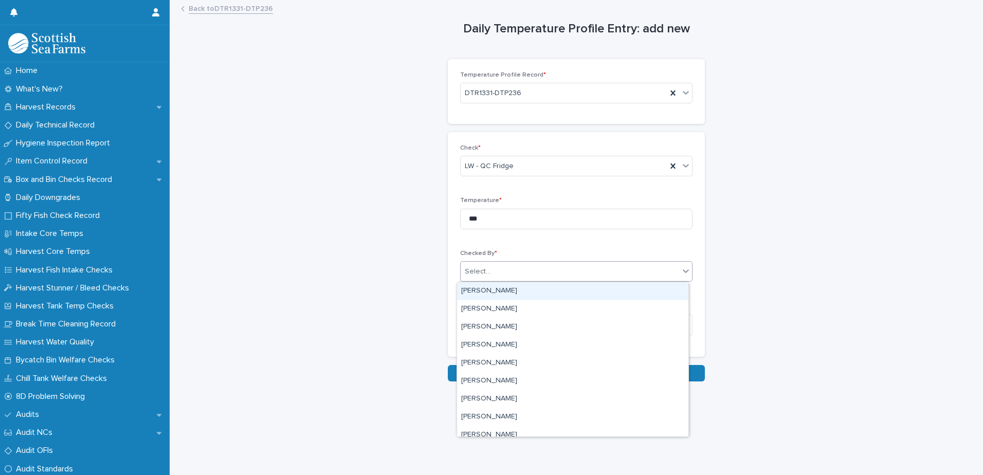
click at [488, 266] on div "Select..." at bounding box center [570, 271] width 218 height 17
type input "***"
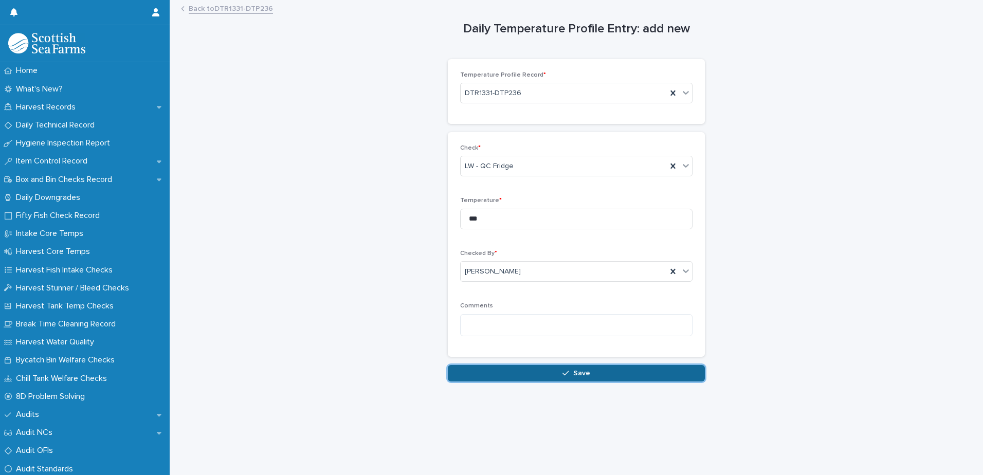
click at [574, 374] on span "Save" at bounding box center [581, 373] width 17 height 7
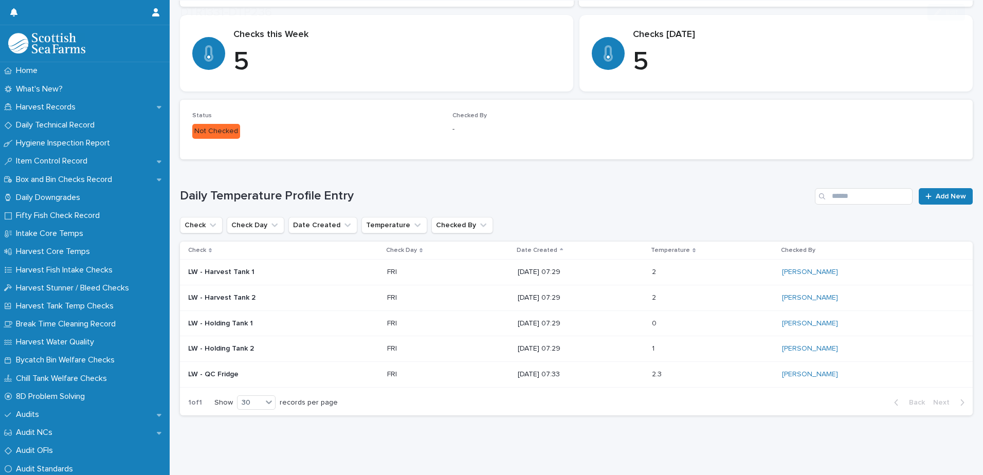
scroll to position [190, 0]
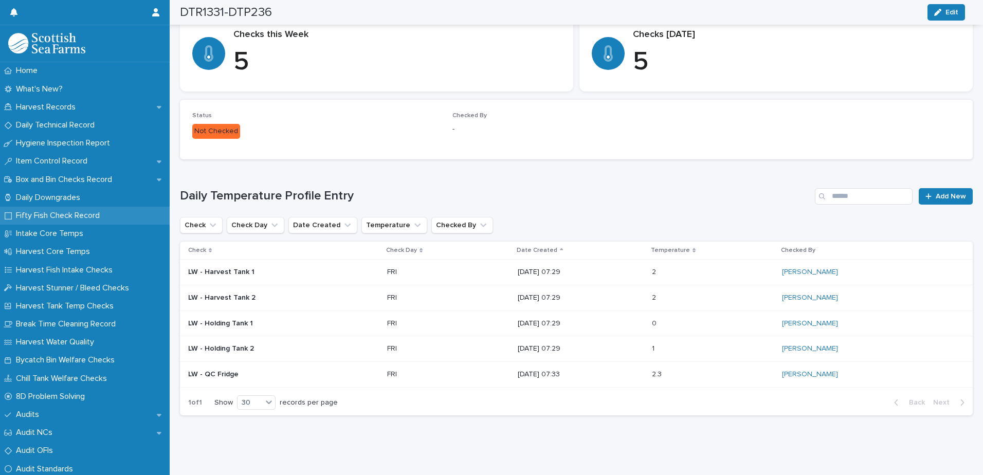
click at [77, 215] on p "Fifty Fish Check Record" at bounding box center [60, 216] width 96 height 10
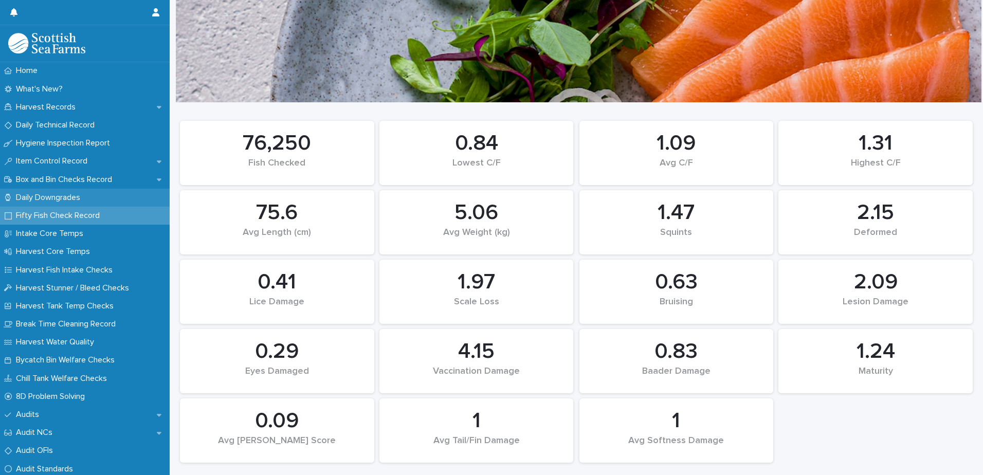
click at [119, 206] on div "Daily Downgrades" at bounding box center [85, 198] width 170 height 18
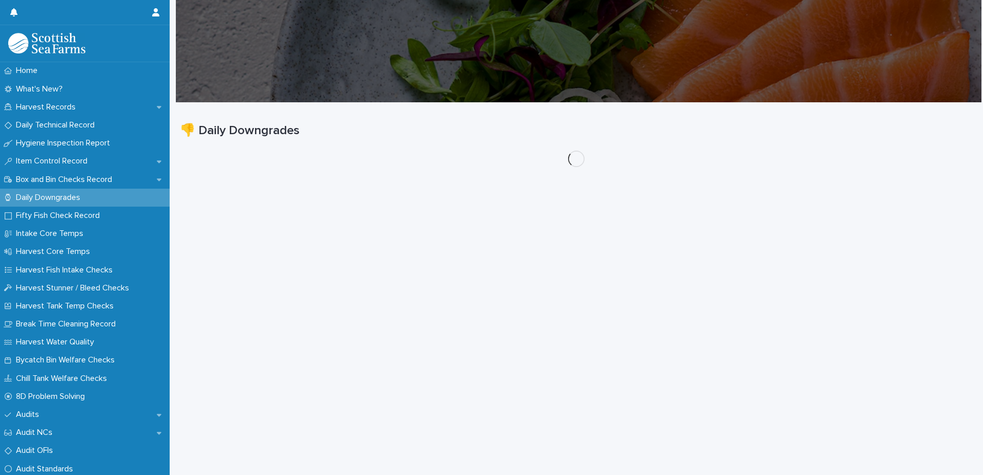
click at [114, 209] on div "Fifty Fish Check Record" at bounding box center [85, 216] width 170 height 18
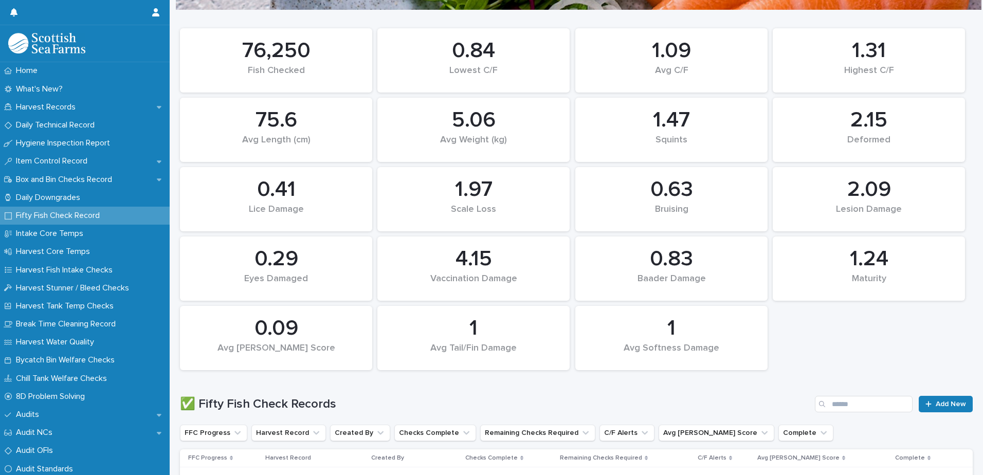
scroll to position [154, 0]
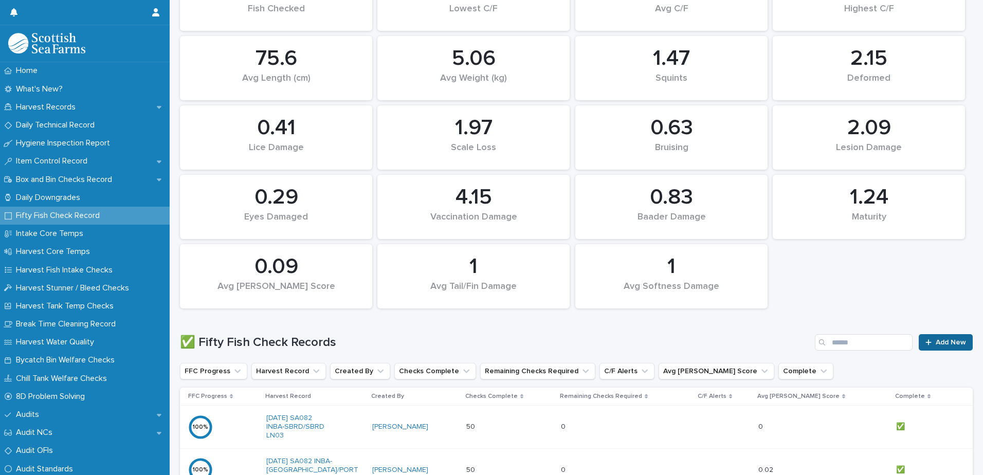
click at [927, 344] on div at bounding box center [930, 342] width 10 height 7
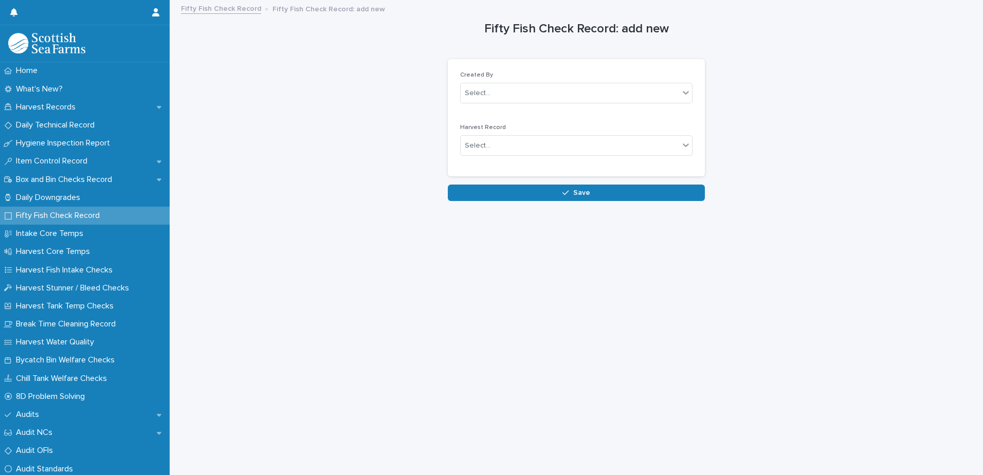
click at [606, 70] on div "Created By Select... Harvest Record Select..." at bounding box center [576, 118] width 257 height 118
click at [612, 90] on div "Select..." at bounding box center [570, 93] width 218 height 17
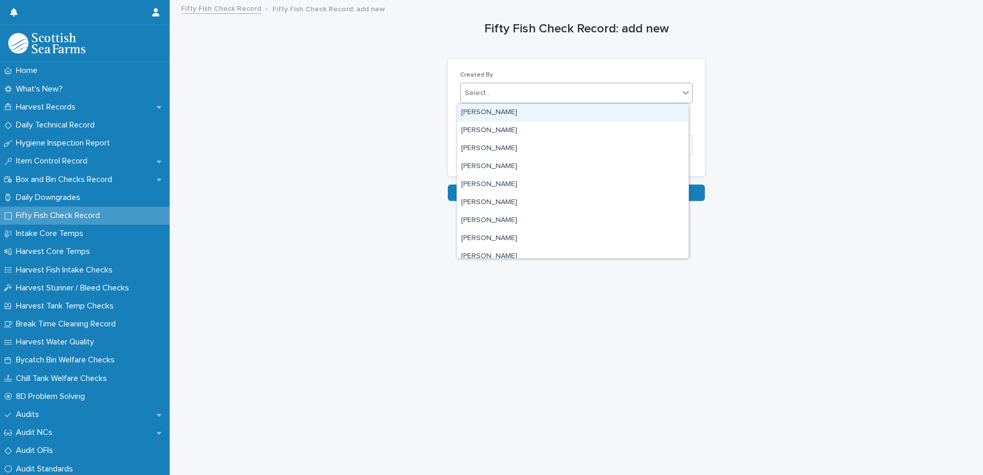
click at [614, 90] on div "Select..." at bounding box center [570, 93] width 218 height 17
type input "***"
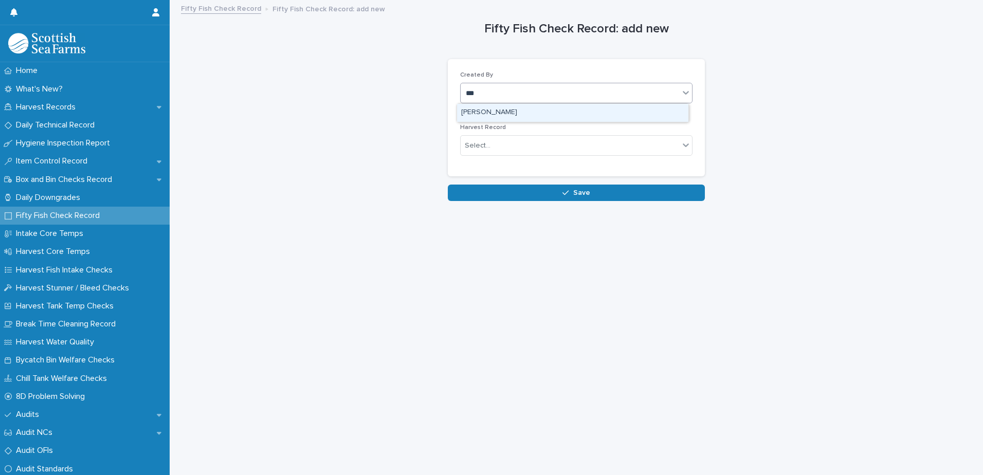
click at [547, 114] on div "[PERSON_NAME]" at bounding box center [572, 113] width 231 height 18
click at [546, 148] on div "Select..." at bounding box center [570, 145] width 218 height 17
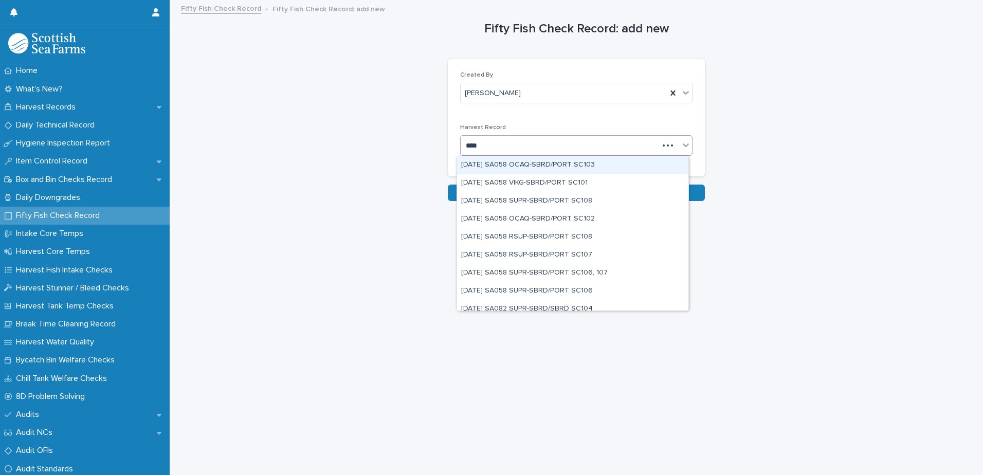
type input "*****"
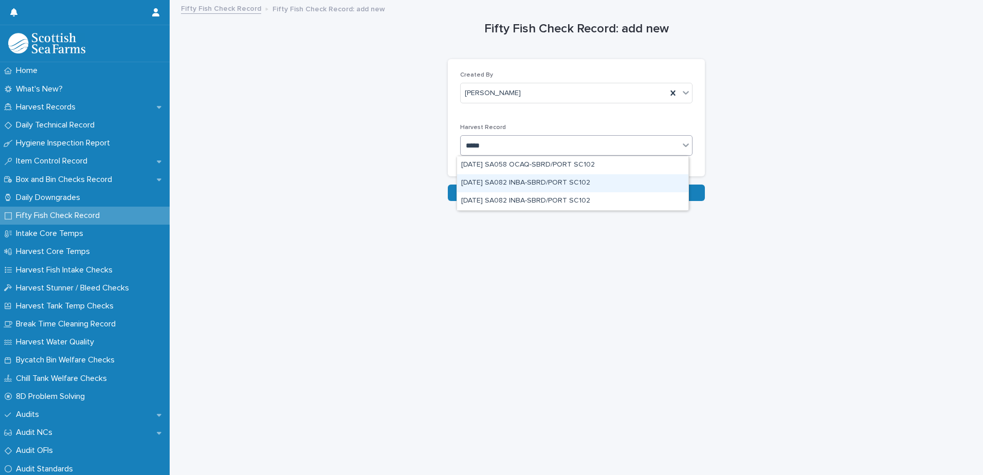
drag, startPoint x: 536, startPoint y: 171, endPoint x: 536, endPoint y: 182, distance: 10.8
click at [536, 182] on div "[DATE] SA082 INBA-SBRD/PORT SC102" at bounding box center [572, 183] width 231 height 18
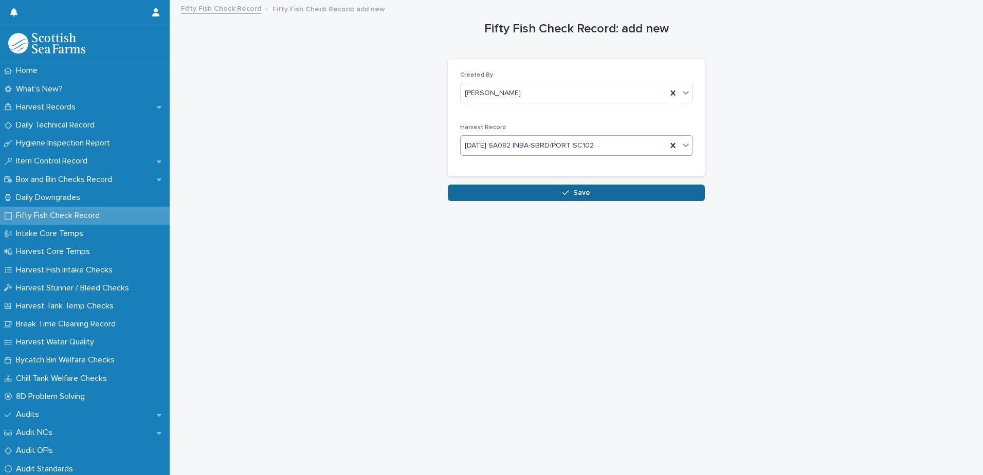
click at [599, 194] on button "Save" at bounding box center [576, 193] width 257 height 16
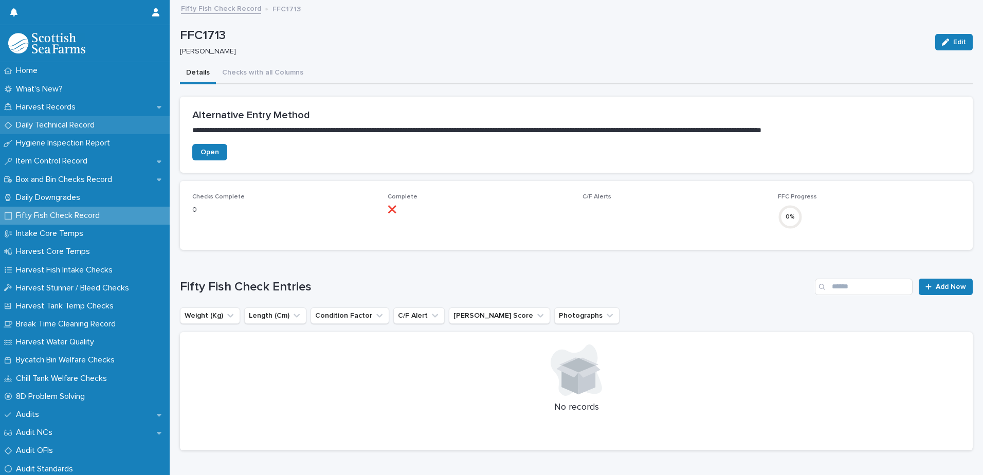
click at [111, 128] on div "Daily Technical Record" at bounding box center [85, 125] width 170 height 18
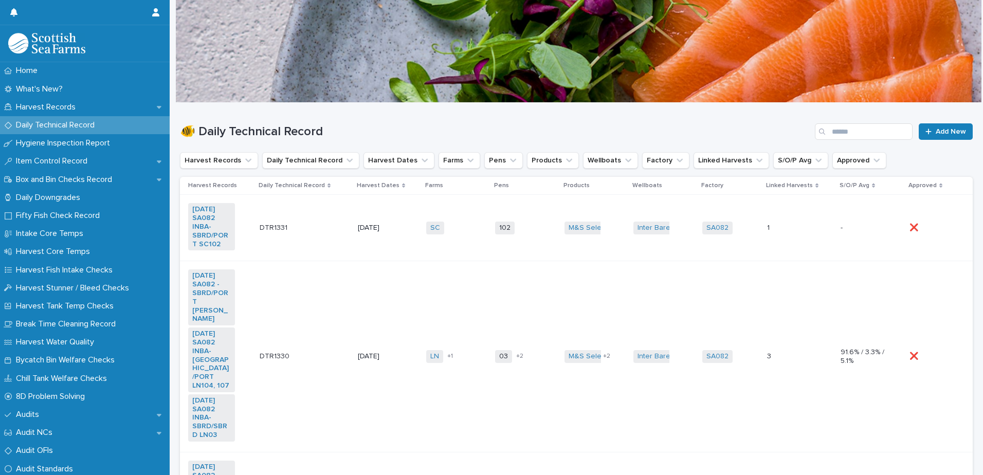
click at [543, 250] on td "102 + 0" at bounding box center [525, 228] width 69 height 66
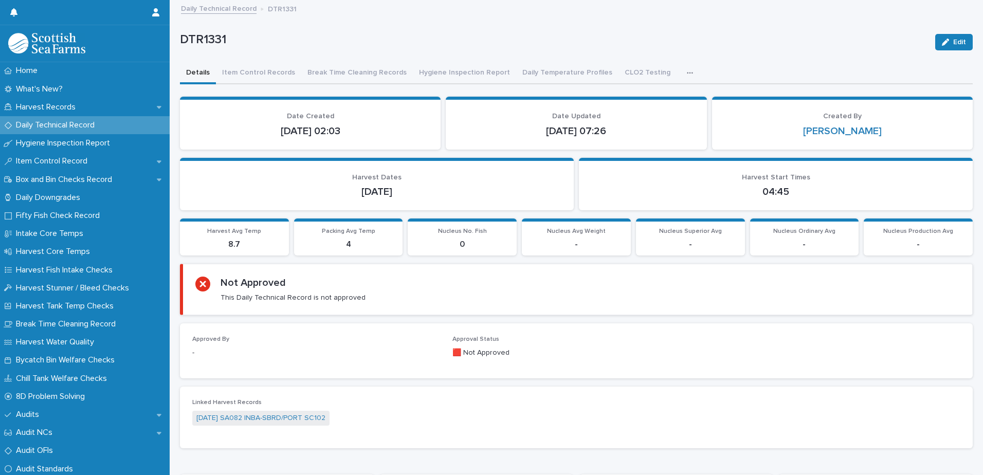
click at [681, 71] on button "button" at bounding box center [692, 73] width 23 height 21
click at [687, 70] on icon "button" at bounding box center [690, 72] width 6 height 7
click at [653, 73] on div "Details Item Control Records Break Time Cleaning Records Hygiene Inspection Rep…" at bounding box center [576, 74] width 793 height 22
click at [681, 69] on button "button" at bounding box center [692, 73] width 23 height 21
click at [628, 164] on section "Harvest Start Times 04:45" at bounding box center [776, 184] width 394 height 53
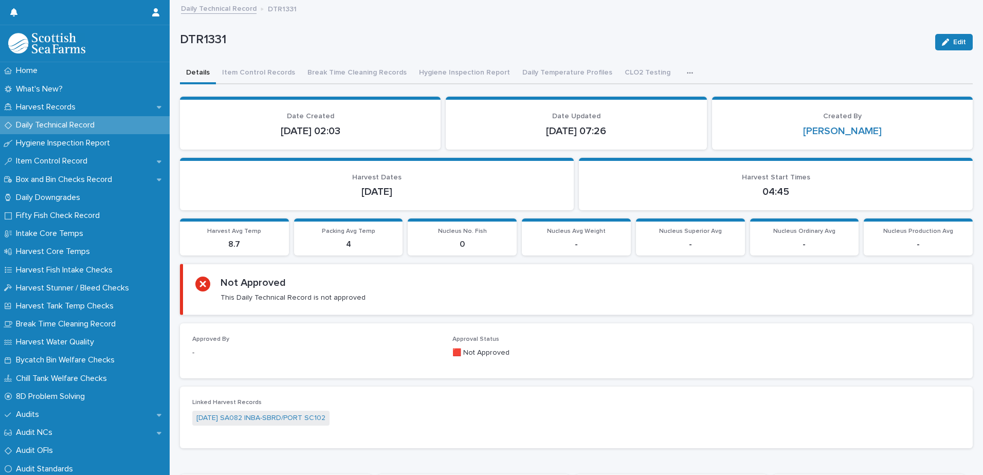
click at [687, 71] on icon "button" at bounding box center [690, 72] width 6 height 7
